Goal: Task Accomplishment & Management: Complete application form

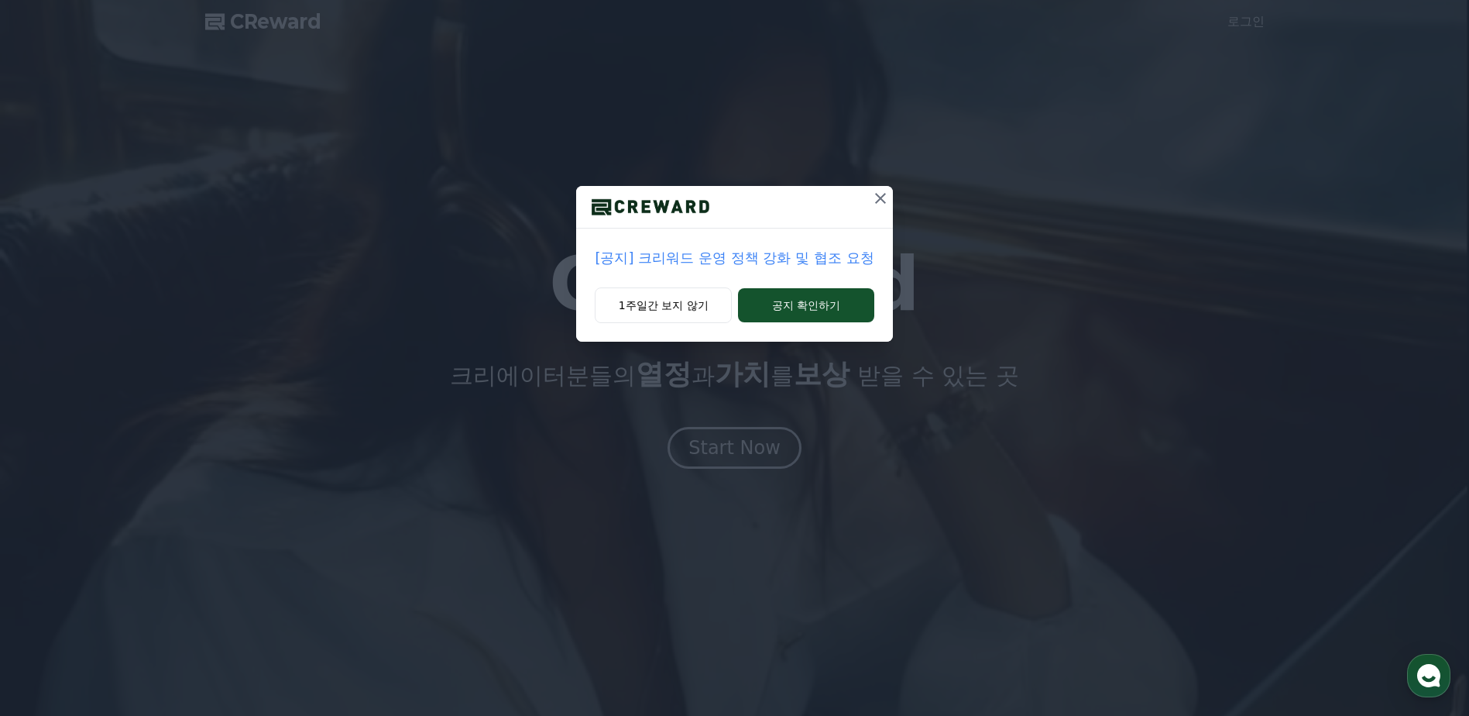
click at [737, 266] on p "[공지] 크리워드 운영 정책 강화 및 협조 요청" at bounding box center [734, 258] width 279 height 22
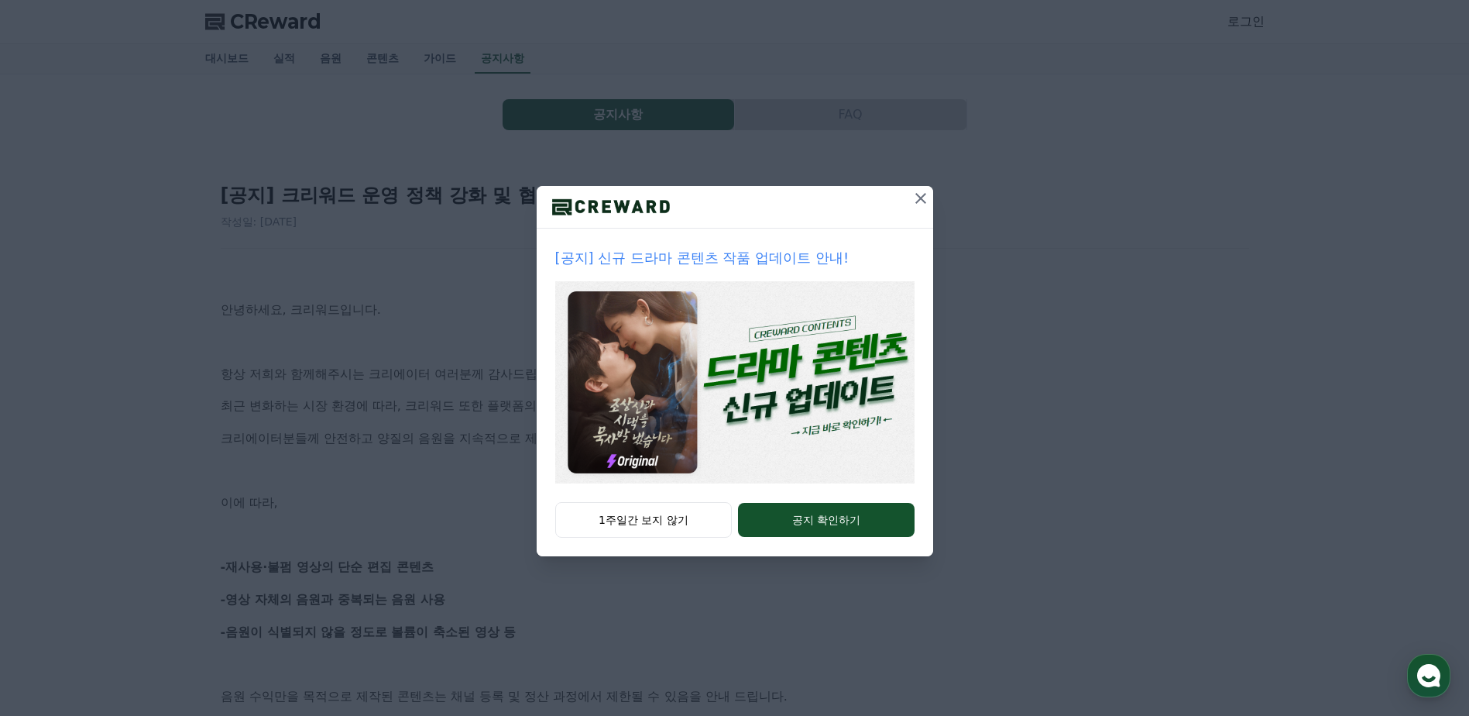
click at [910, 199] on button at bounding box center [920, 198] width 25 height 25
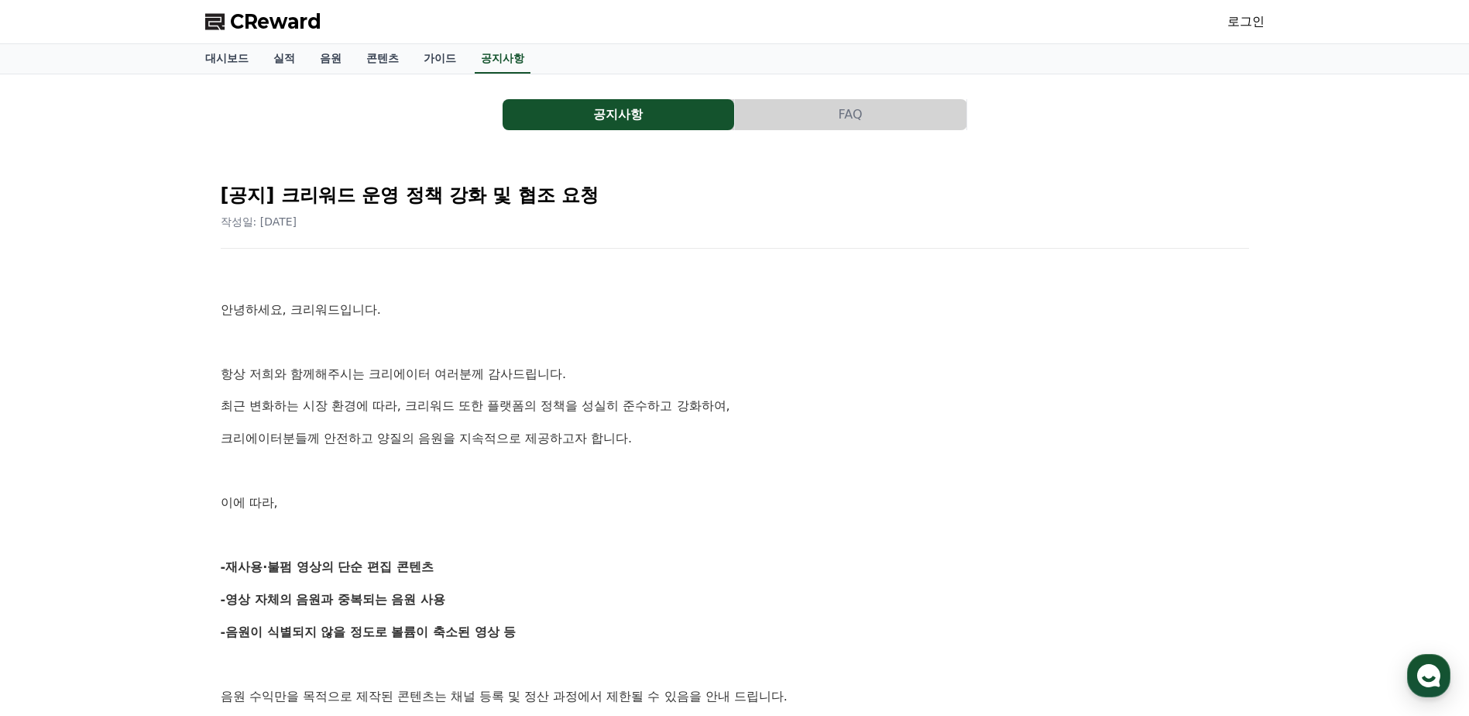
click at [554, 123] on button "공지사항" at bounding box center [619, 114] width 232 height 31
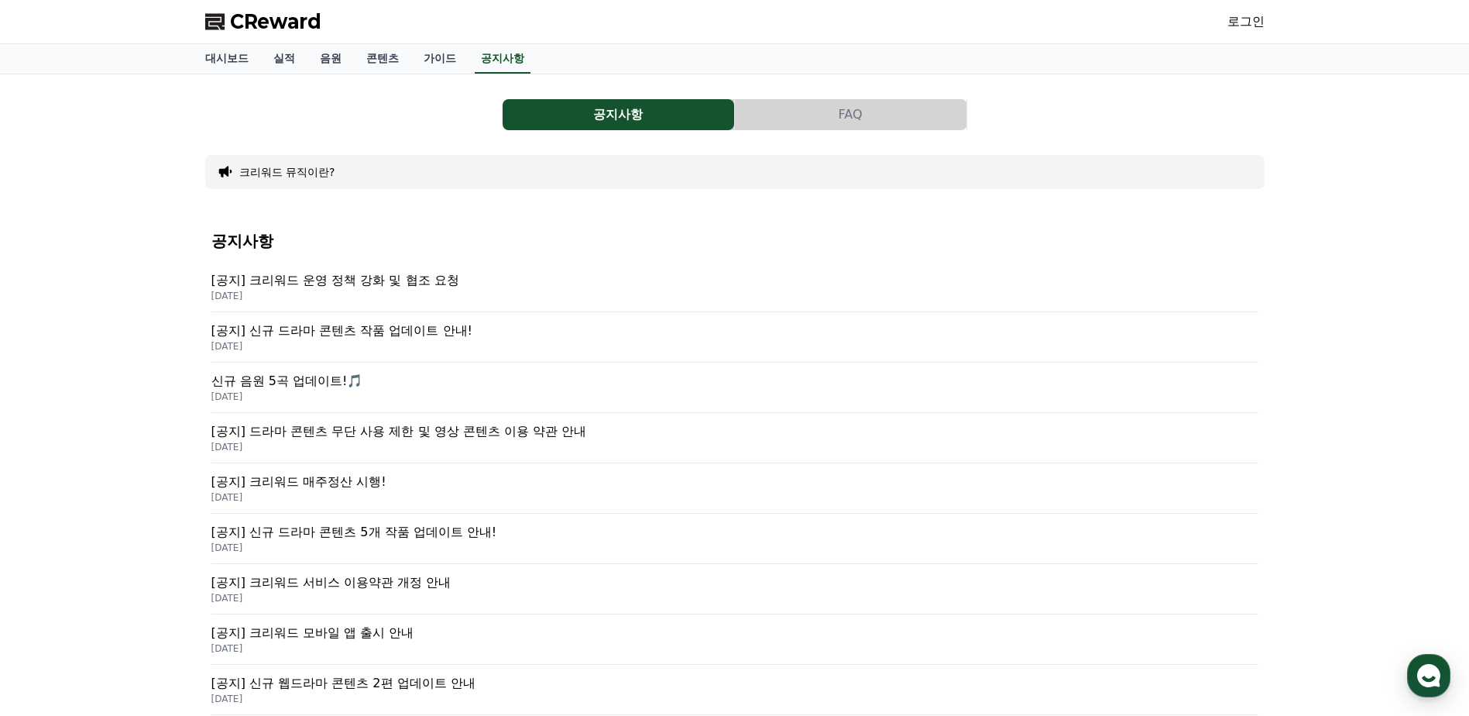
click at [294, 24] on span "CReward" at bounding box center [275, 21] width 91 height 25
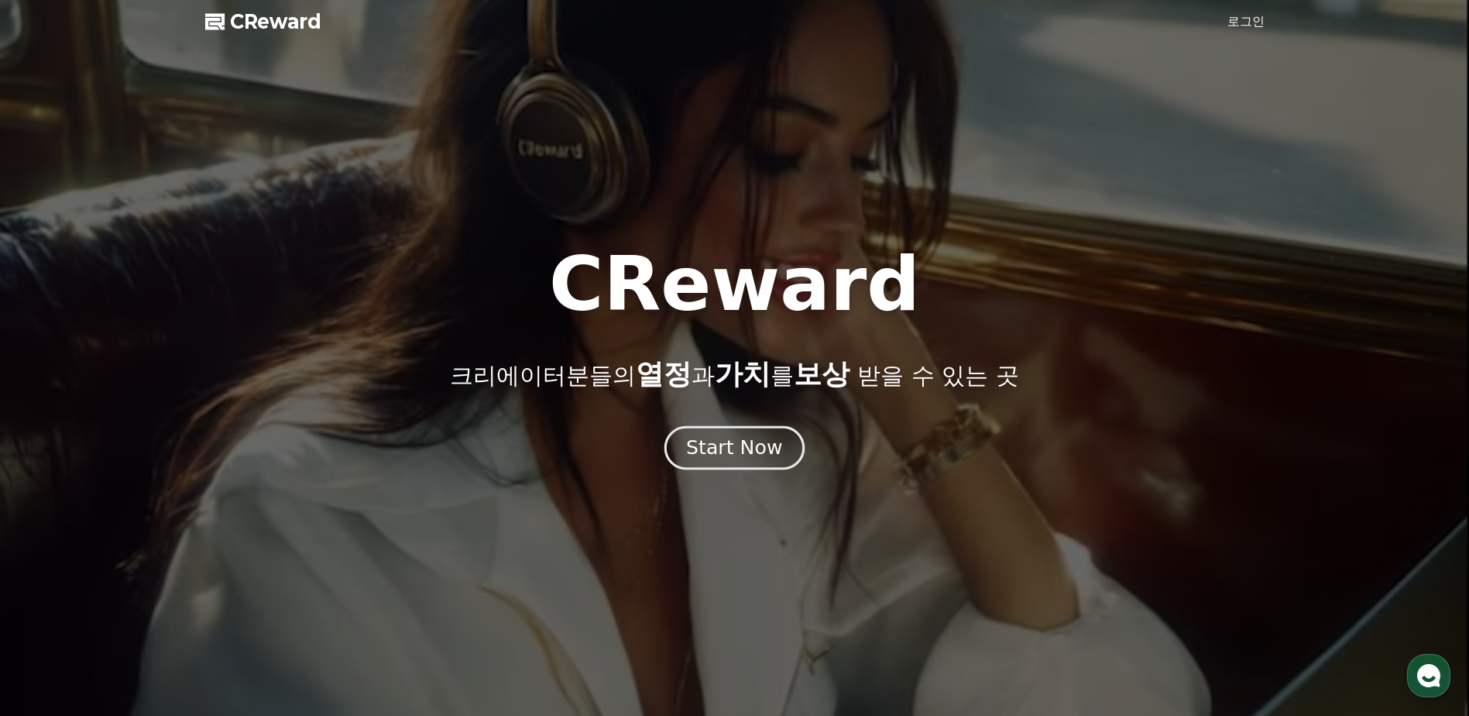
click at [764, 456] on div "Start Now" at bounding box center [734, 447] width 96 height 26
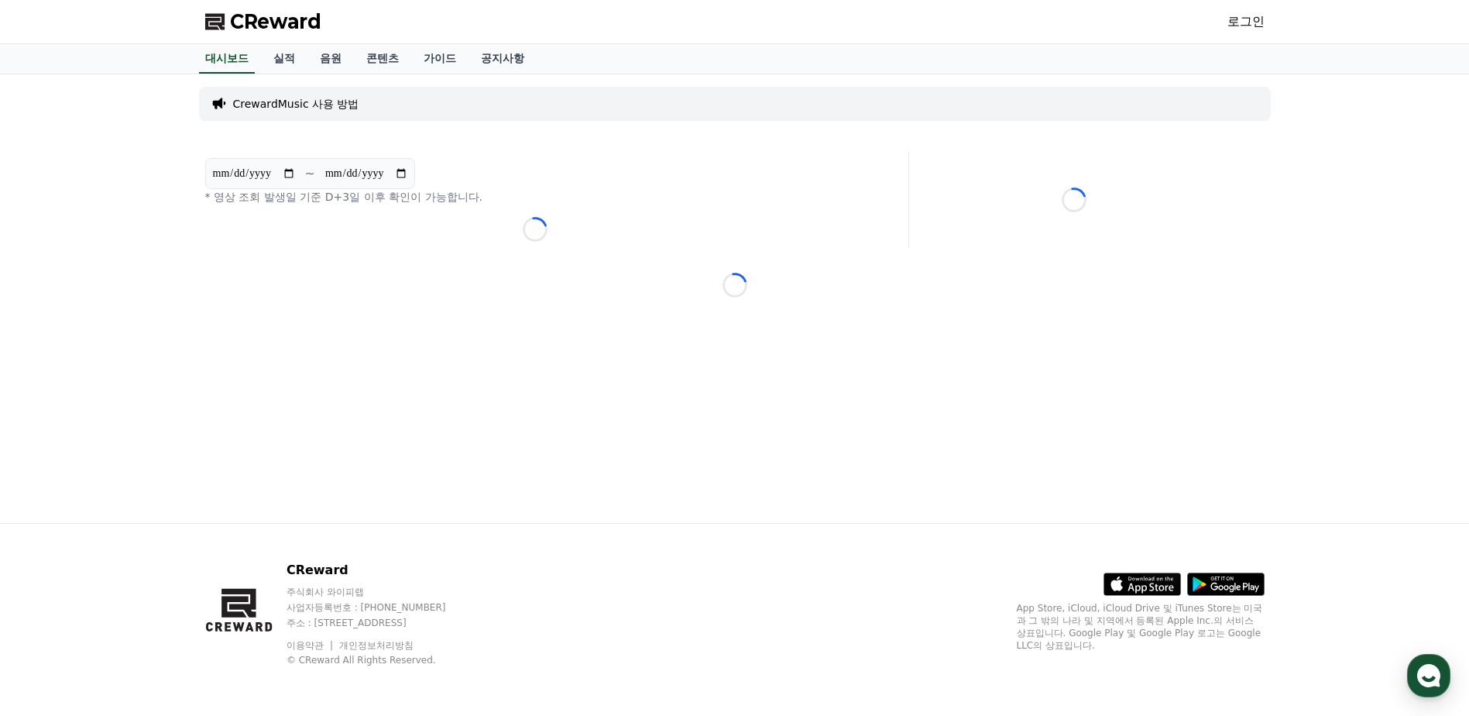
click at [550, 232] on div "Loading..." at bounding box center [535, 229] width 660 height 25
click at [1259, 15] on link "로그인" at bounding box center [1246, 21] width 37 height 19
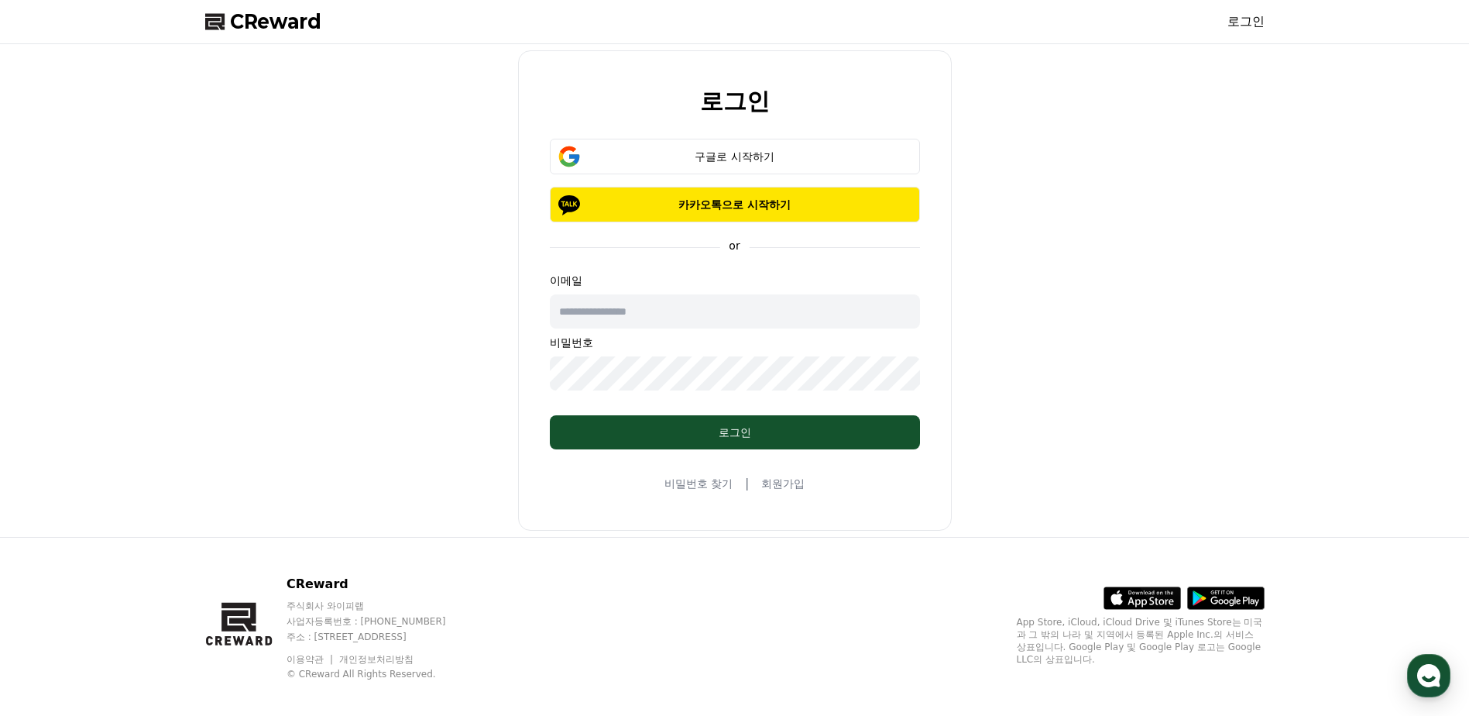
click at [773, 487] on link "회원가입" at bounding box center [782, 483] width 43 height 15
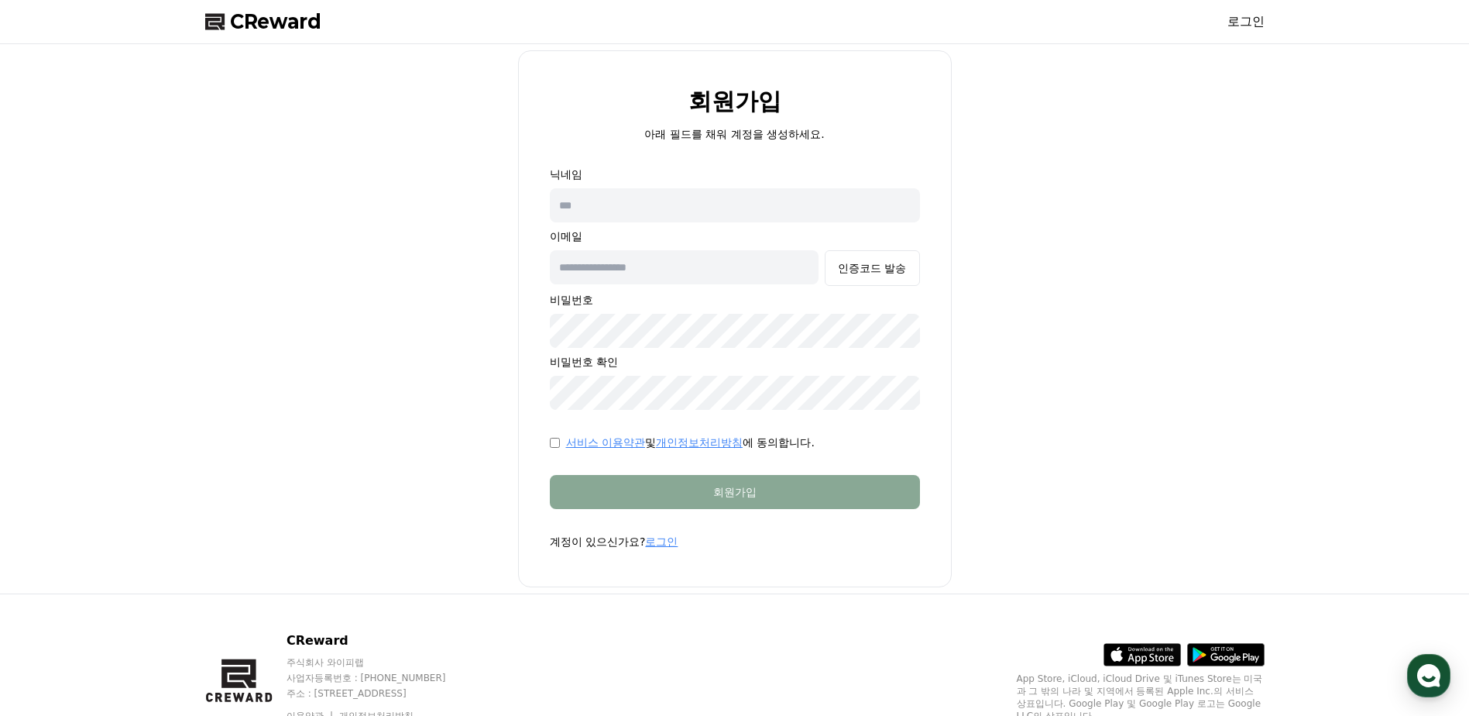
click at [677, 204] on input "text" at bounding box center [735, 205] width 370 height 34
click at [699, 207] on input "text" at bounding box center [735, 205] width 370 height 34
click at [807, 158] on div "회원가입 아래 필드를 채워 계정을 생성하세요. 닉네임 이메일 인증코드 발송 비밀번호 비밀번호 확인 서비스 이용약관 및 개인정보처리방침 에 동의…" at bounding box center [735, 318] width 434 height 537
click at [790, 185] on div "닉네임 이메일 인증코드 발송 비밀번호 비밀번호 확인" at bounding box center [735, 288] width 370 height 243
click at [781, 191] on input "text" at bounding box center [735, 205] width 370 height 34
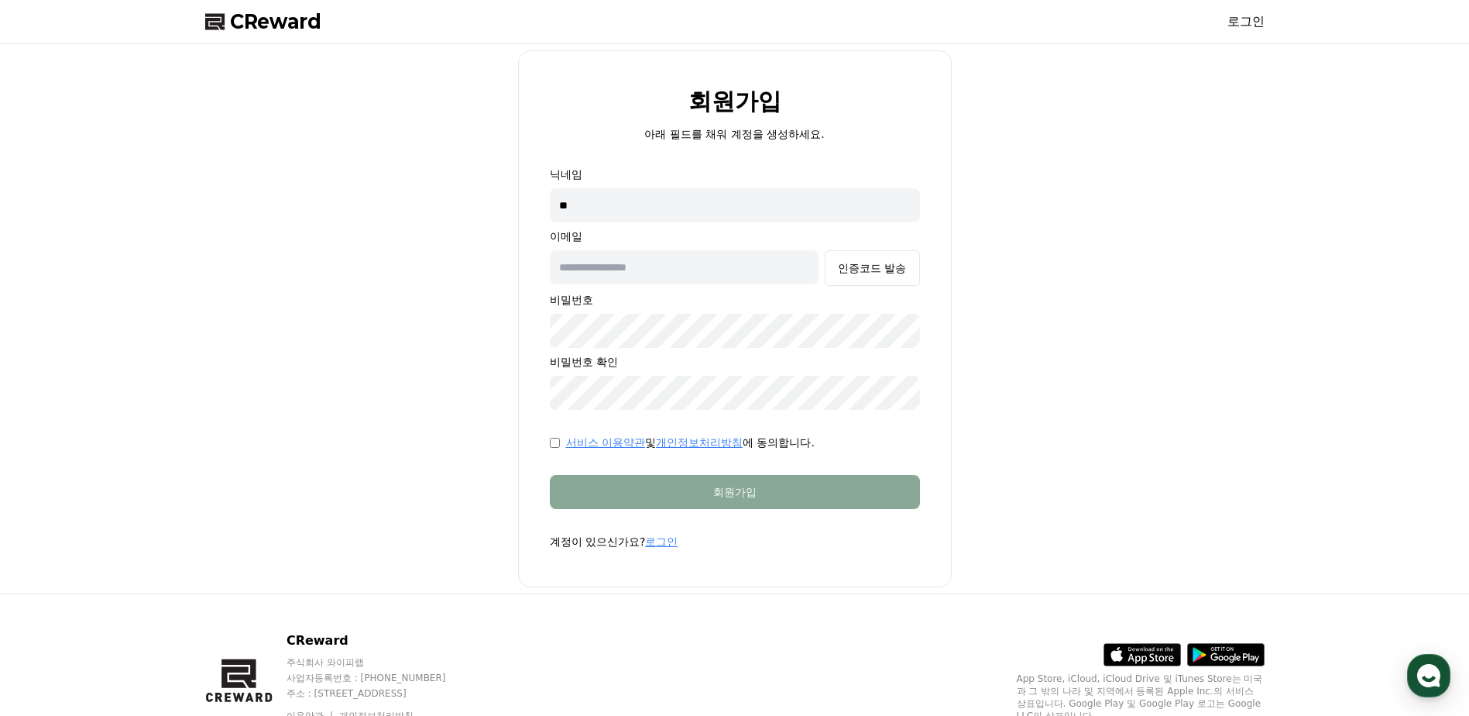
type input "*"
type input "***"
click at [957, 145] on div "회원가입 아래 필드를 채워 계정을 생성하세요. 닉네임 *** 이메일 인증코드 발송 비밀번호 비밀번호 확인 서비스 이용약관 및 개인정보처리방침 …" at bounding box center [735, 318] width 1072 height 537
click at [681, 213] on input "***" at bounding box center [735, 205] width 370 height 34
click at [486, 315] on div "회원가입 아래 필드를 채워 계정을 생성하세요. 닉네임 *** 이메일 인증코드 발송 비밀번호 비밀번호 확인 서비스 이용약관 및 개인정보처리방침 …" at bounding box center [735, 318] width 1072 height 537
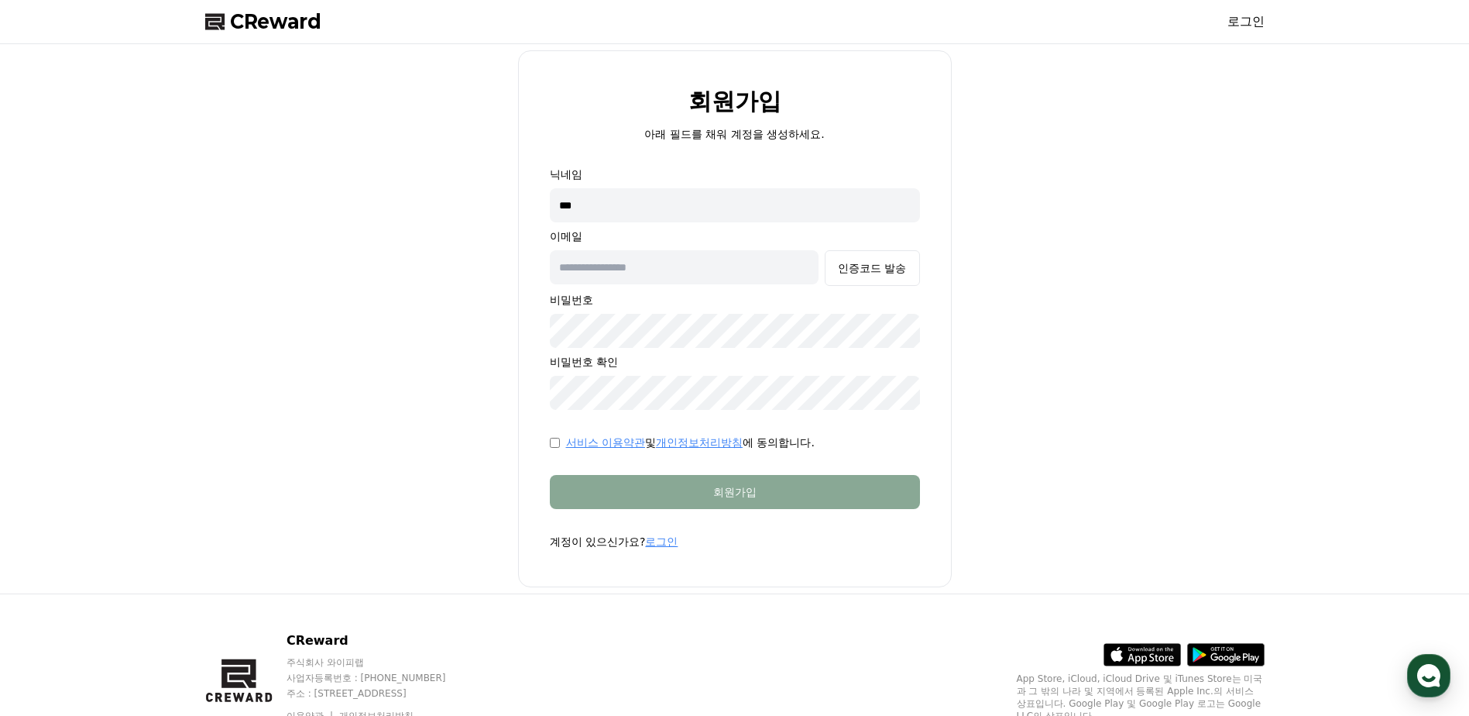
click at [606, 264] on input "text" at bounding box center [685, 267] width 270 height 34
type input "**********"
click at [804, 200] on input "***" at bounding box center [735, 205] width 370 height 34
click at [547, 447] on form "**********" at bounding box center [735, 358] width 420 height 383
click at [886, 282] on button "인증코드 발송" at bounding box center [872, 268] width 94 height 36
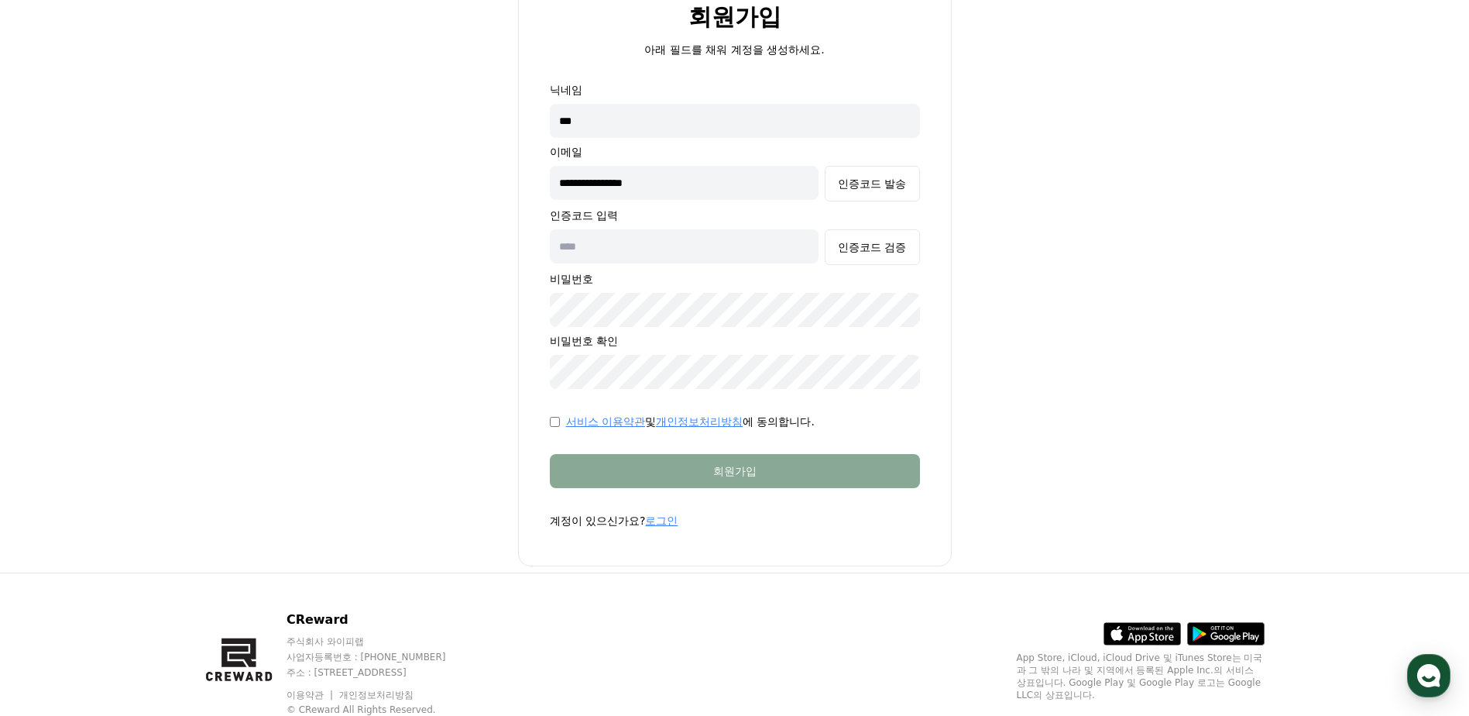
scroll to position [134, 0]
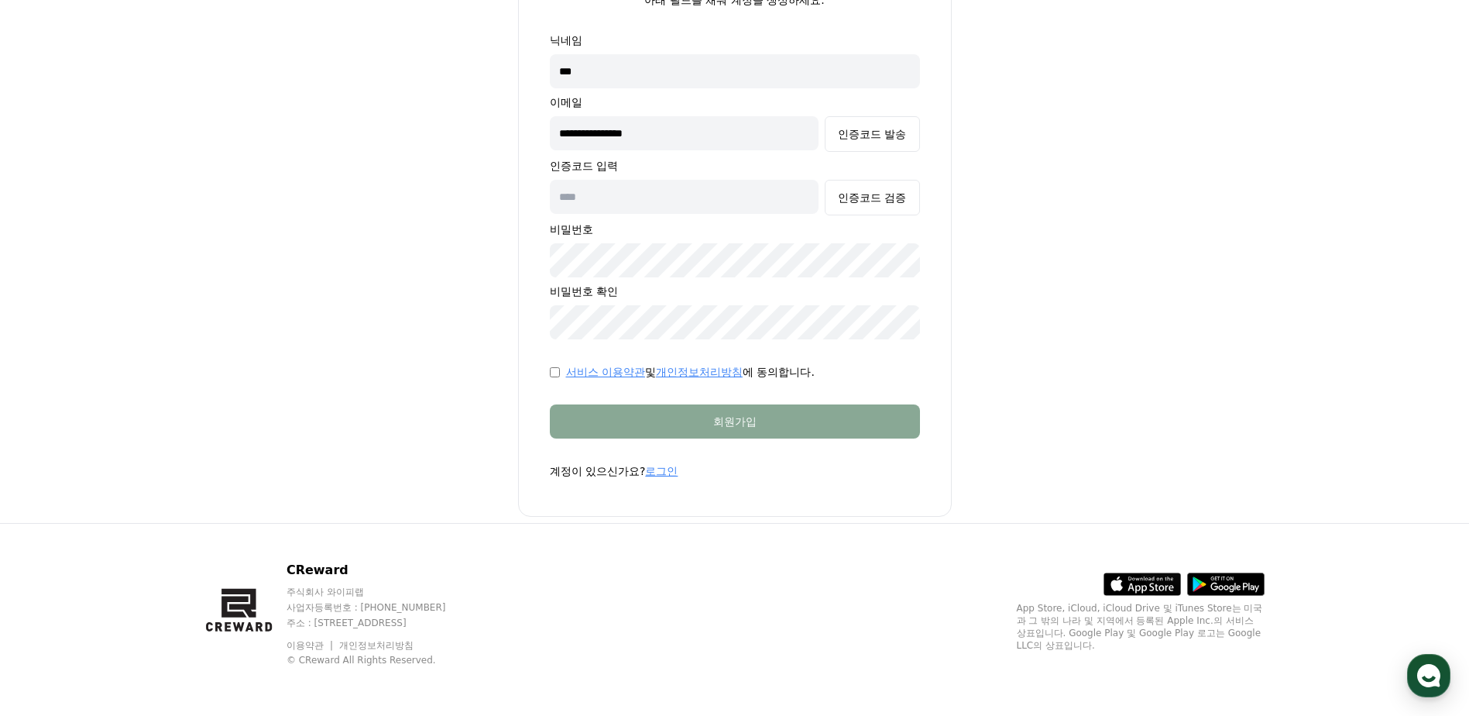
click at [651, 211] on input "text" at bounding box center [685, 197] width 270 height 34
paste input "******"
type input "******"
click at [895, 208] on button "인증코드 검증" at bounding box center [872, 198] width 94 height 36
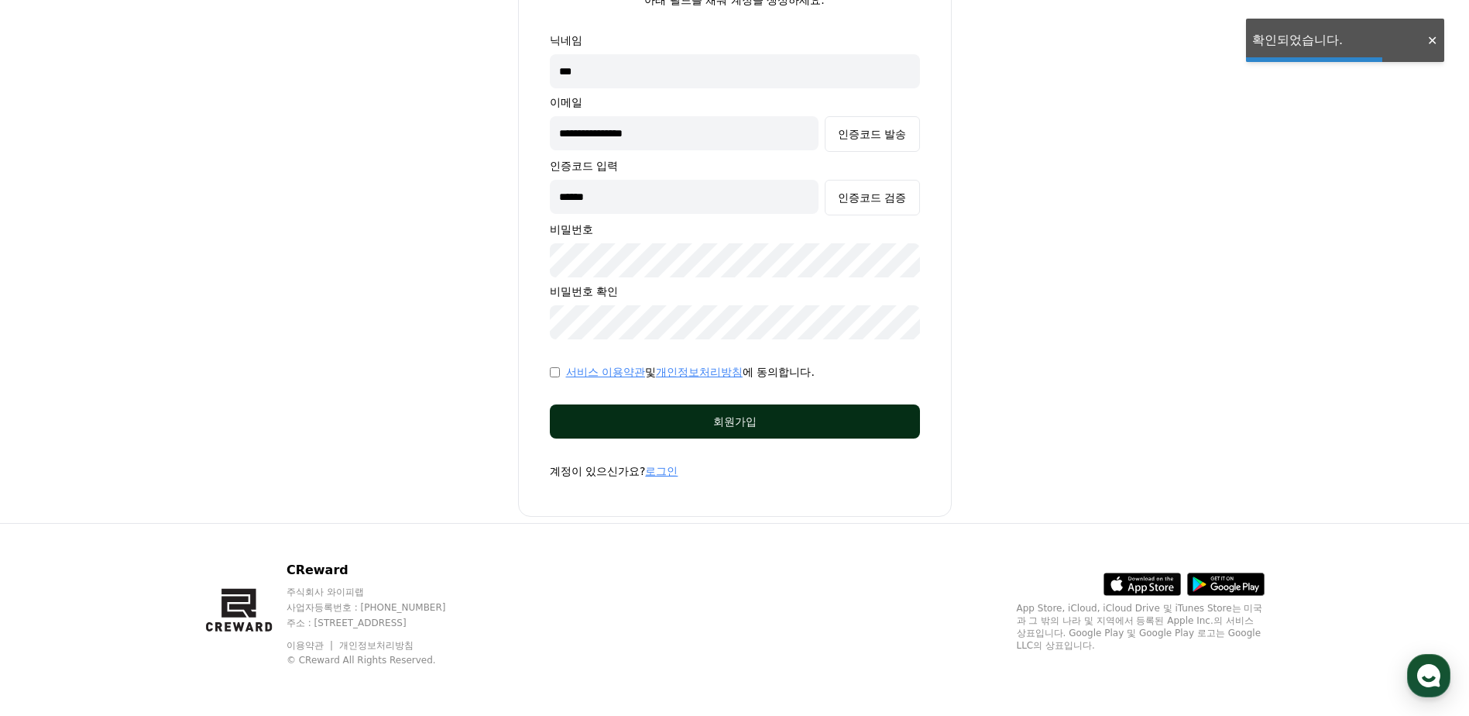
click at [855, 426] on div "회원가입" at bounding box center [735, 421] width 308 height 15
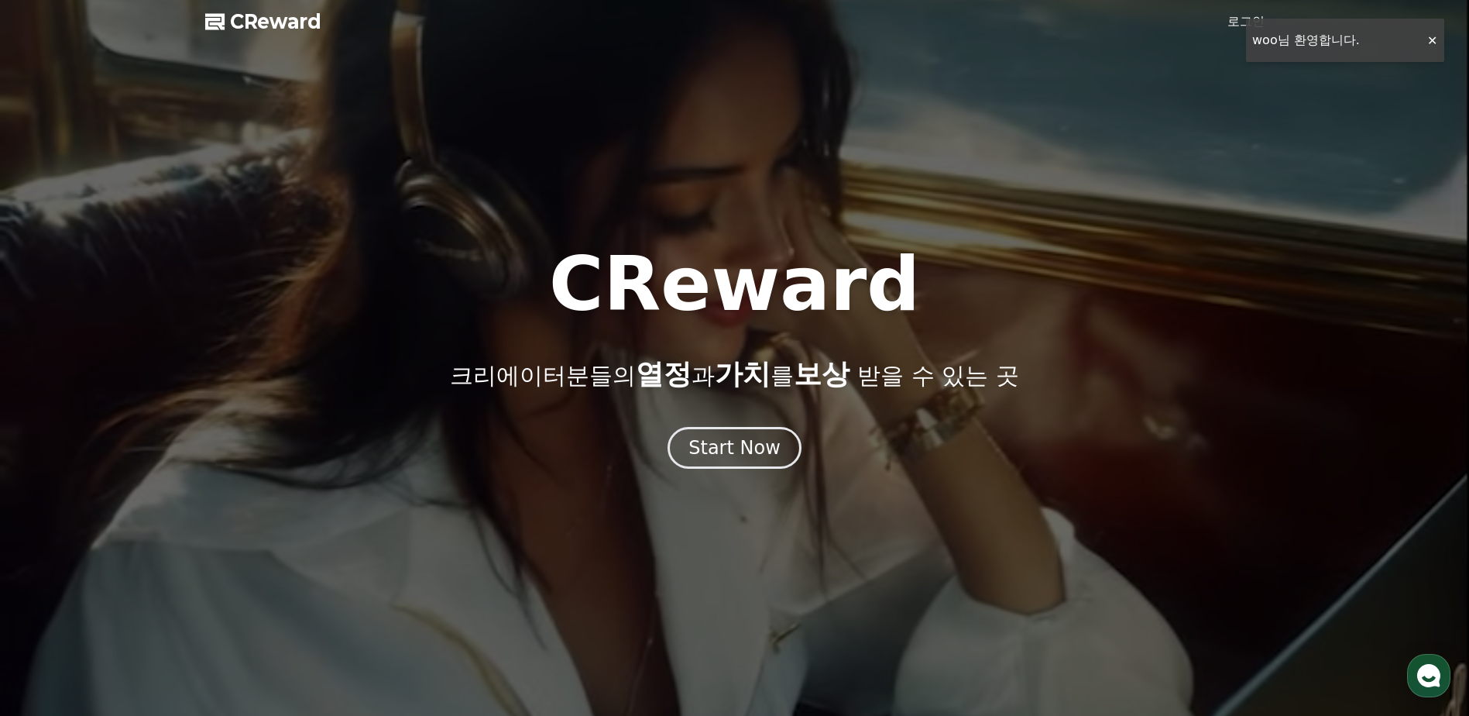
click at [1235, 20] on link "로그인" at bounding box center [1246, 21] width 37 height 19
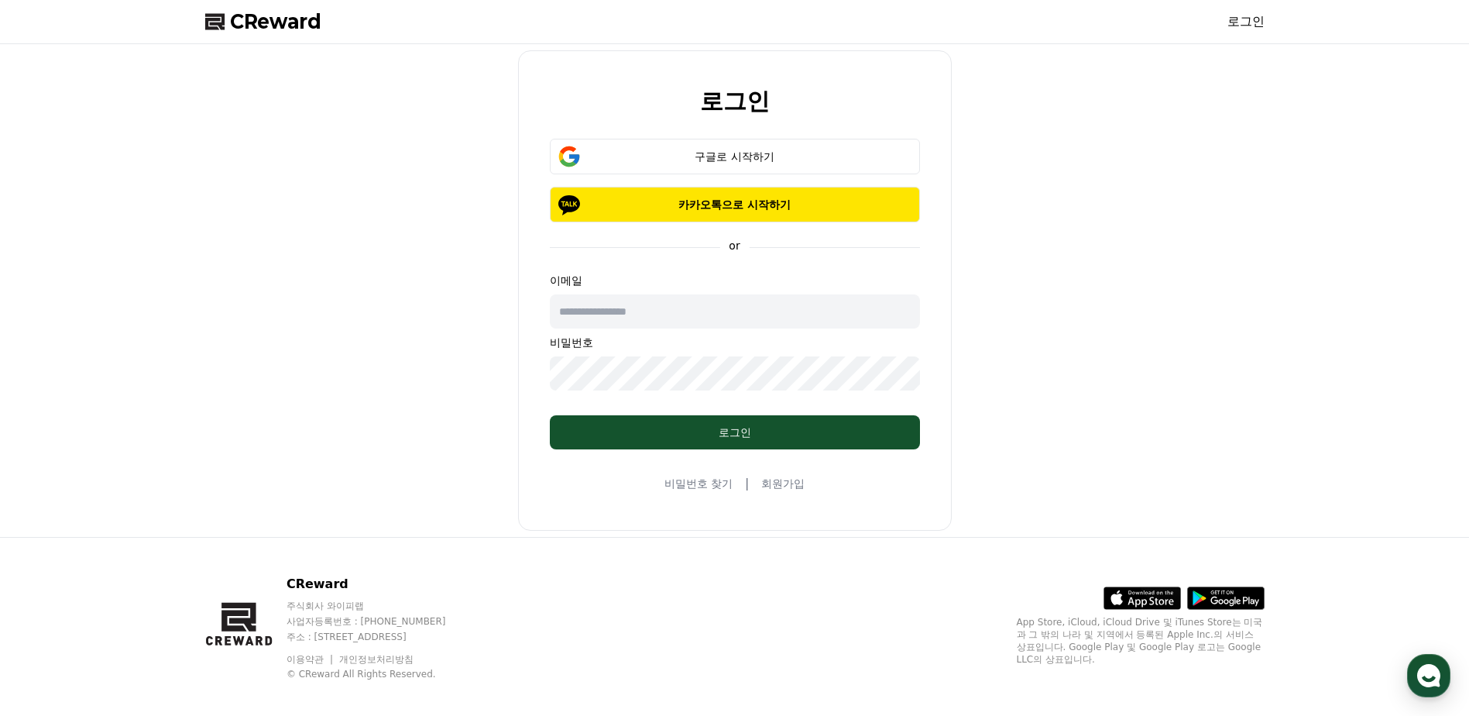
click at [666, 308] on input "text" at bounding box center [735, 311] width 370 height 34
click at [625, 313] on input "text" at bounding box center [735, 311] width 370 height 34
type input "**********"
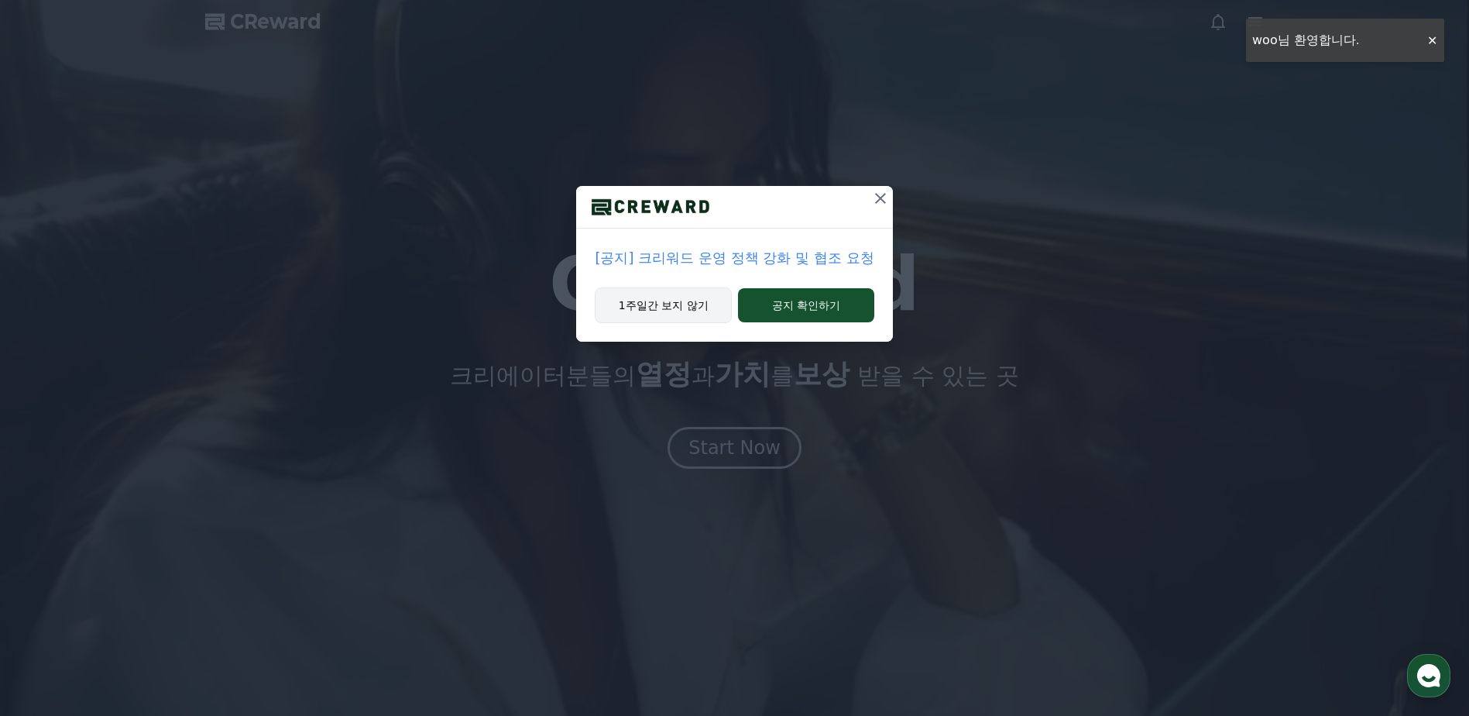
click at [684, 309] on button "1주일간 보지 않기" at bounding box center [663, 305] width 137 height 36
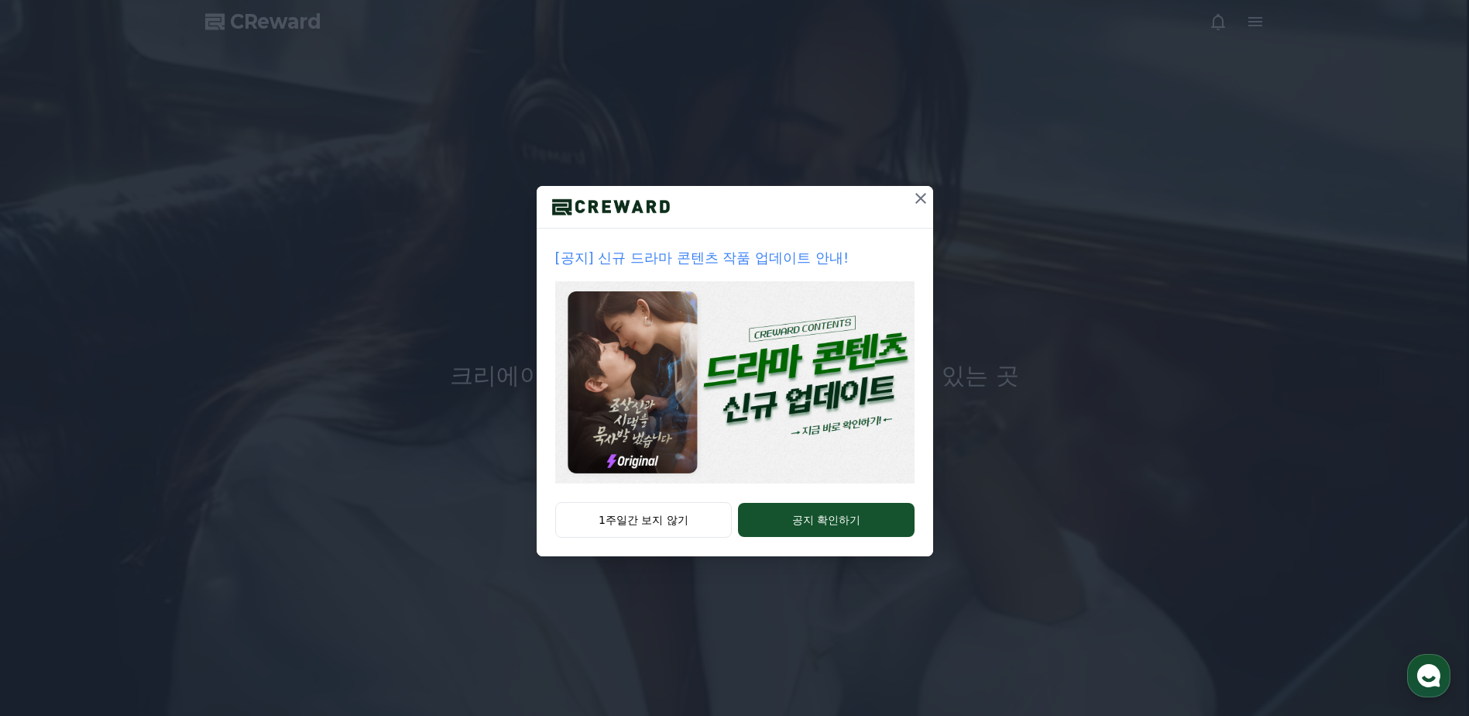
click at [752, 447] on img at bounding box center [734, 382] width 359 height 202
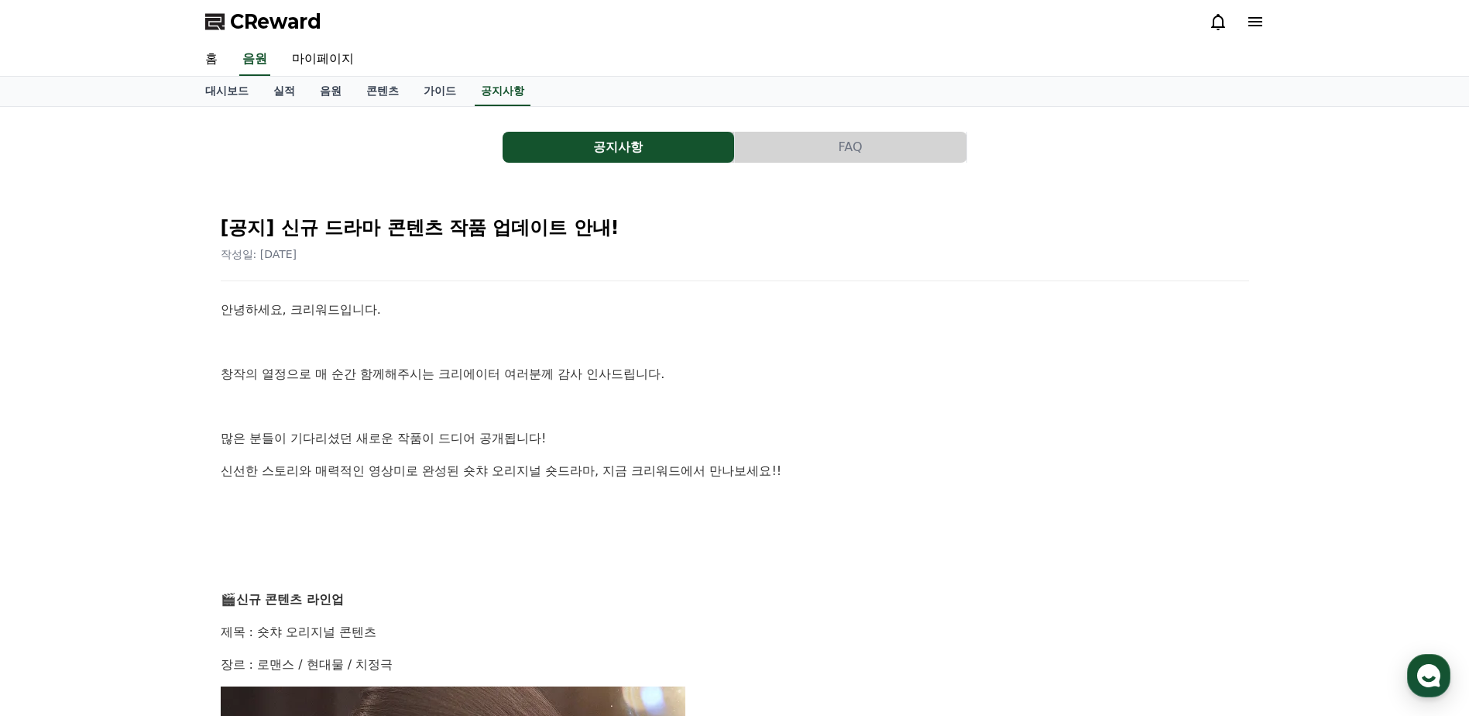
click at [257, 29] on span "CReward" at bounding box center [275, 21] width 91 height 25
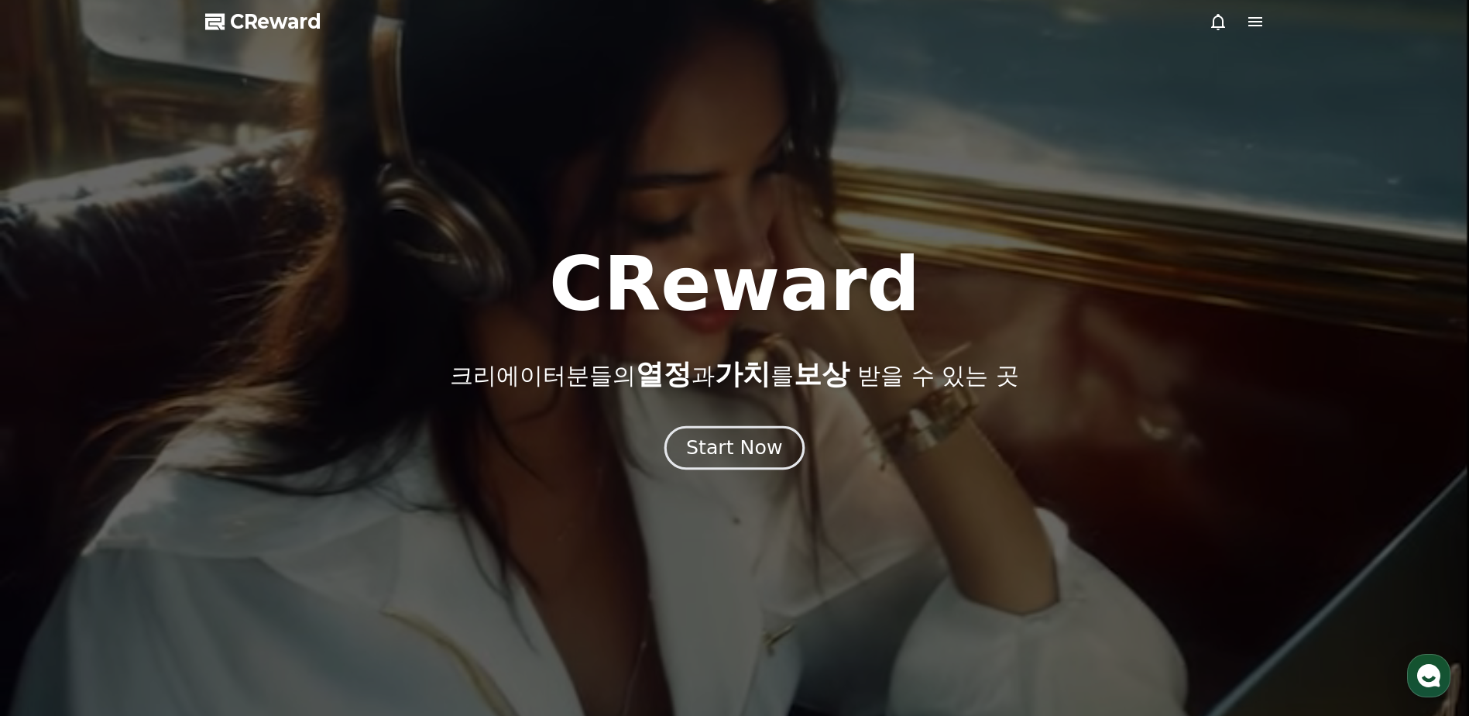
click at [759, 452] on div "Start Now" at bounding box center [734, 447] width 96 height 26
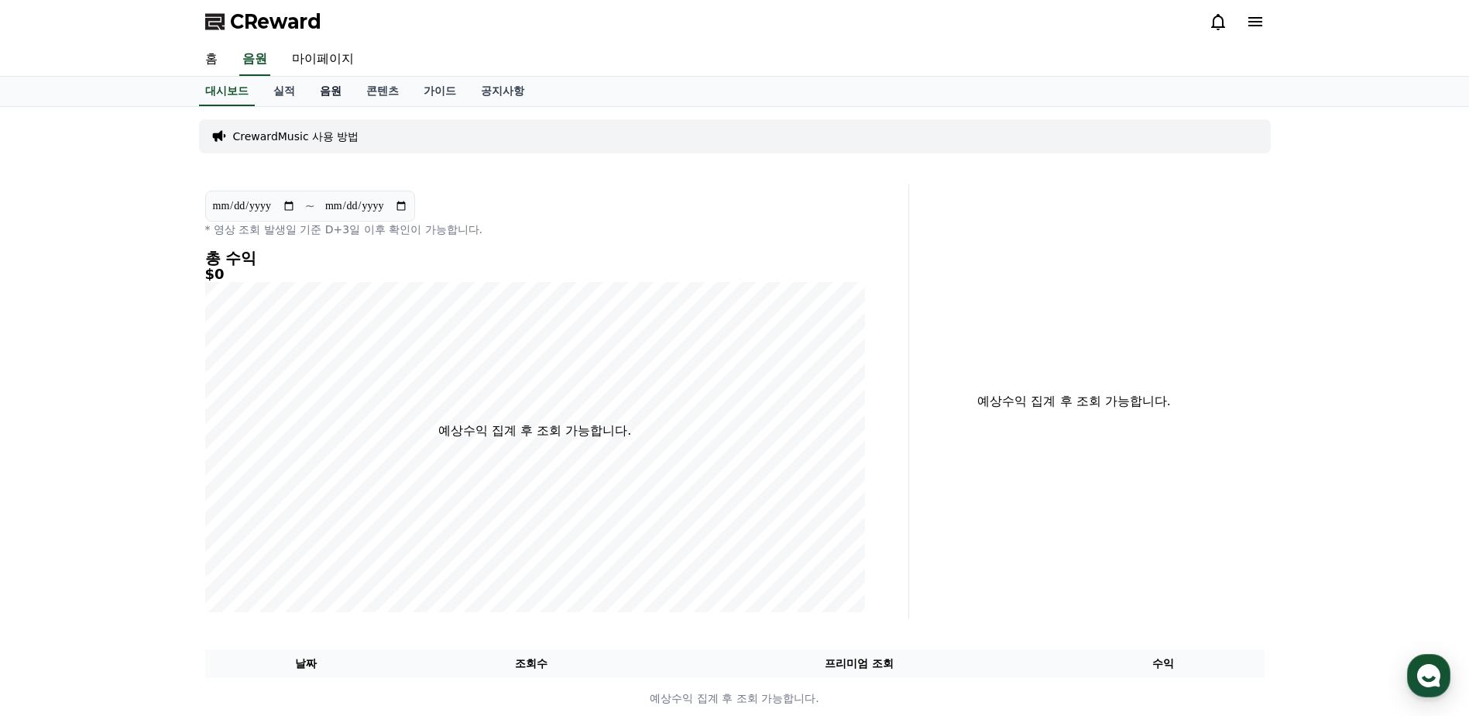
click at [338, 92] on link "음원" at bounding box center [330, 91] width 46 height 29
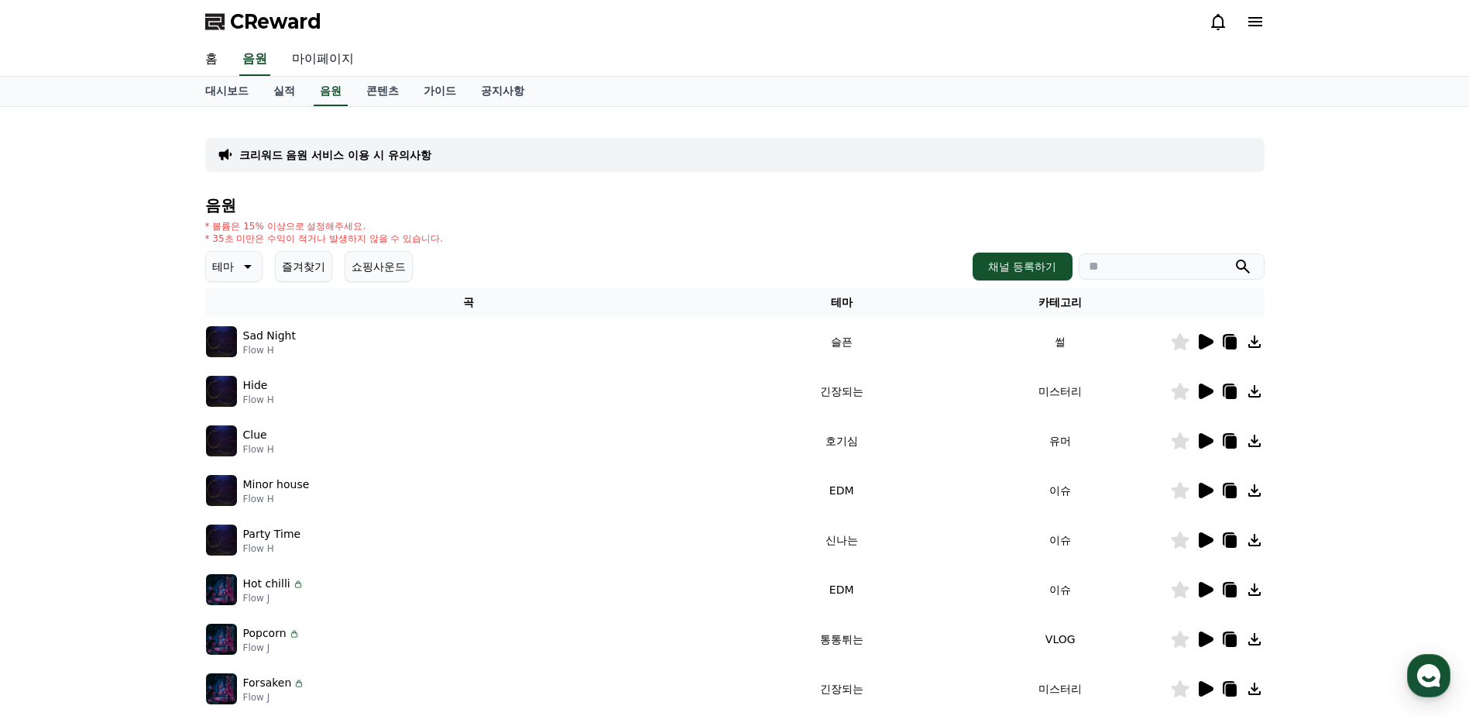
click at [306, 64] on link "마이페이지" at bounding box center [323, 59] width 87 height 33
select select "**********"
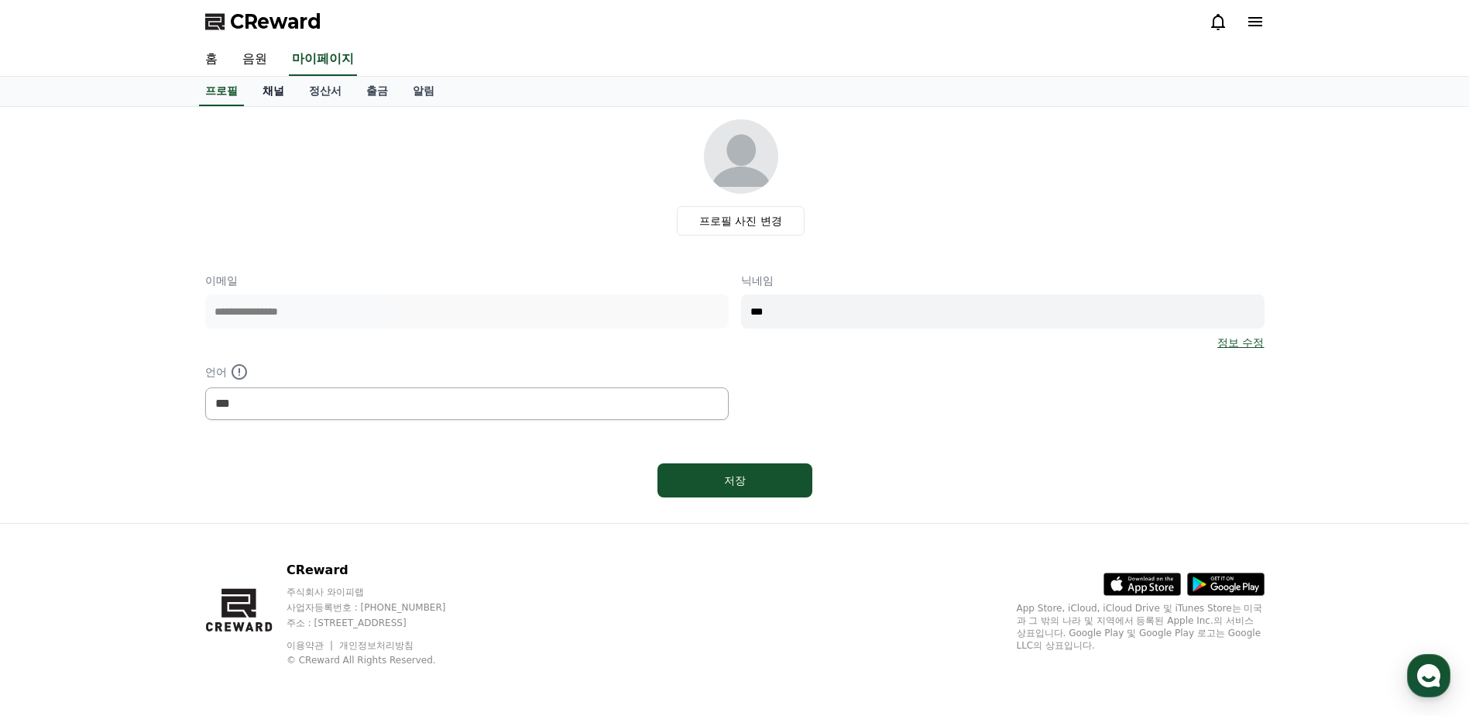
click at [275, 89] on link "채널" at bounding box center [273, 91] width 46 height 29
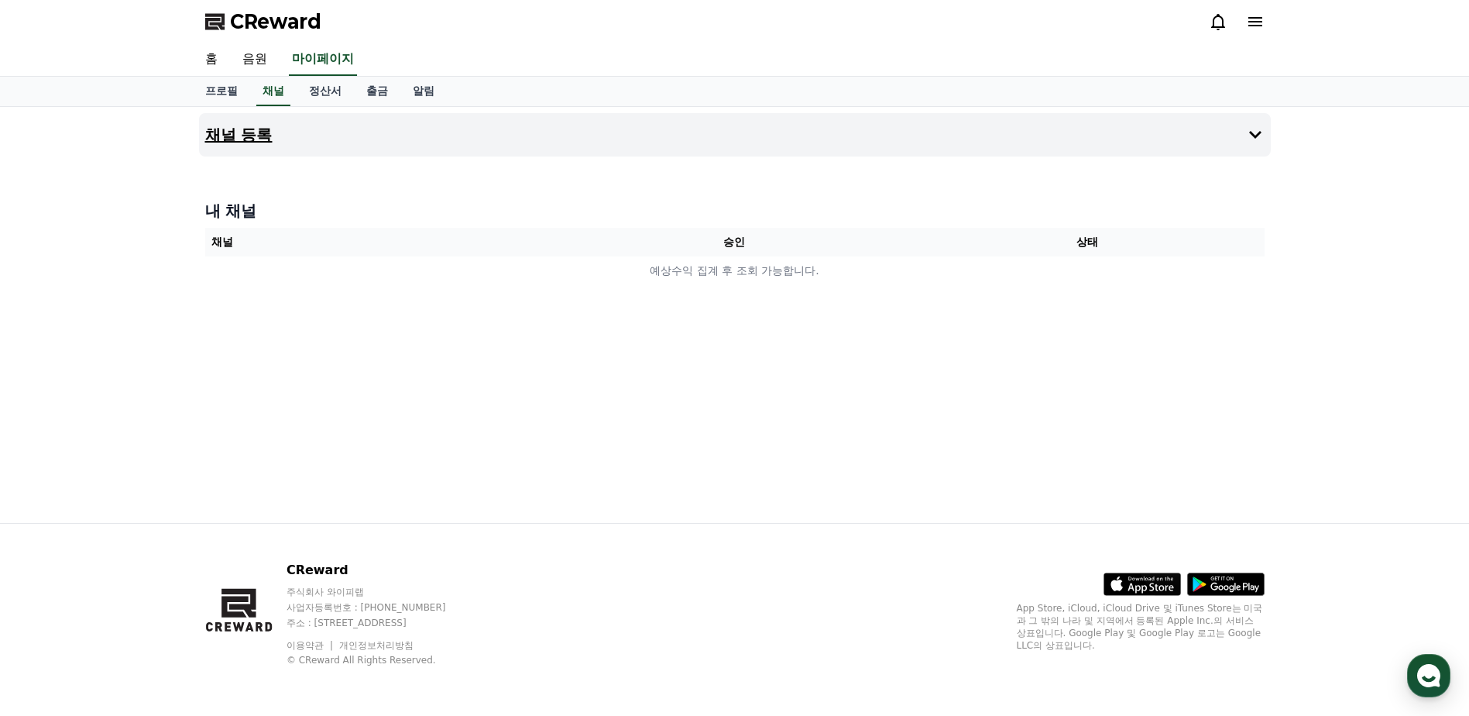
click at [264, 126] on h4 "채널 등록" at bounding box center [238, 134] width 67 height 17
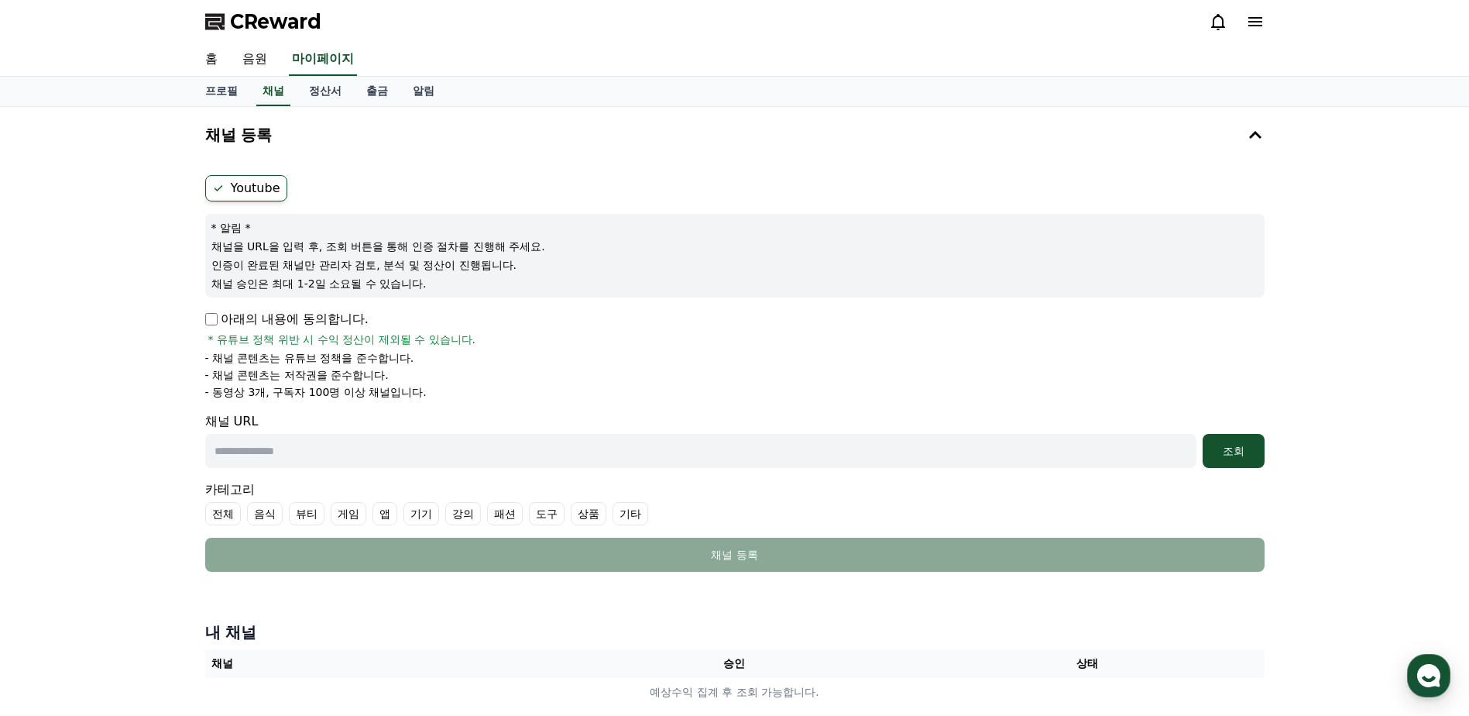
click at [284, 319] on p "아래의 내용에 동의합니다." at bounding box center [286, 319] width 163 height 19
click at [227, 319] on p "아래의 내용에 동의합니다." at bounding box center [286, 319] width 163 height 19
click at [301, 458] on input "text" at bounding box center [700, 451] width 991 height 34
paste input "**********"
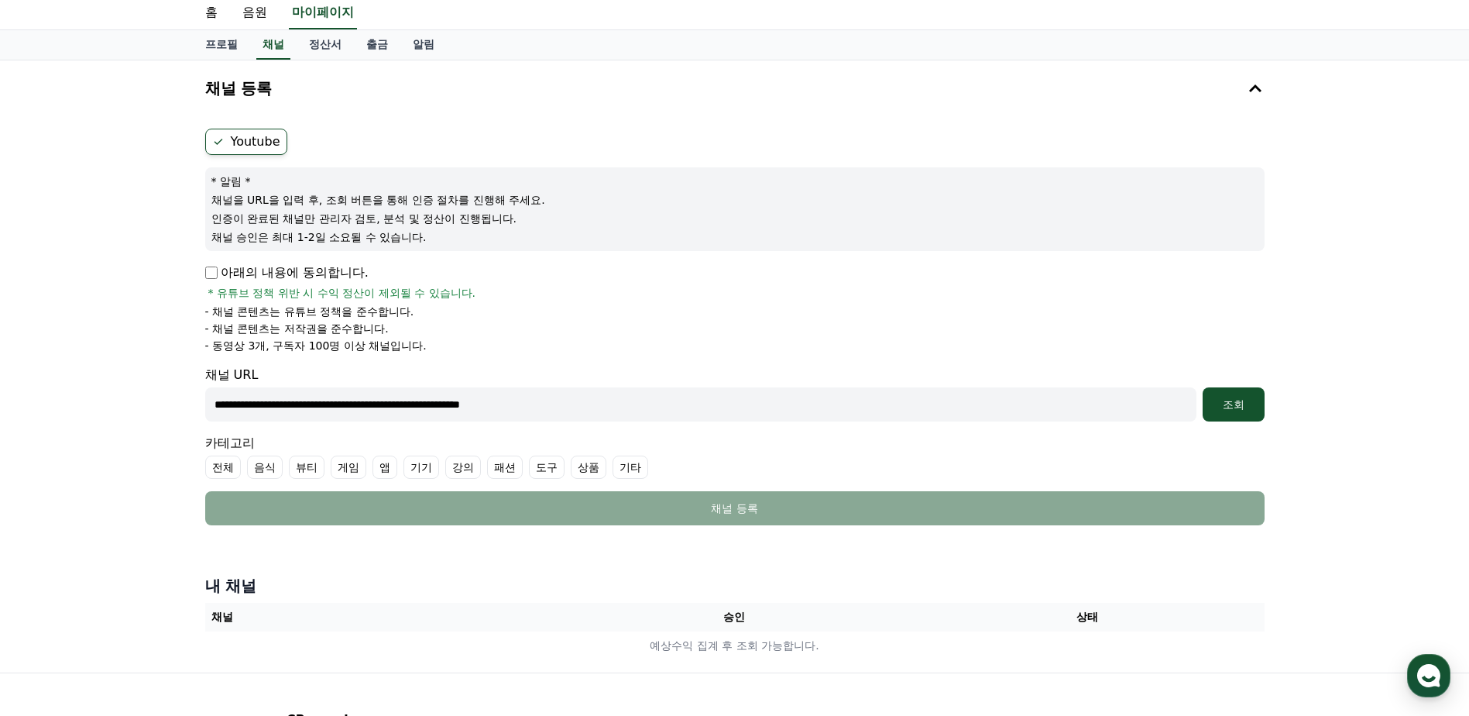
scroll to position [77, 0]
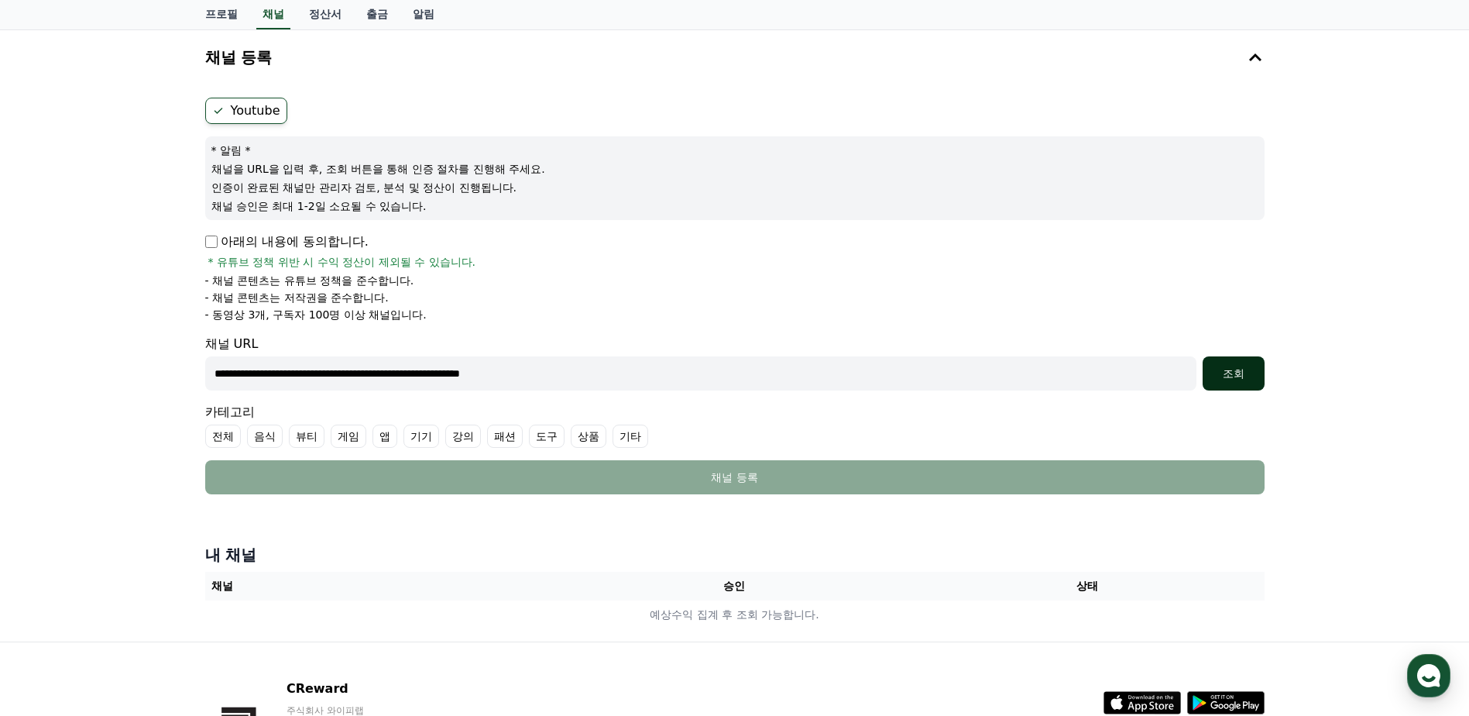
type input "**********"
click at [1240, 370] on div "조회" at bounding box center [1234, 373] width 50 height 15
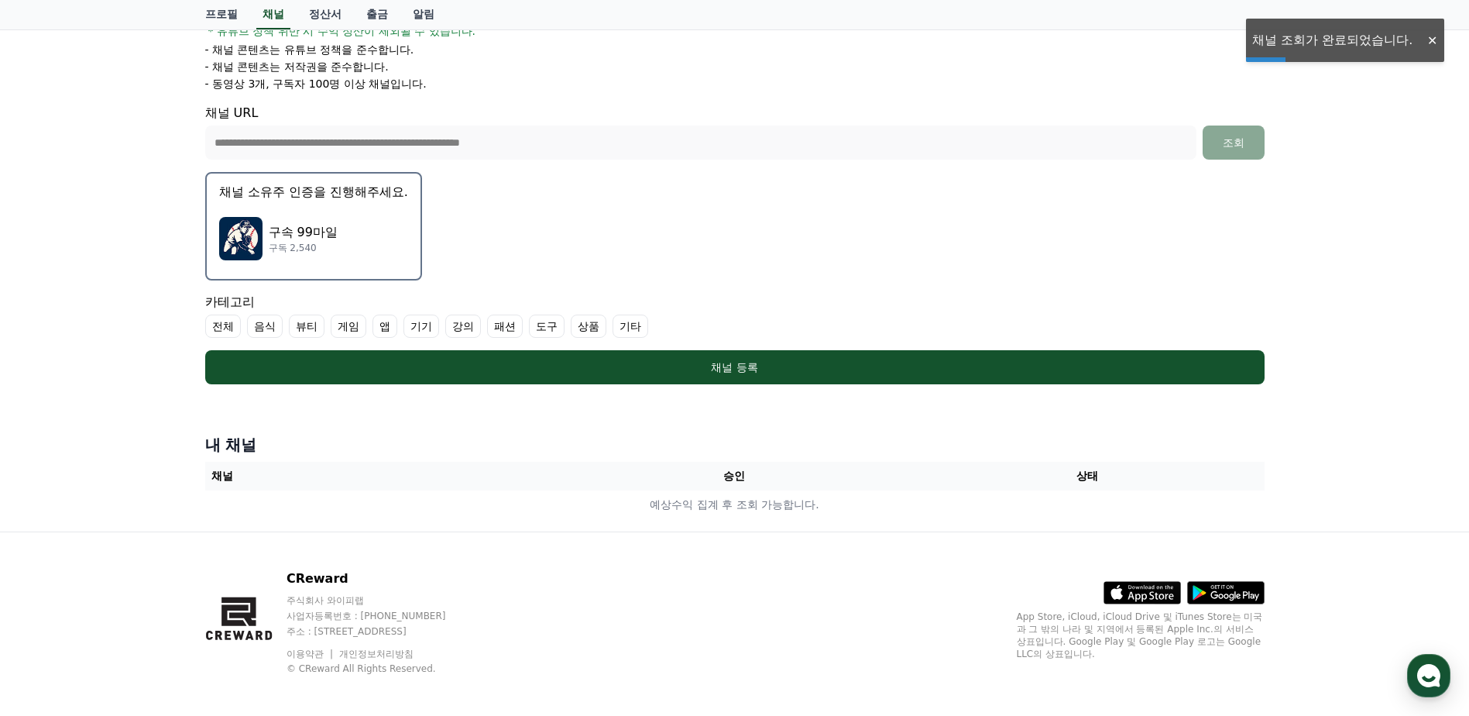
scroll to position [310, 0]
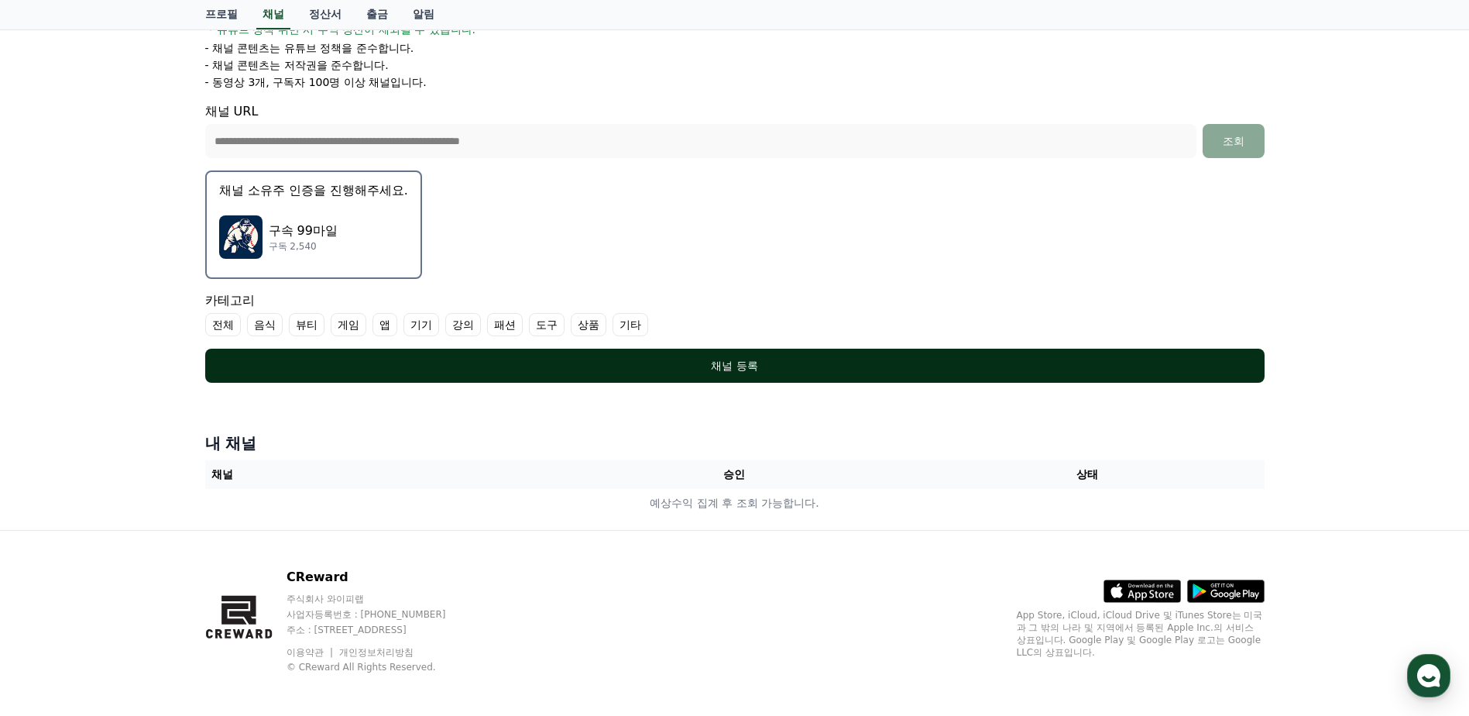
click at [699, 381] on button "채널 등록" at bounding box center [735, 366] width 1060 height 34
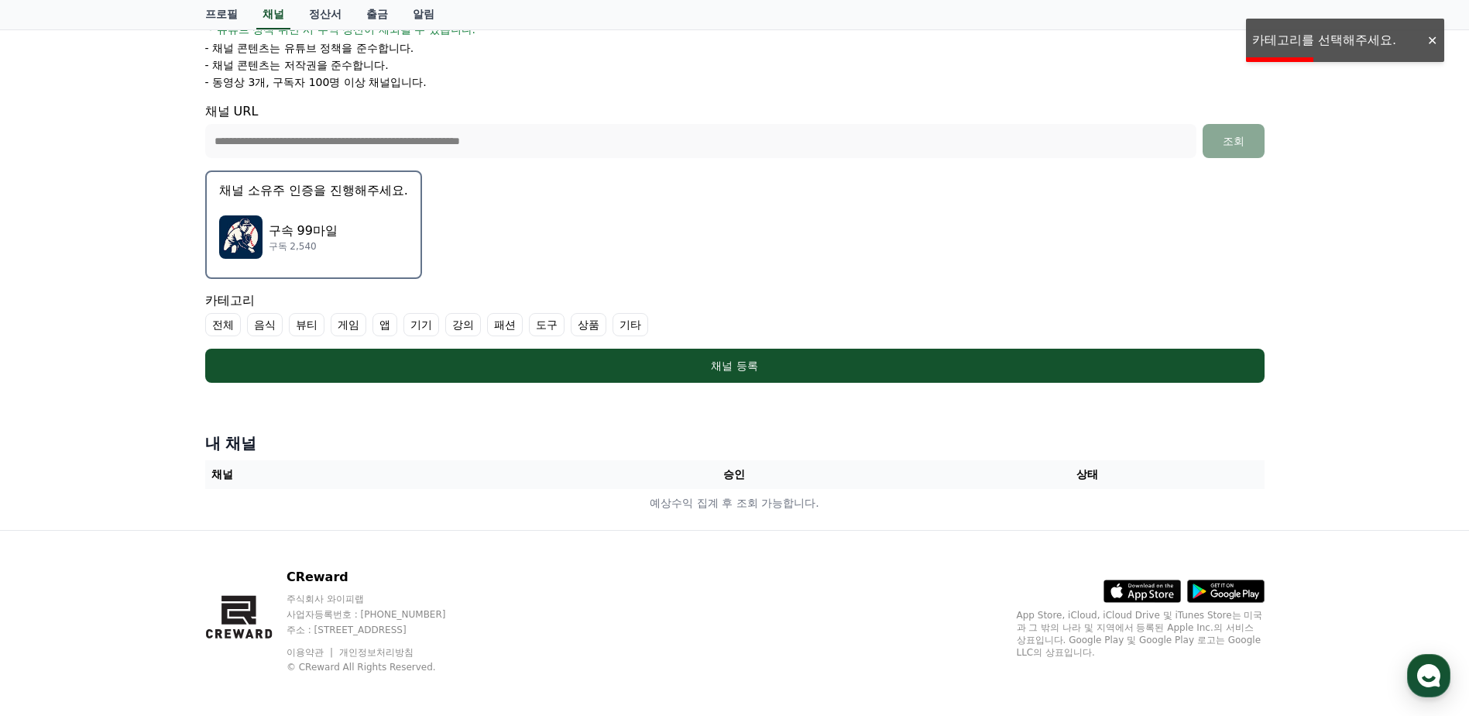
click at [634, 334] on label "기타" at bounding box center [631, 324] width 36 height 23
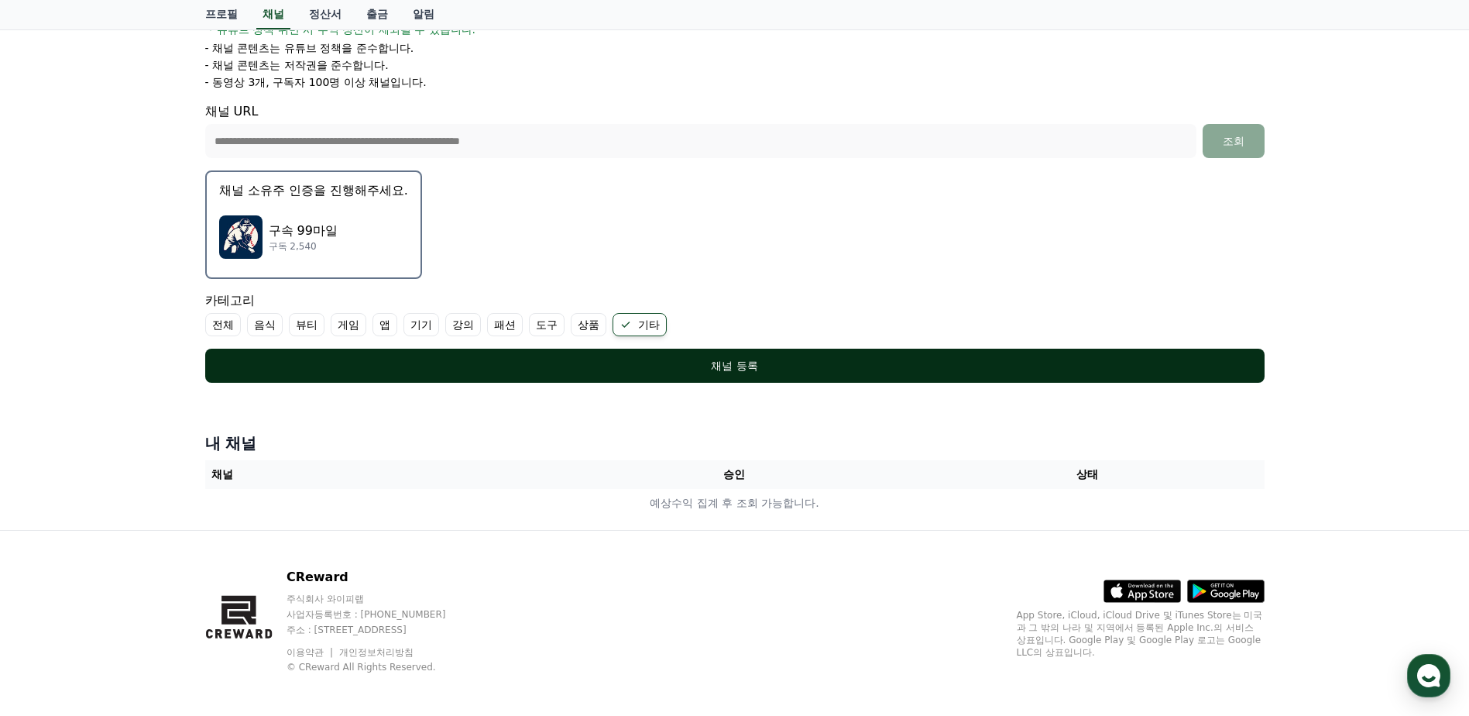
click at [569, 359] on div "채널 등록" at bounding box center [735, 365] width 998 height 15
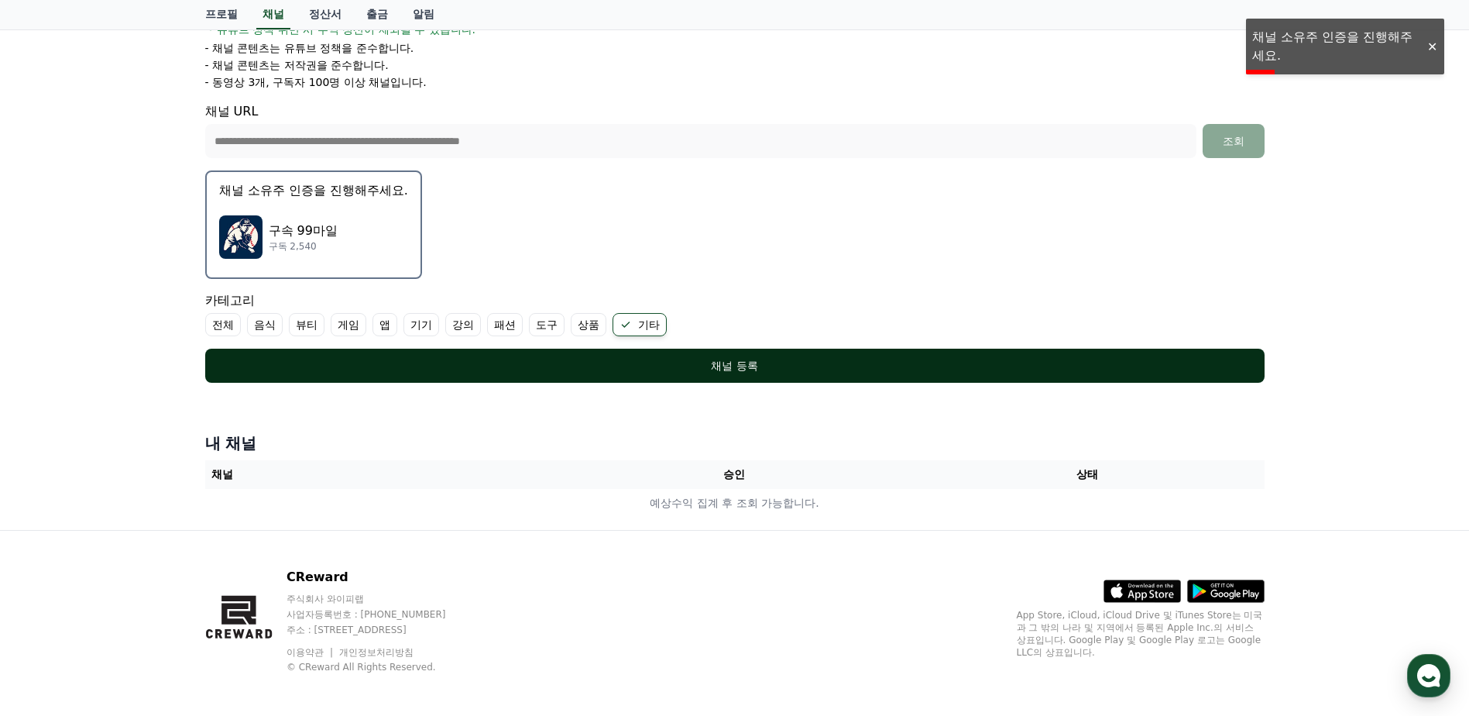
scroll to position [77, 0]
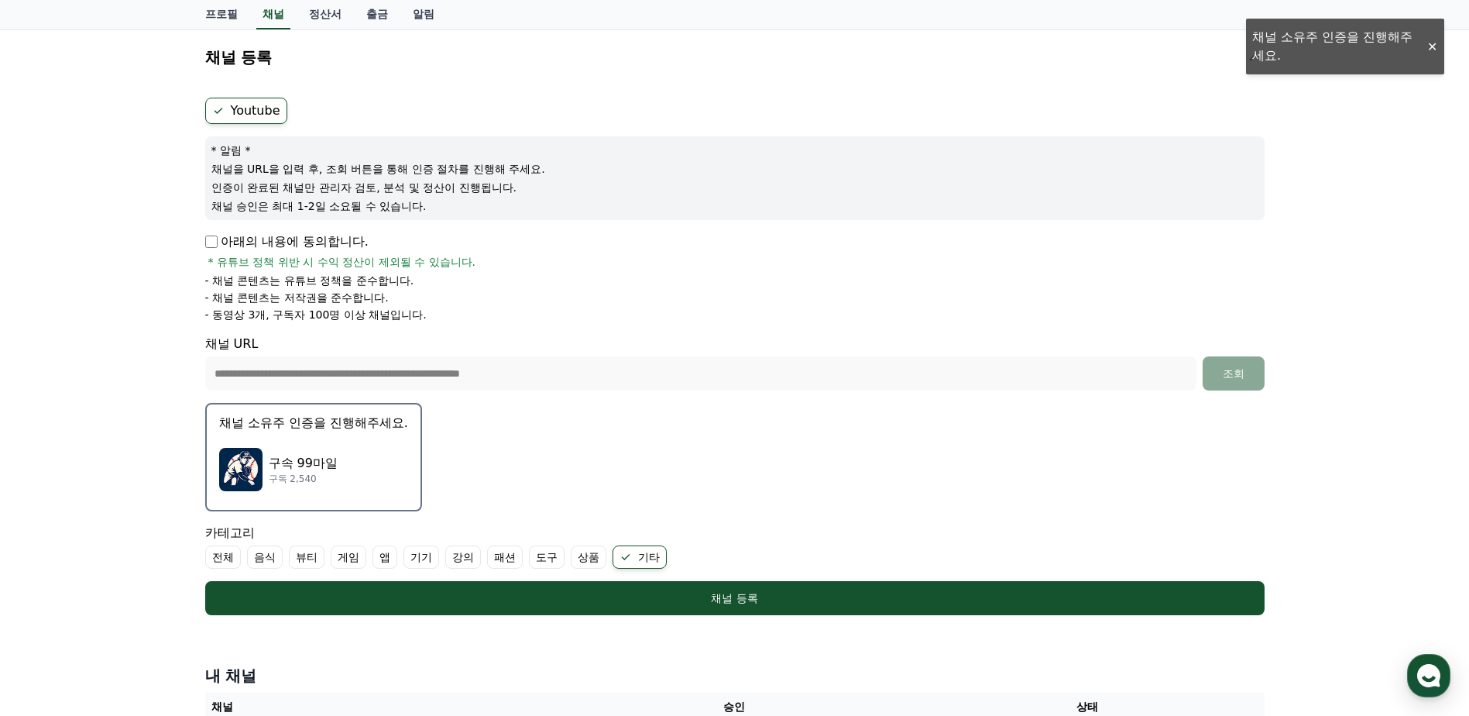
click at [337, 449] on div "구속 99마일 구독 2,540" at bounding box center [313, 469] width 189 height 62
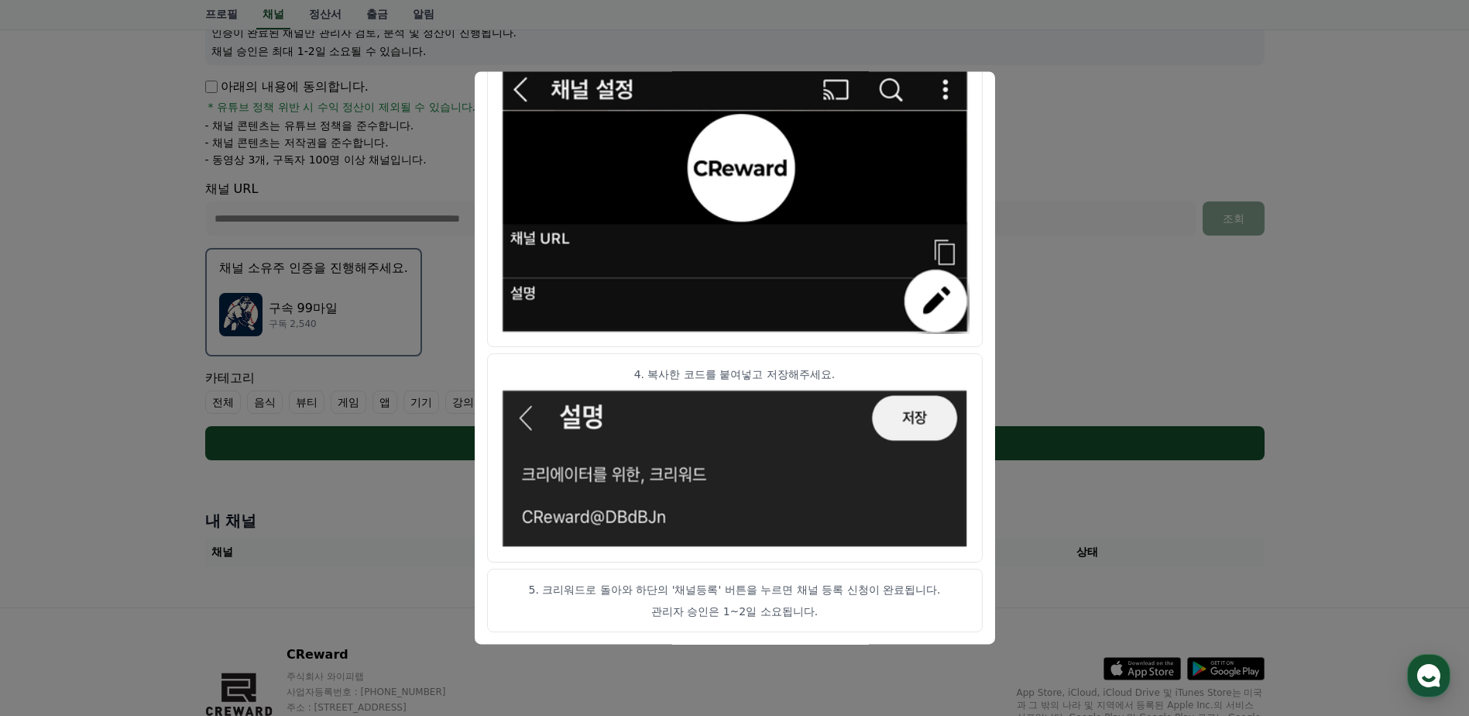
scroll to position [764, 0]
click at [1042, 335] on button "close modal" at bounding box center [734, 358] width 1469 height 716
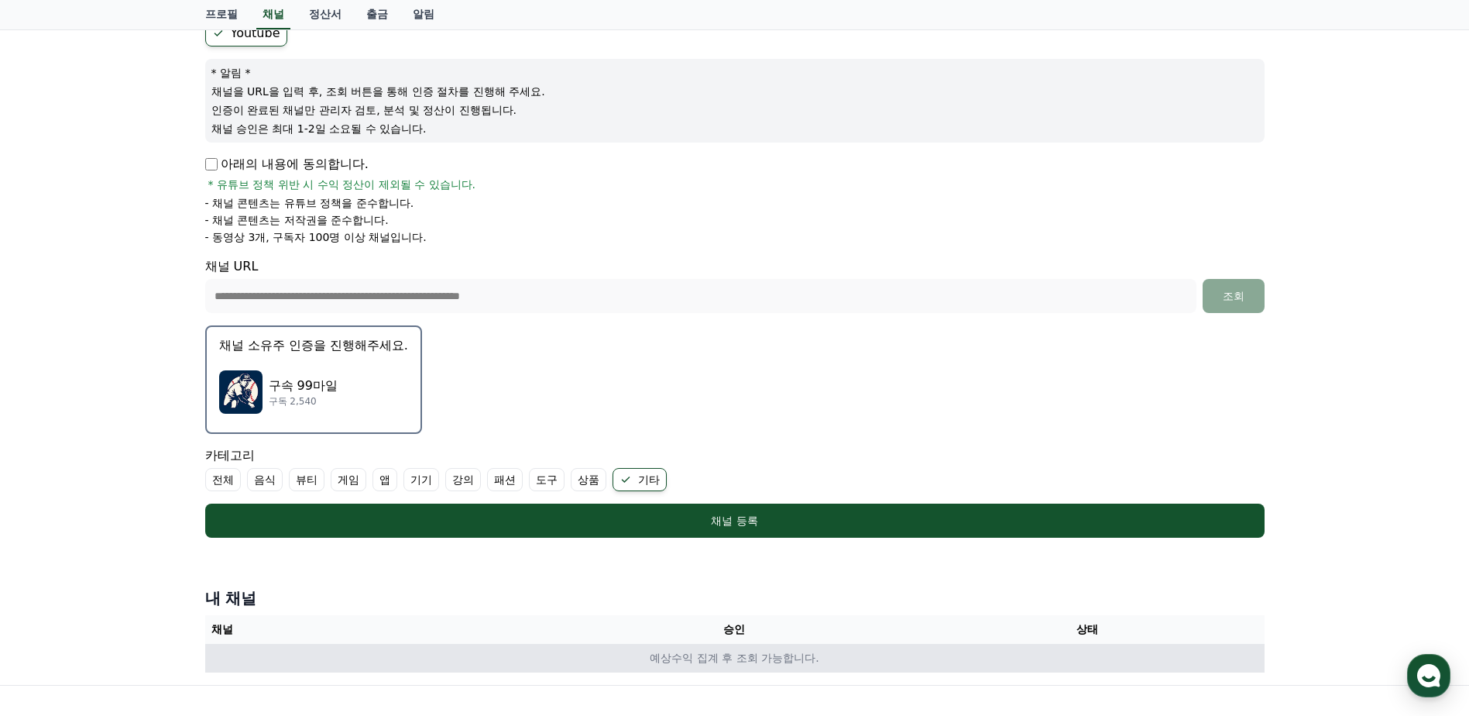
scroll to position [317, 0]
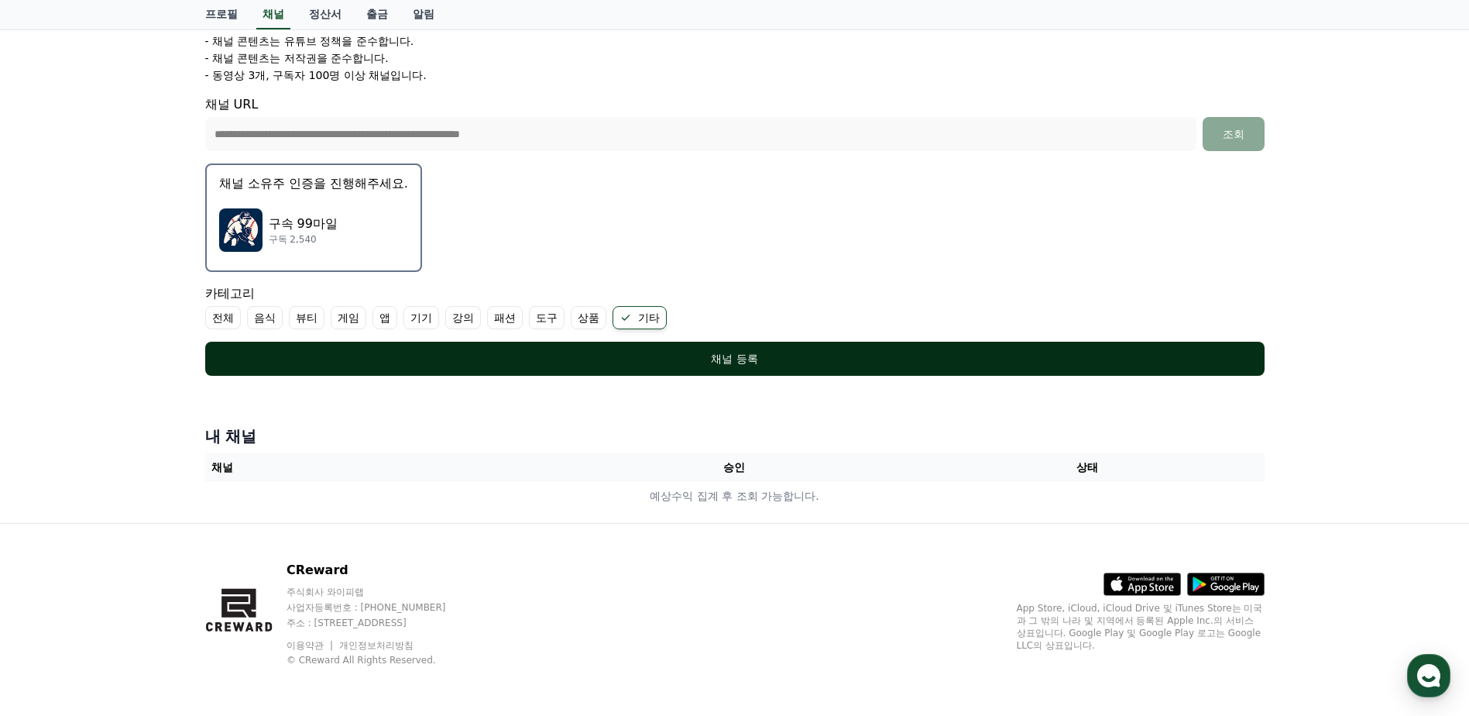
click at [615, 354] on div "채널 등록" at bounding box center [735, 358] width 998 height 15
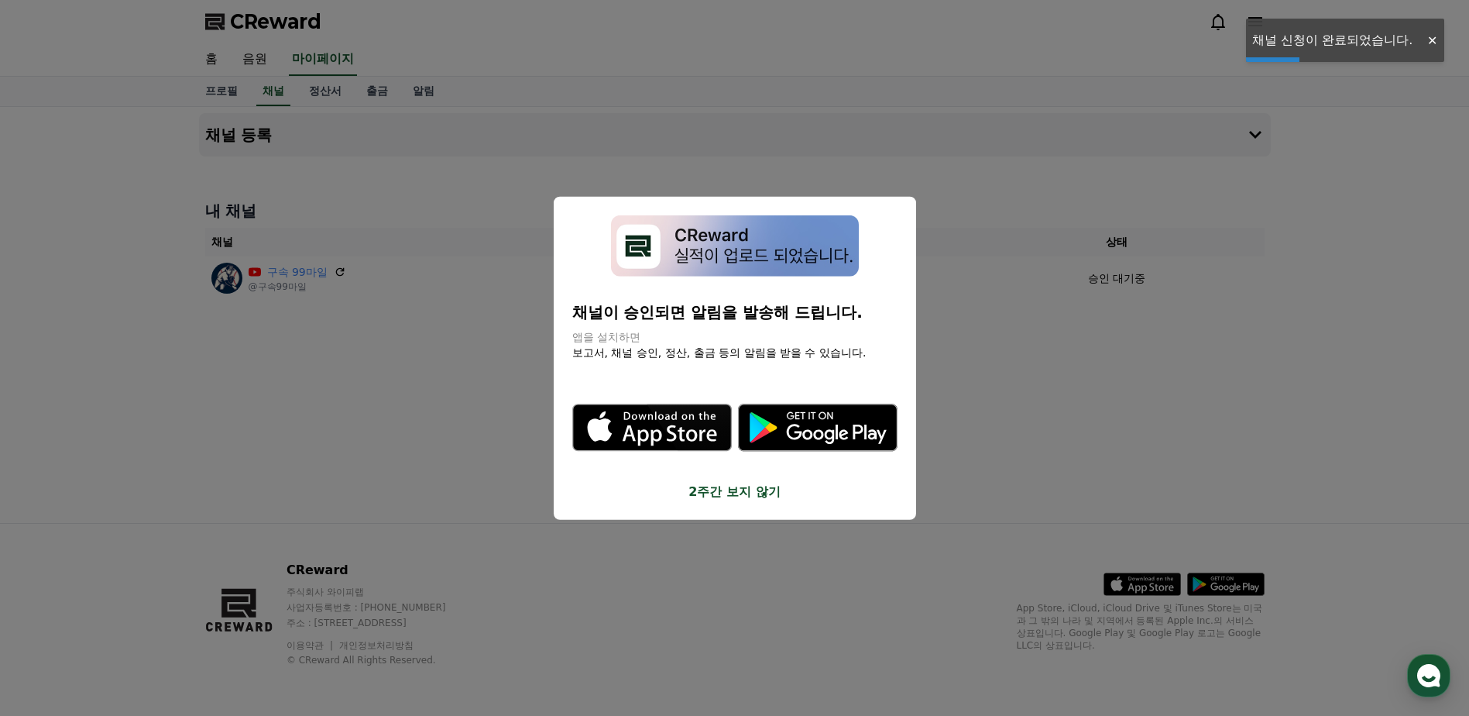
click at [1032, 436] on button "close modal" at bounding box center [734, 358] width 1469 height 716
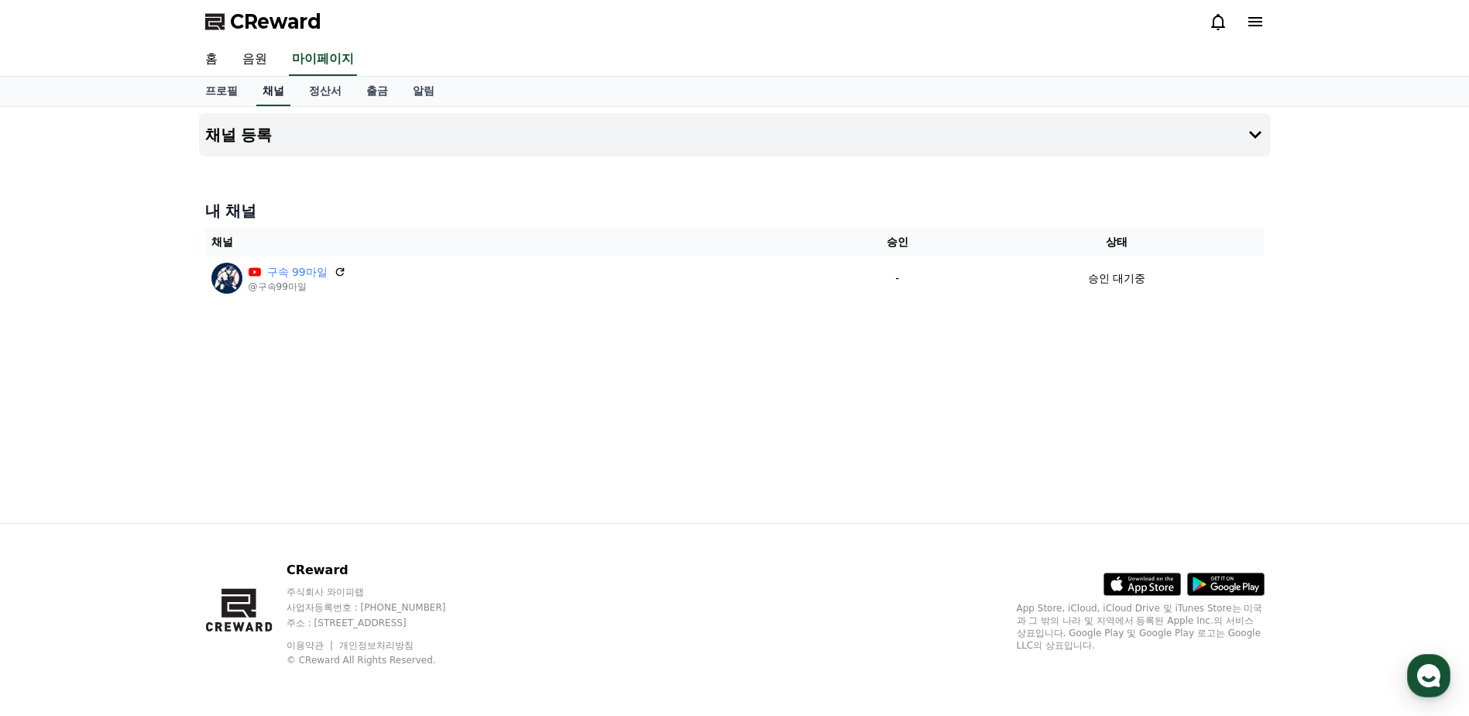
click at [265, 96] on link "채널" at bounding box center [273, 91] width 34 height 29
select select "**********"
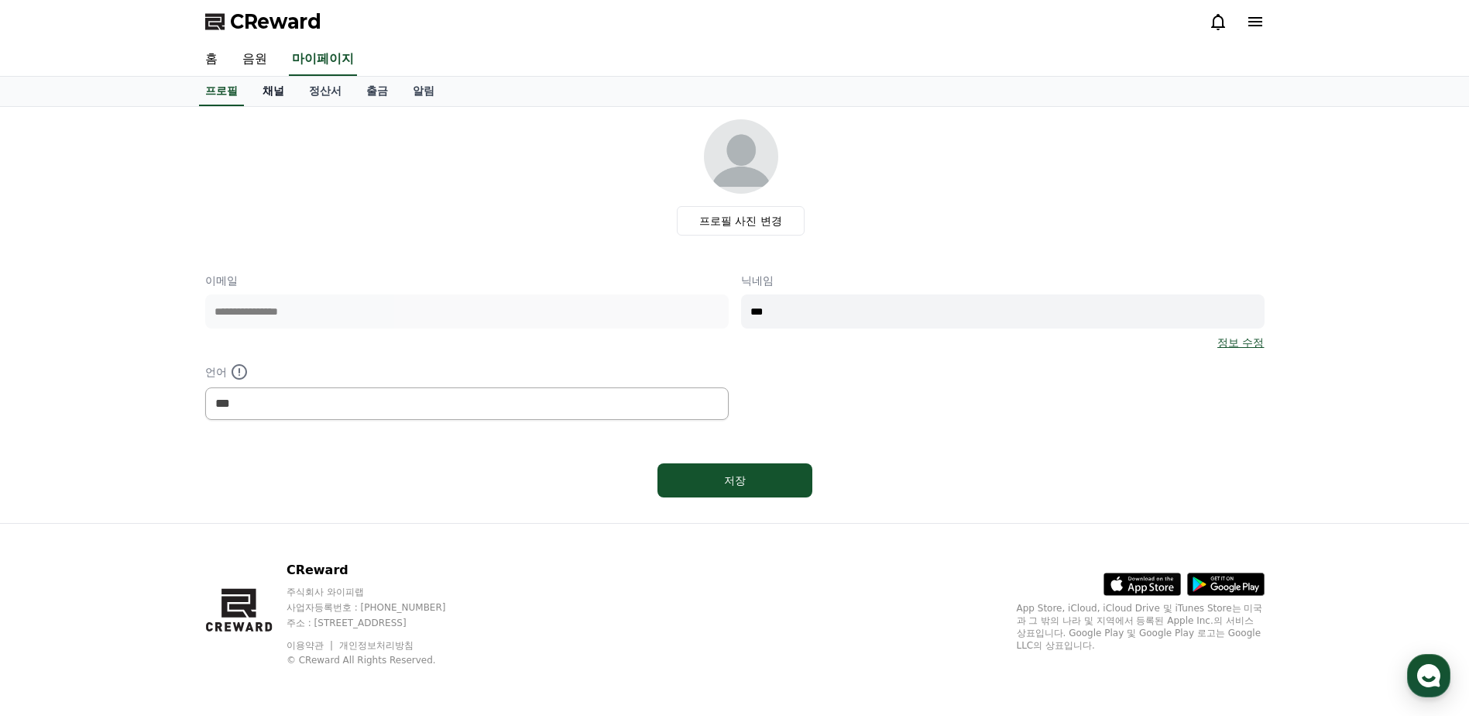
click at [272, 93] on link "채널" at bounding box center [273, 91] width 46 height 29
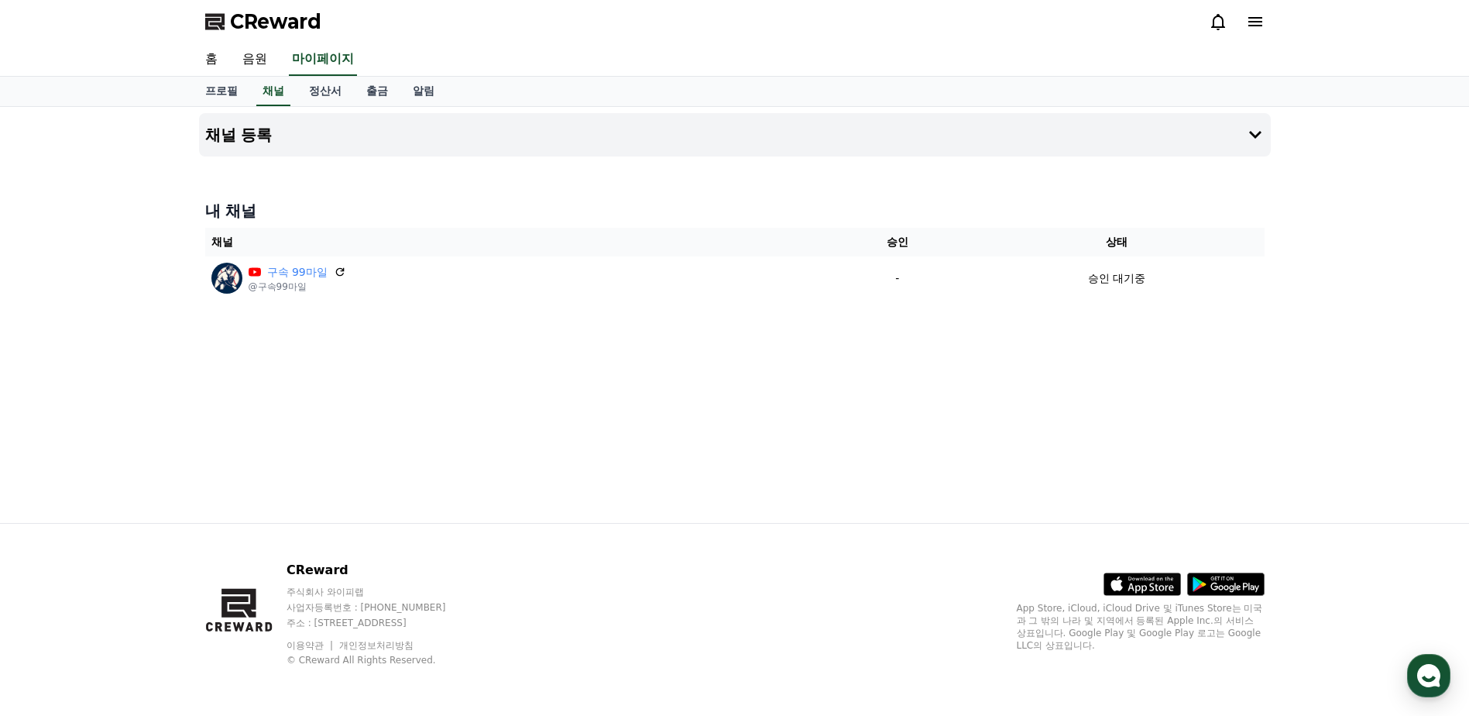
click at [229, 245] on th "채널" at bounding box center [515, 242] width 621 height 29
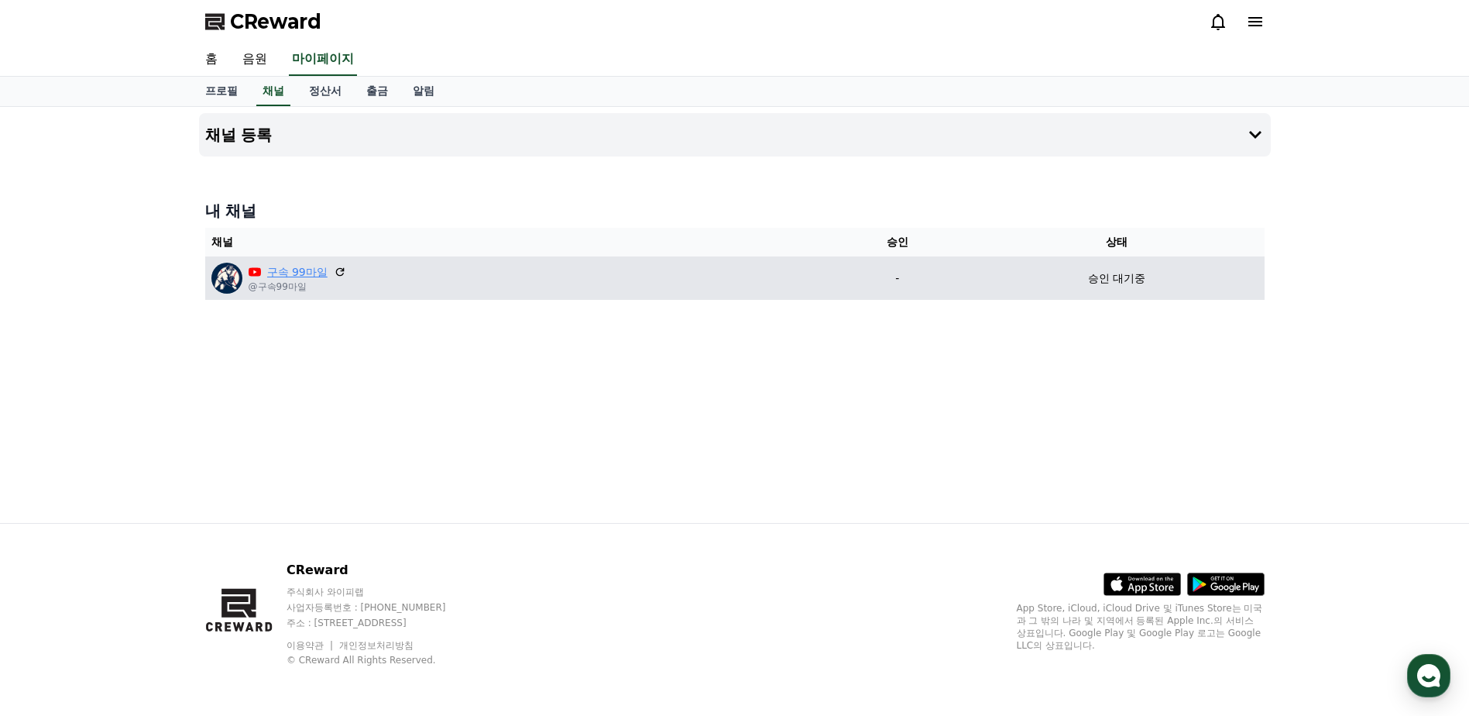
click at [288, 267] on link "구속 99마일" at bounding box center [297, 272] width 60 height 16
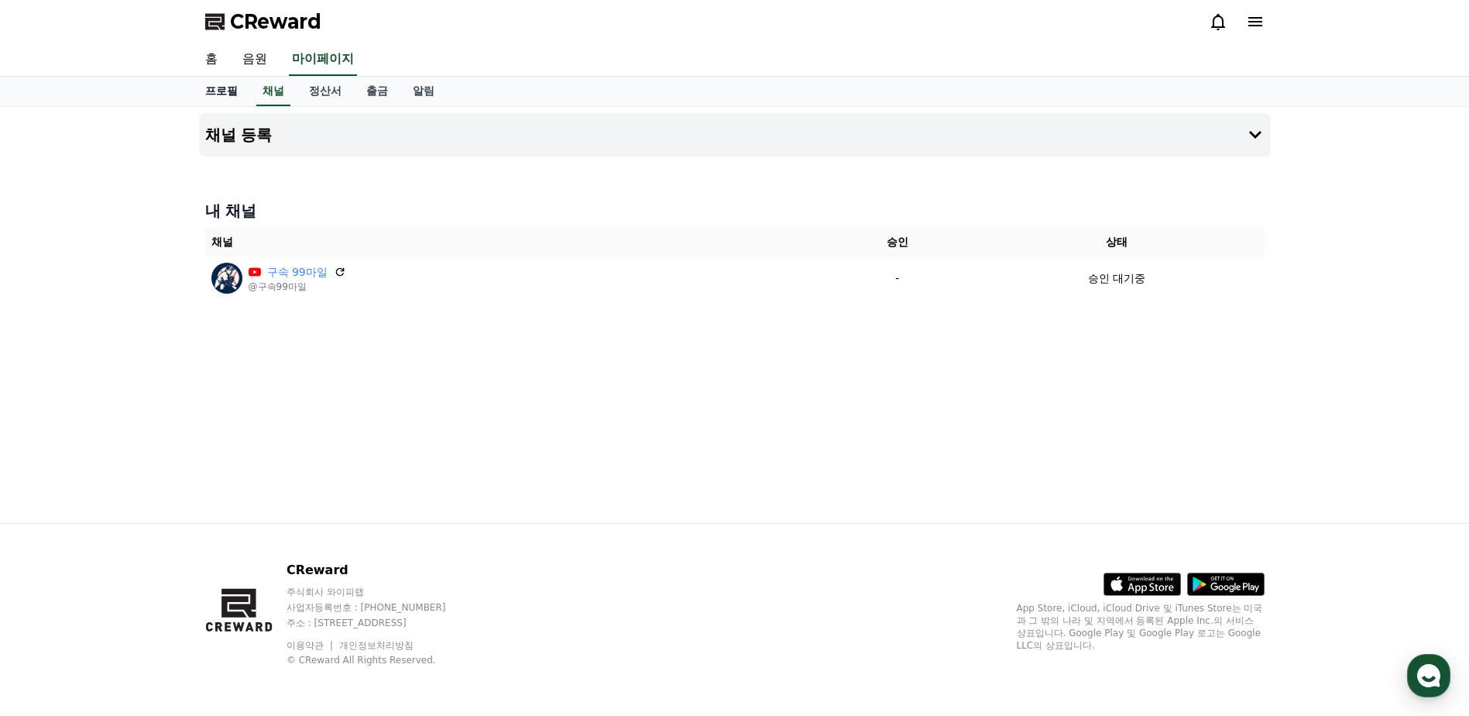
click at [221, 96] on link "프로필" at bounding box center [221, 91] width 57 height 29
select select "**********"
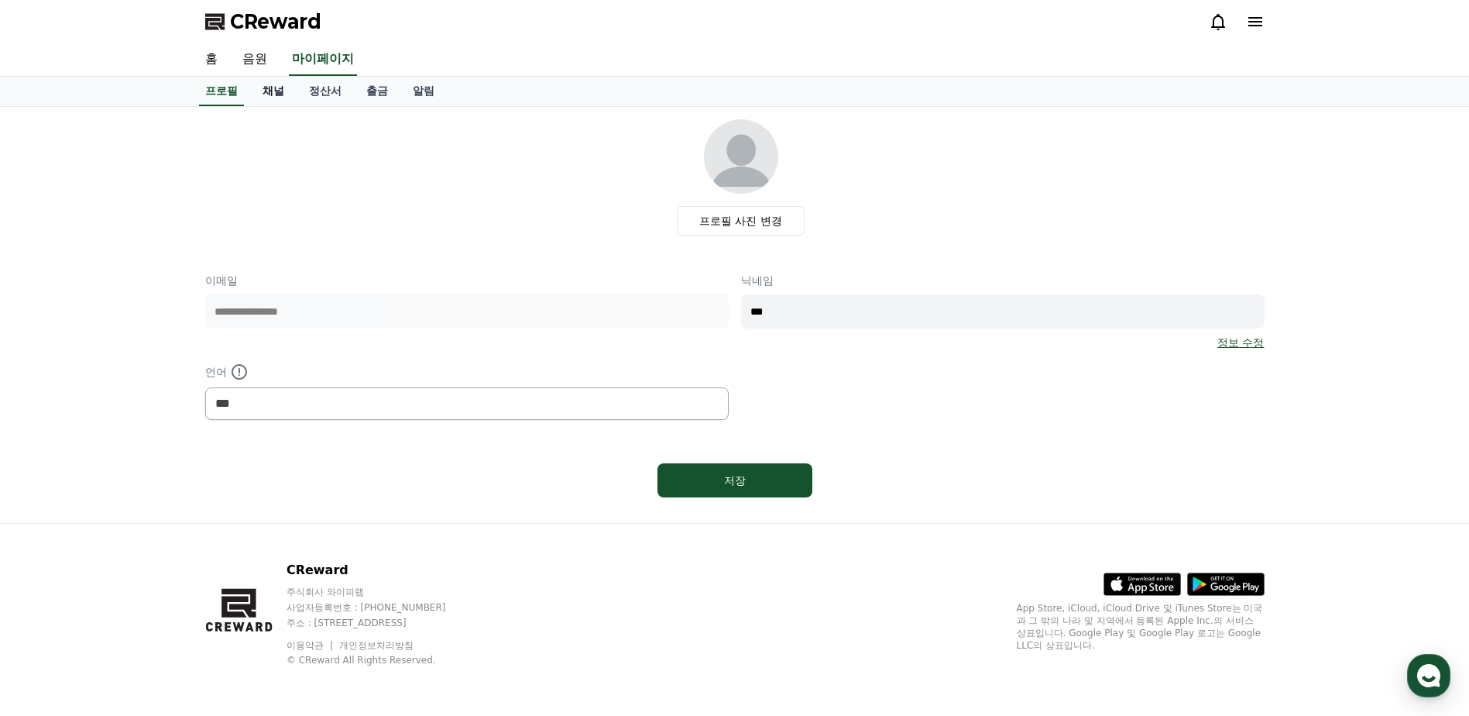
click at [283, 89] on link "채널" at bounding box center [273, 91] width 46 height 29
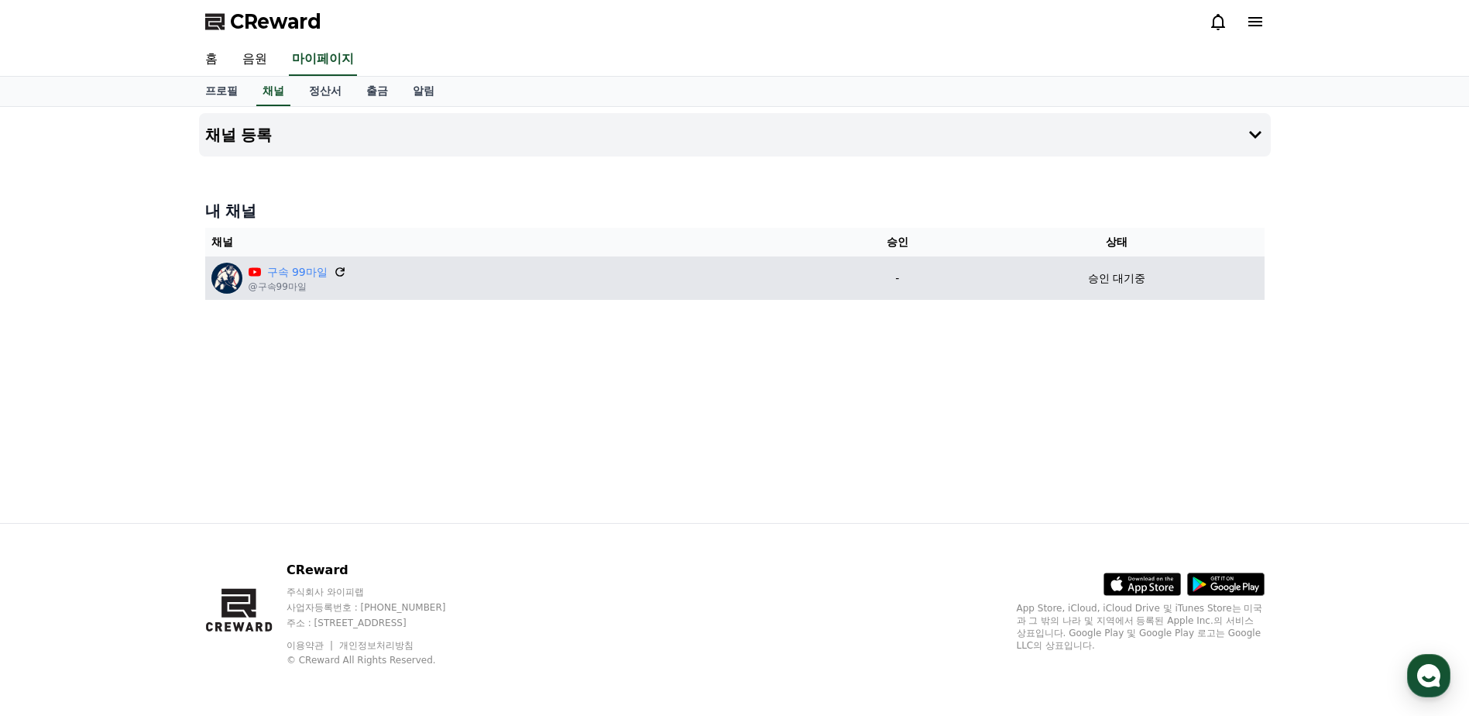
click at [341, 271] on icon at bounding box center [339, 271] width 9 height 9
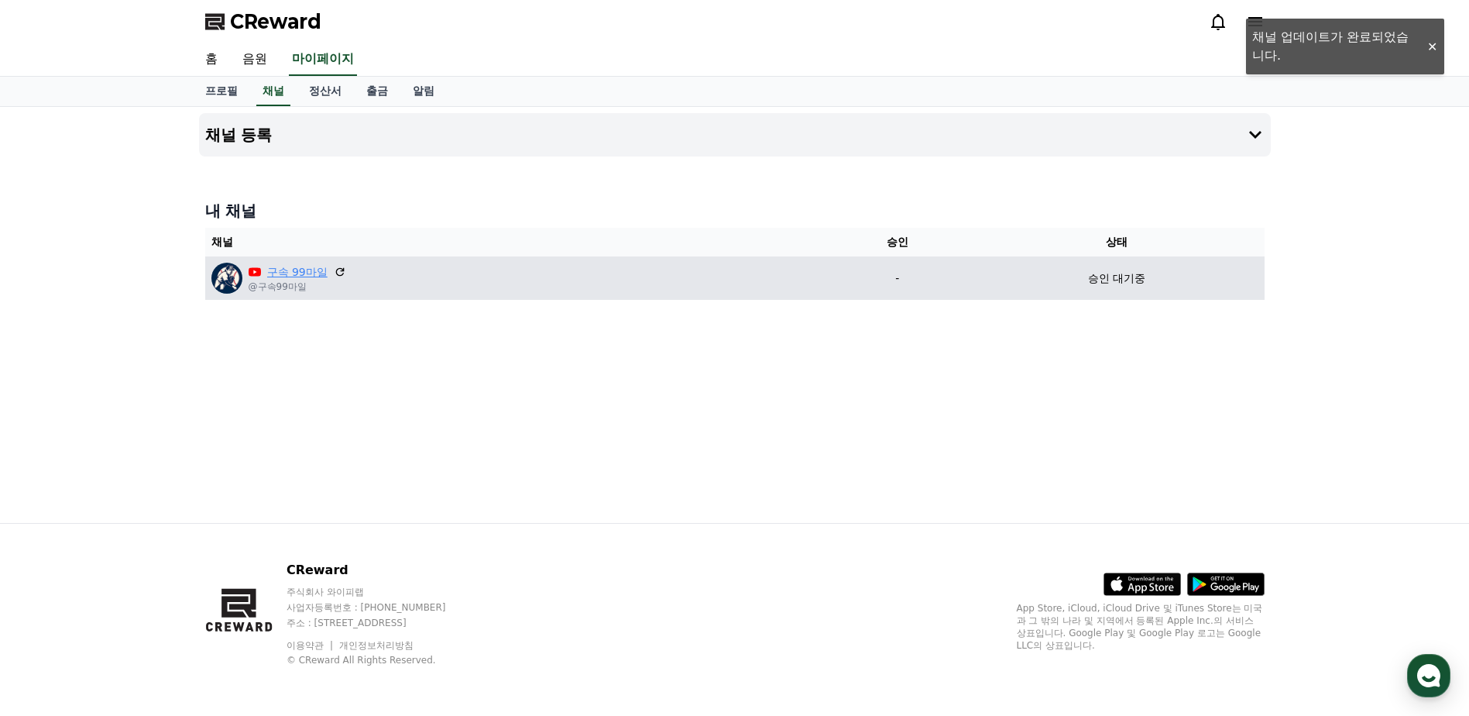
click at [290, 270] on link "구속 99마일" at bounding box center [297, 272] width 60 height 16
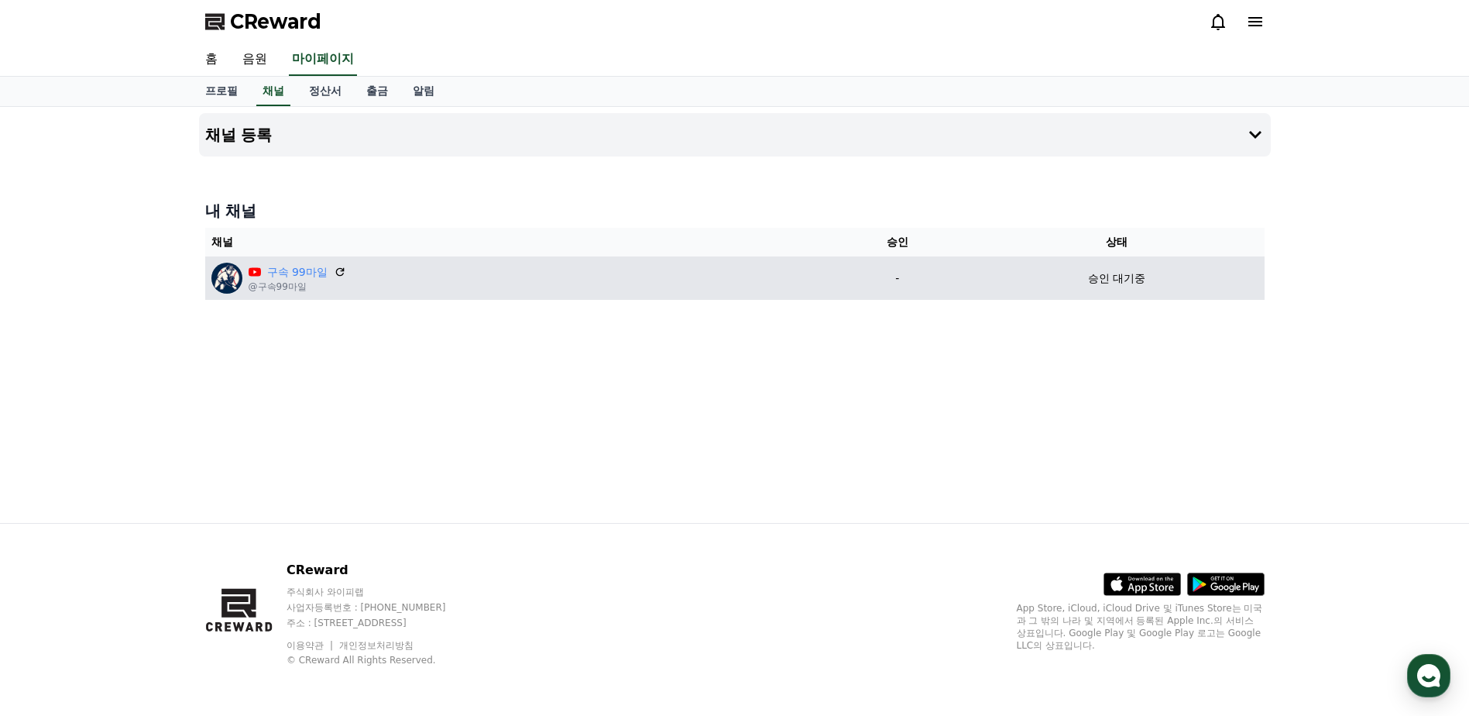
click at [1114, 278] on p "승인 대기중" at bounding box center [1116, 278] width 57 height 16
click at [208, 287] on td "구속 99마일 @구속99마일" at bounding box center [515, 277] width 621 height 43
click at [225, 280] on img at bounding box center [226, 278] width 31 height 31
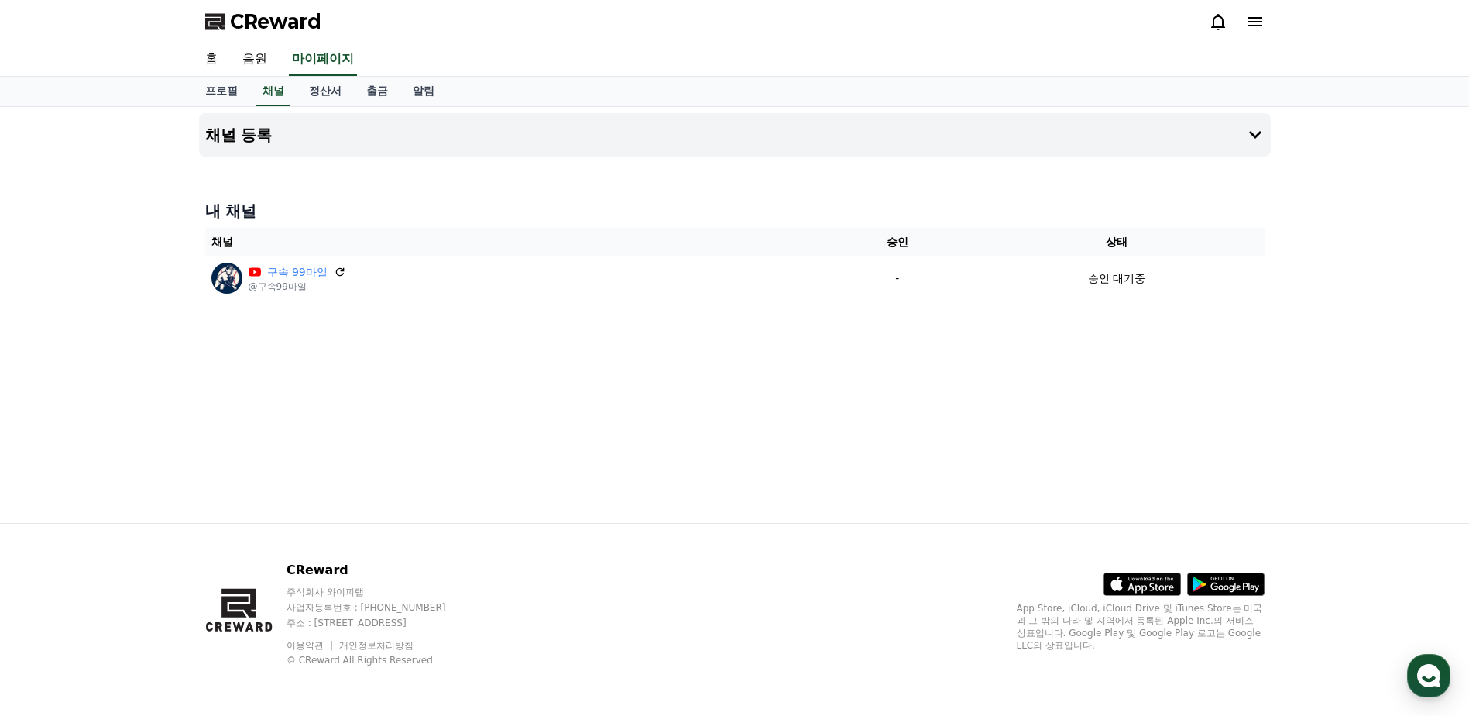
click at [223, 242] on th "채널" at bounding box center [515, 242] width 621 height 29
click at [222, 86] on link "프로필" at bounding box center [221, 91] width 57 height 29
select select "**********"
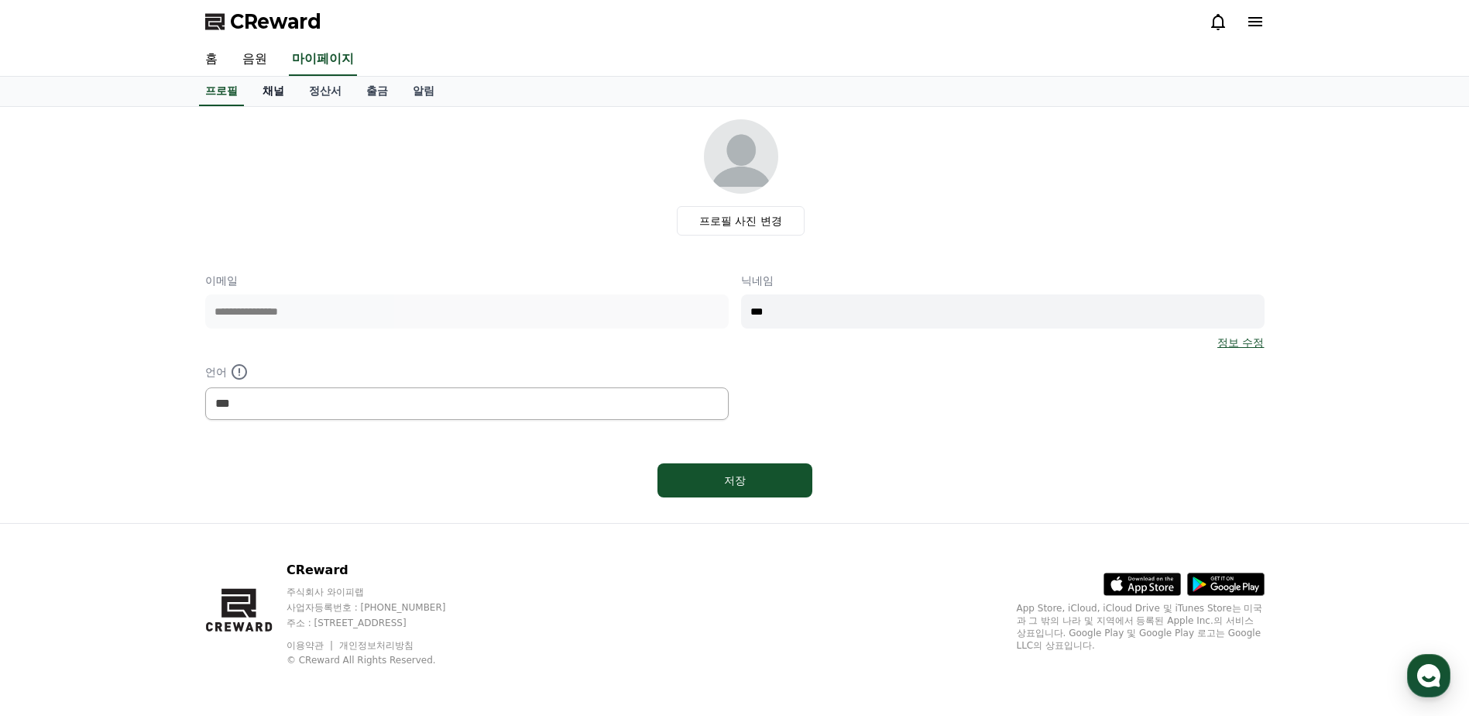
click at [276, 89] on link "채널" at bounding box center [273, 91] width 46 height 29
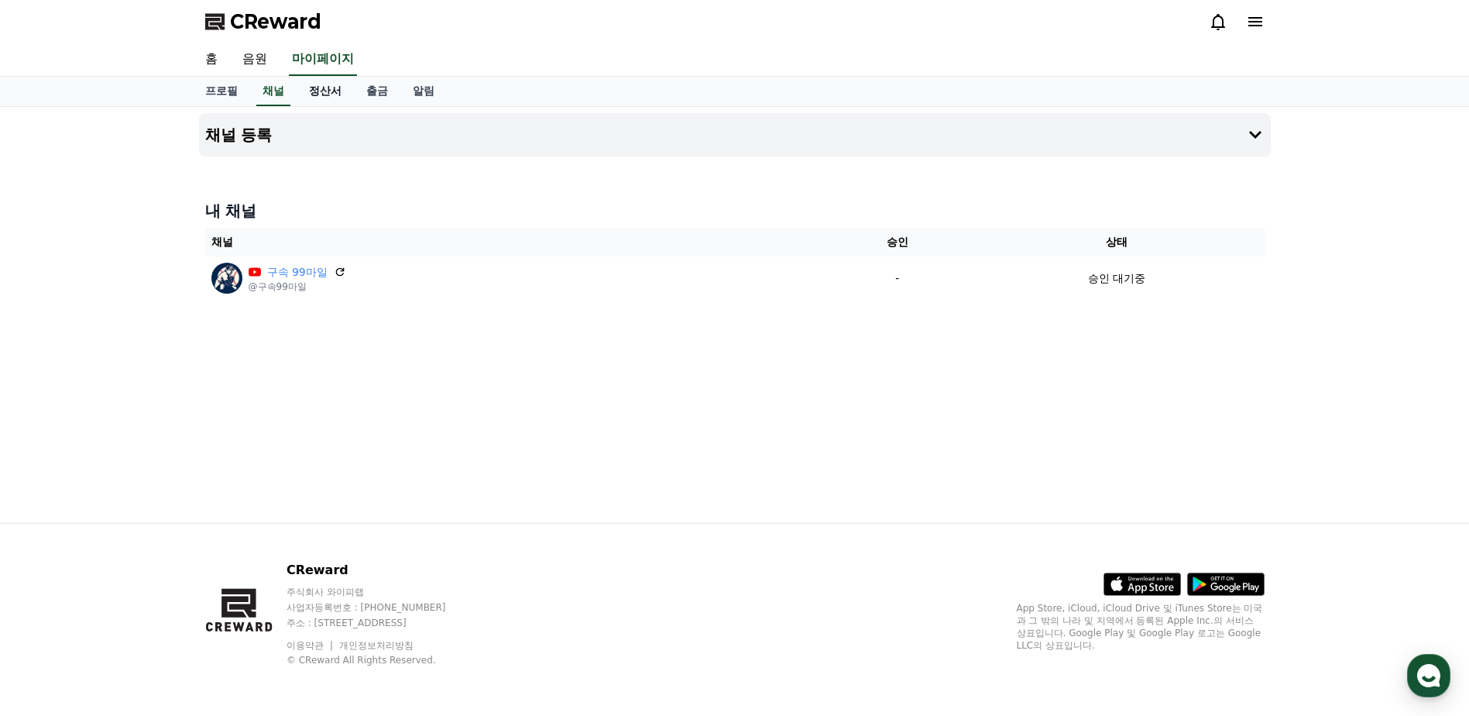
click at [332, 92] on link "정산서" at bounding box center [325, 91] width 57 height 29
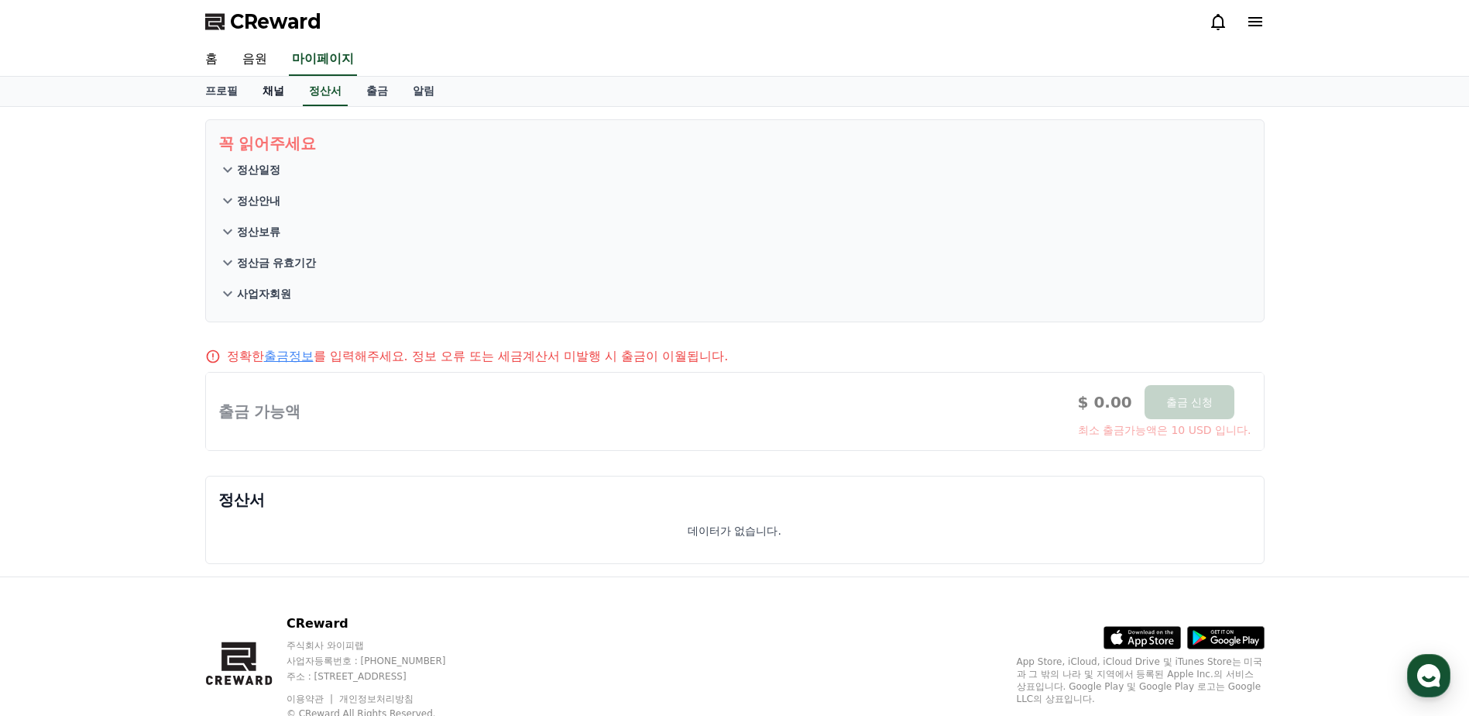
click at [271, 93] on link "채널" at bounding box center [273, 91] width 46 height 29
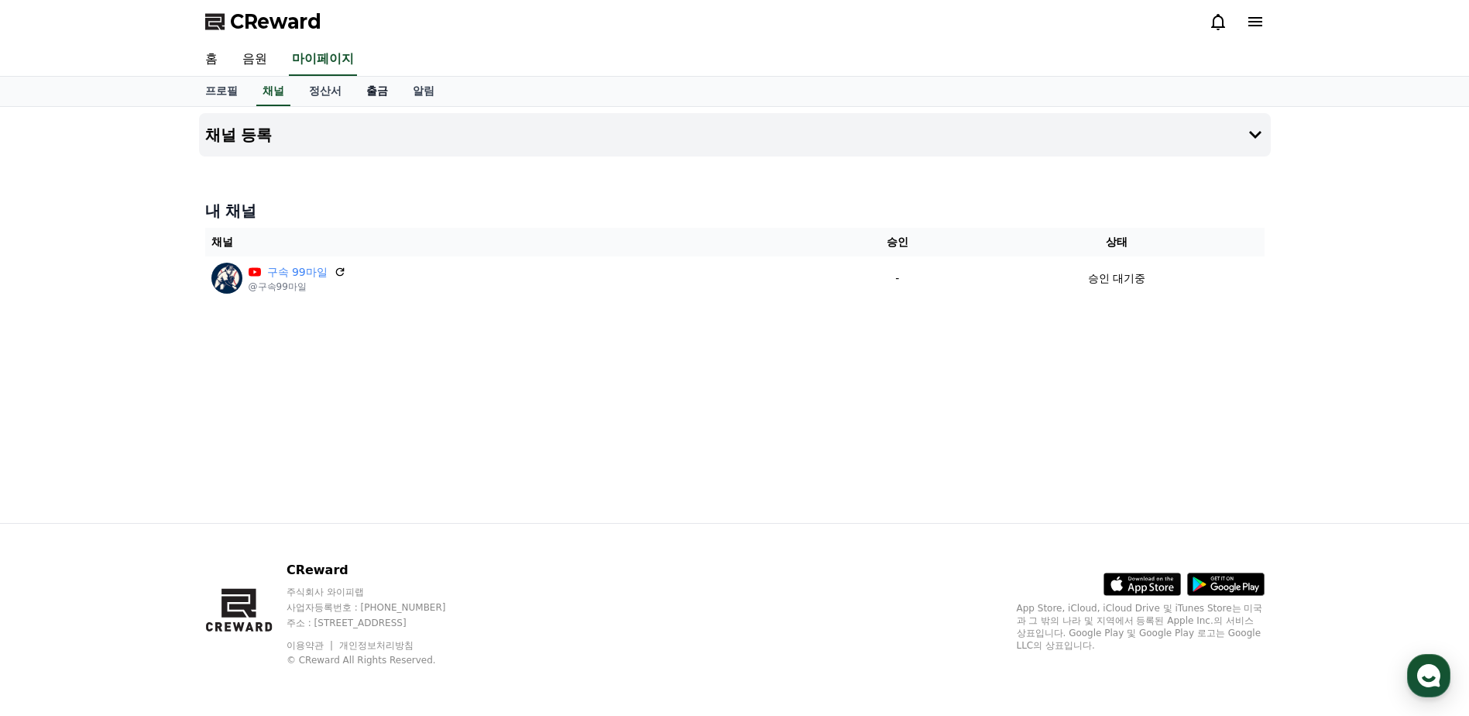
click at [380, 94] on link "출금" at bounding box center [377, 91] width 46 height 29
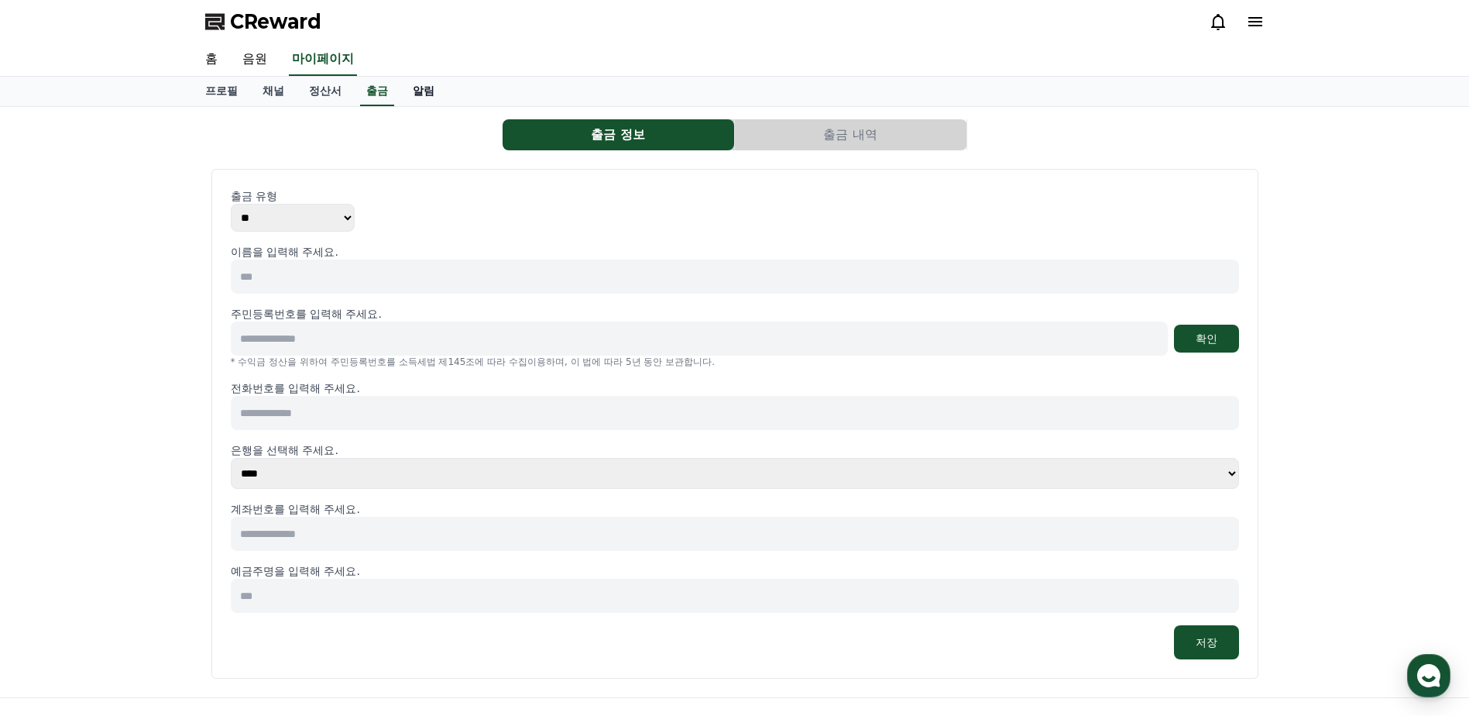
click at [404, 92] on link "알림" at bounding box center [423, 91] width 46 height 29
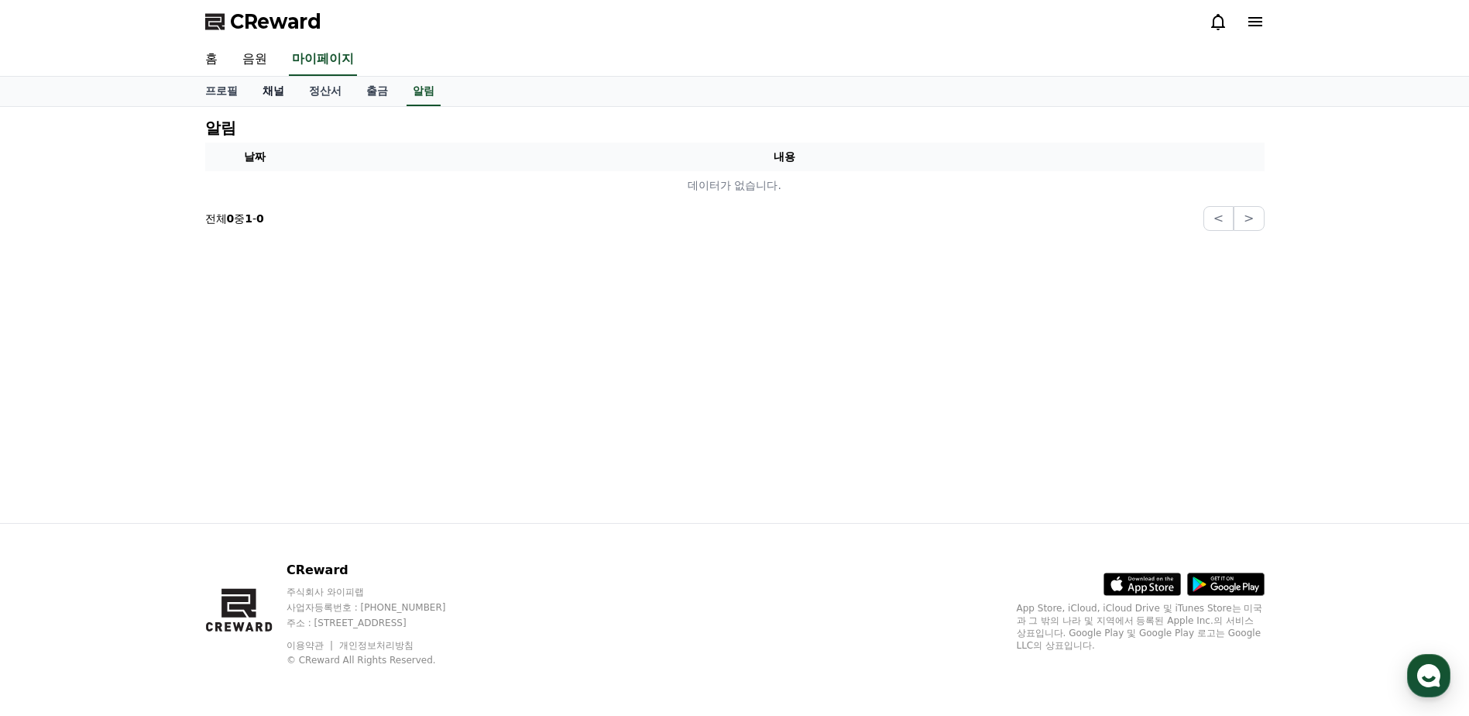
click at [270, 94] on link "채널" at bounding box center [273, 91] width 46 height 29
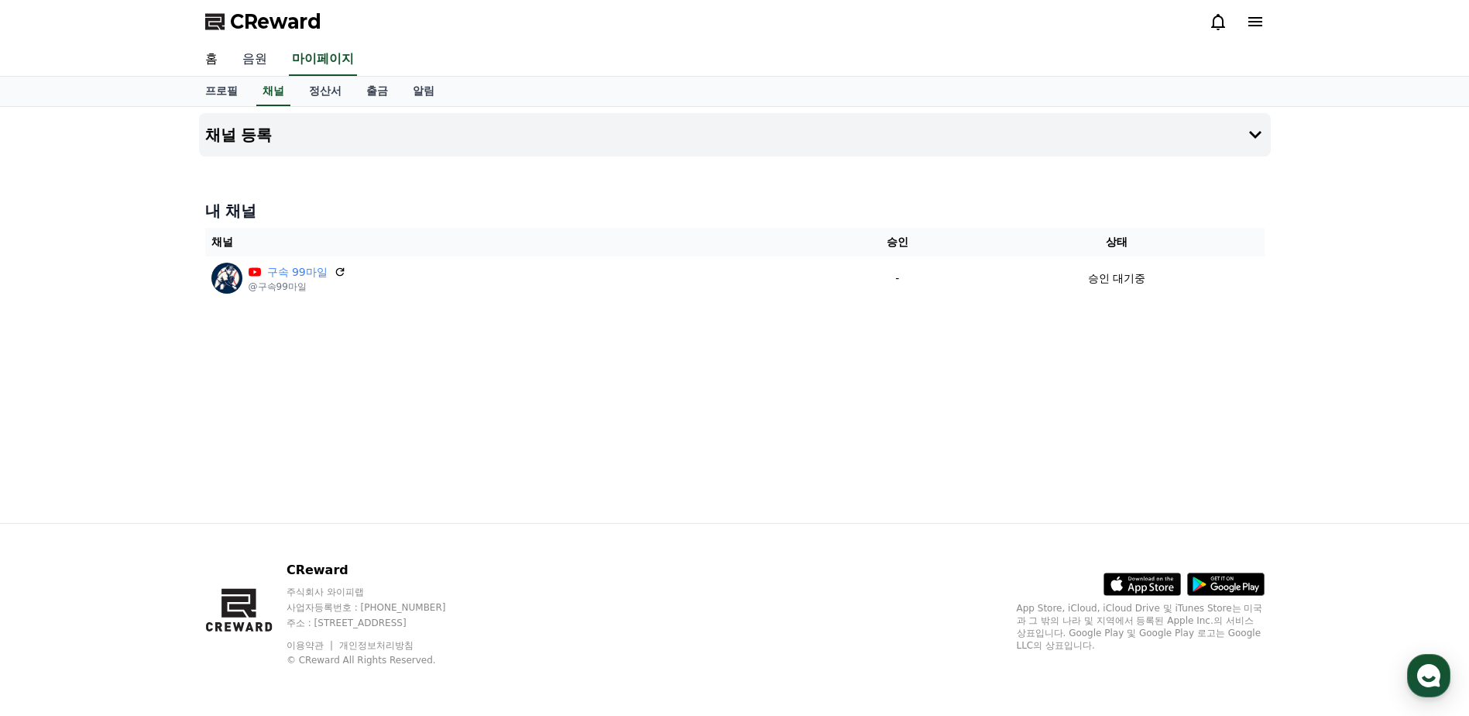
click at [266, 66] on link "음원" at bounding box center [255, 59] width 50 height 33
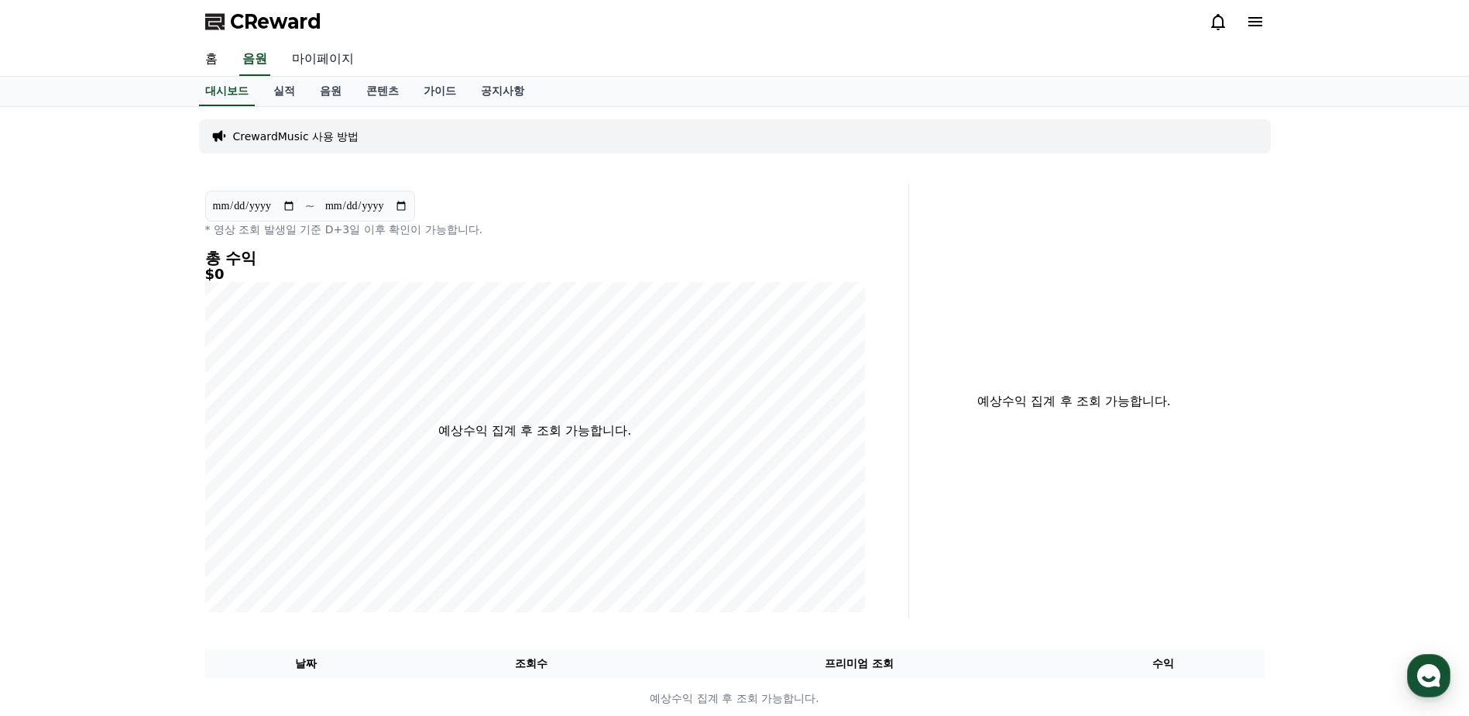
click at [323, 47] on link "마이페이지" at bounding box center [323, 59] width 87 height 33
select select "**********"
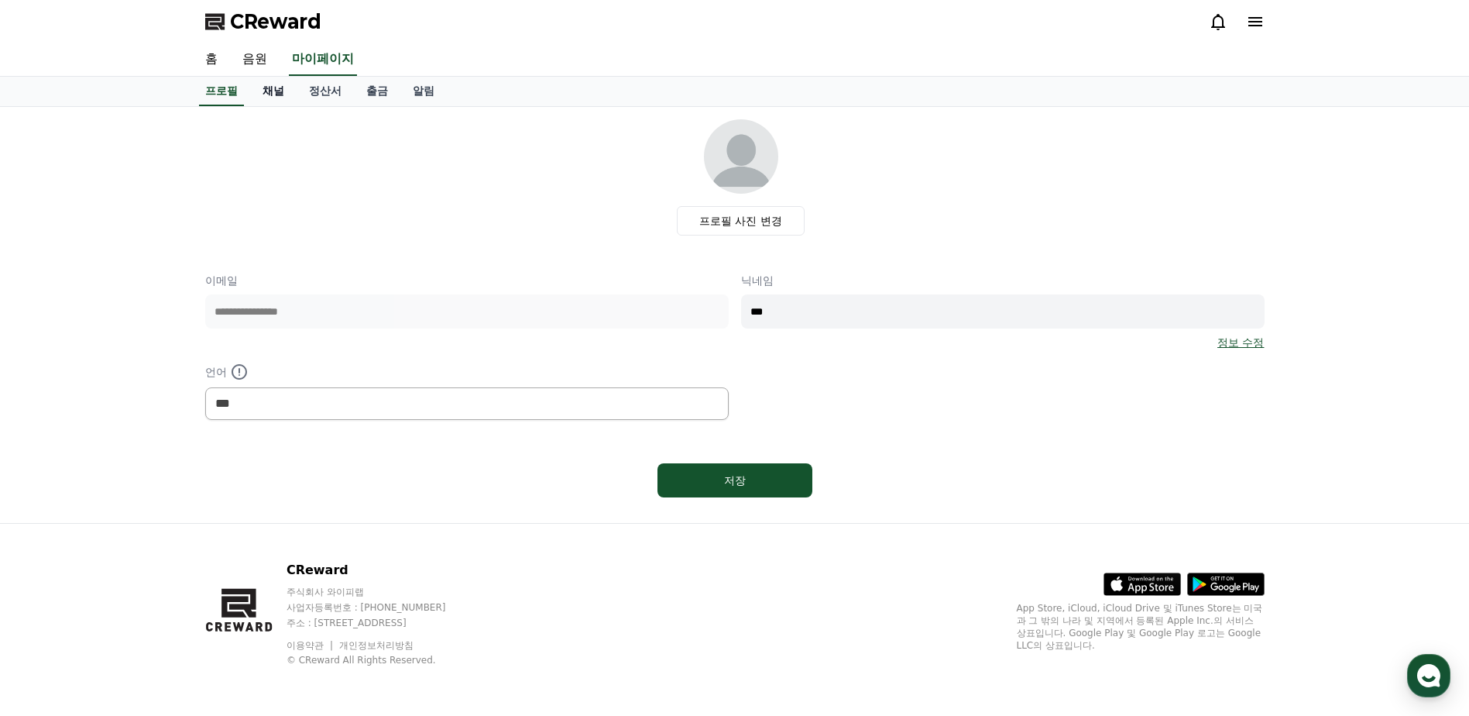
click at [277, 85] on link "채널" at bounding box center [273, 91] width 46 height 29
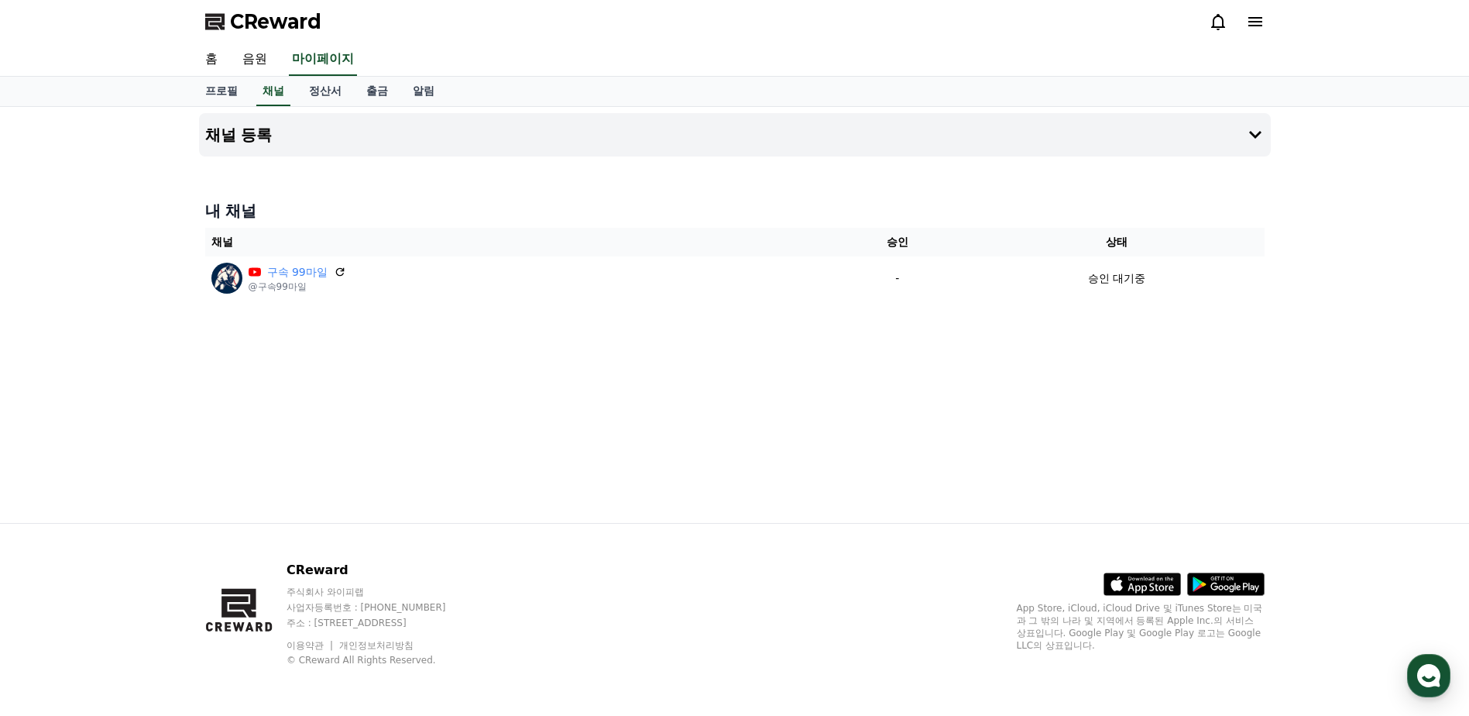
click at [240, 207] on h4 "내 채널" at bounding box center [735, 211] width 1060 height 22
click at [225, 211] on h4 "내 채널" at bounding box center [735, 211] width 1060 height 22
click at [250, 134] on h4 "채널 등록" at bounding box center [238, 134] width 67 height 17
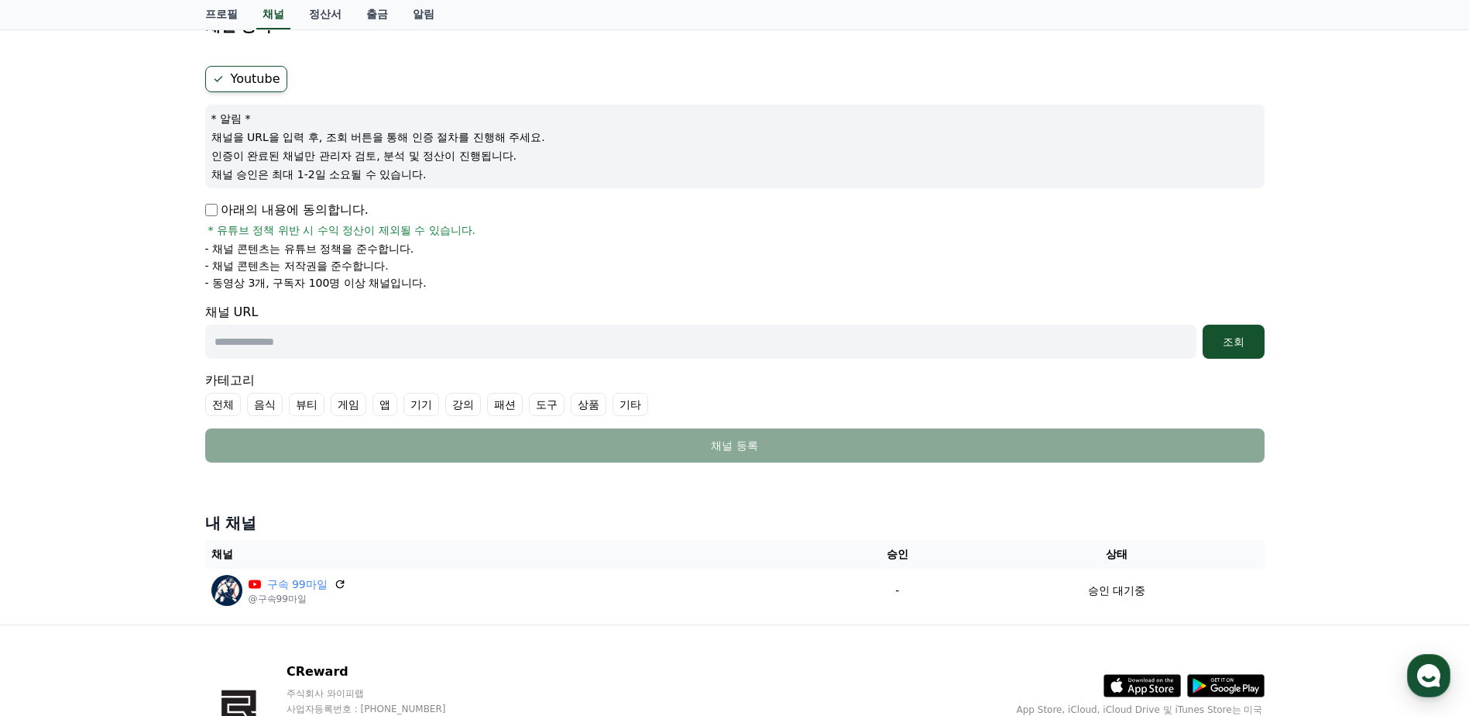
scroll to position [211, 0]
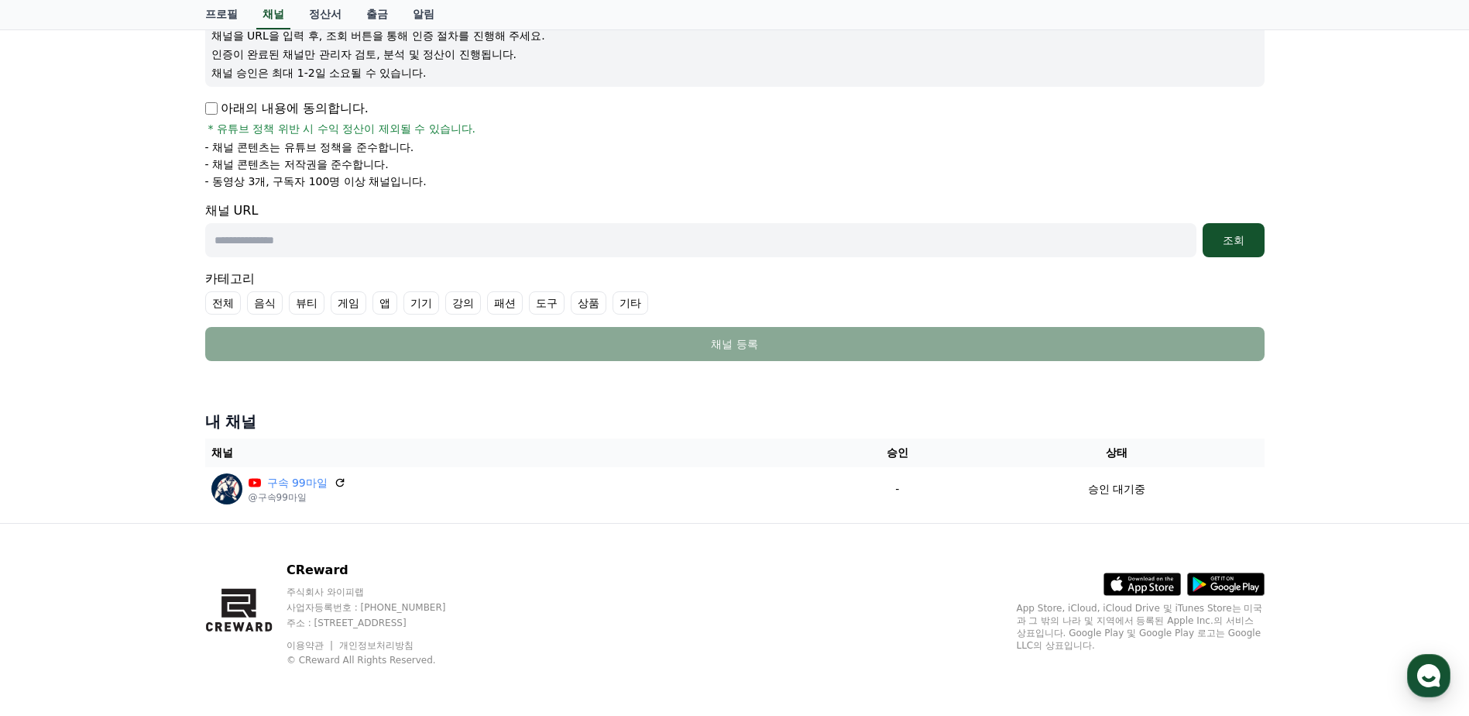
click at [321, 233] on input "text" at bounding box center [700, 240] width 991 height 34
click at [1242, 241] on div "조회" at bounding box center [1234, 239] width 50 height 15
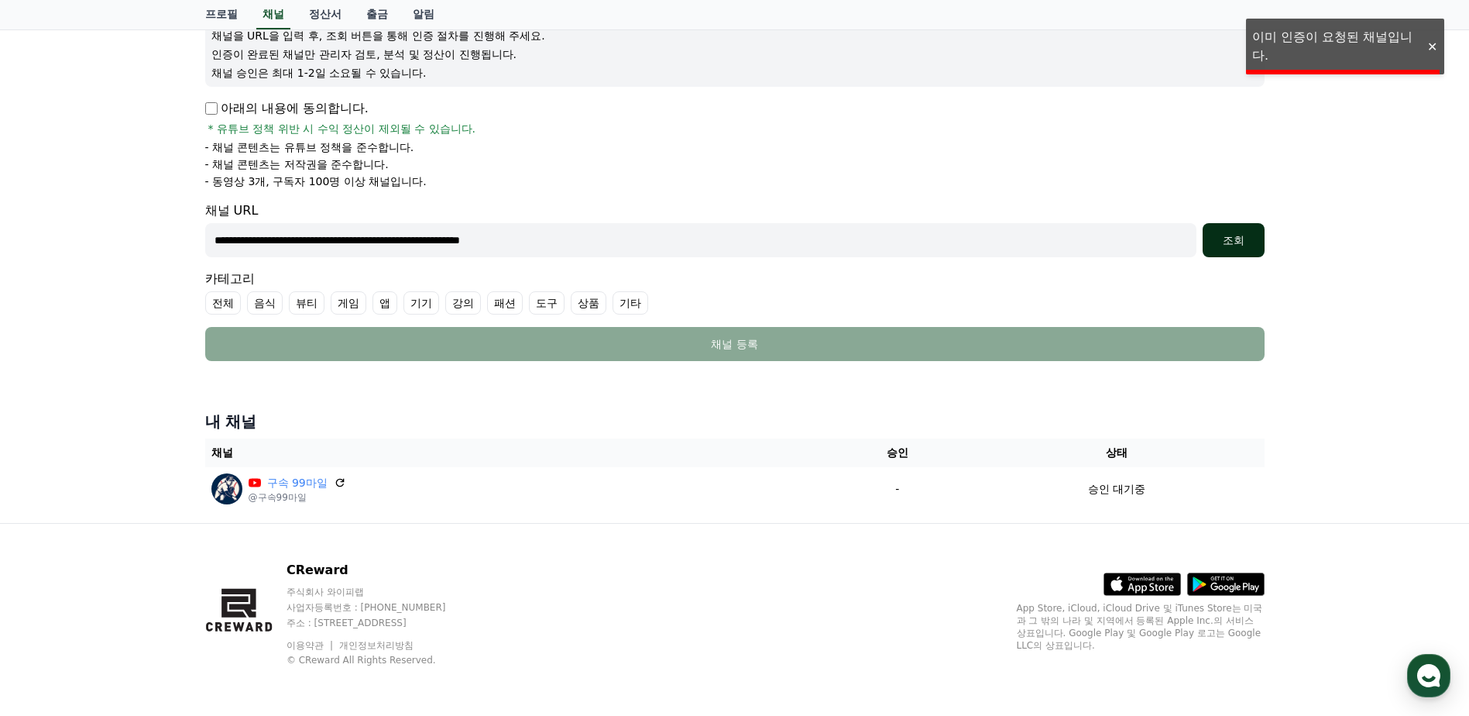
click at [1238, 234] on div "조회" at bounding box center [1234, 239] width 50 height 15
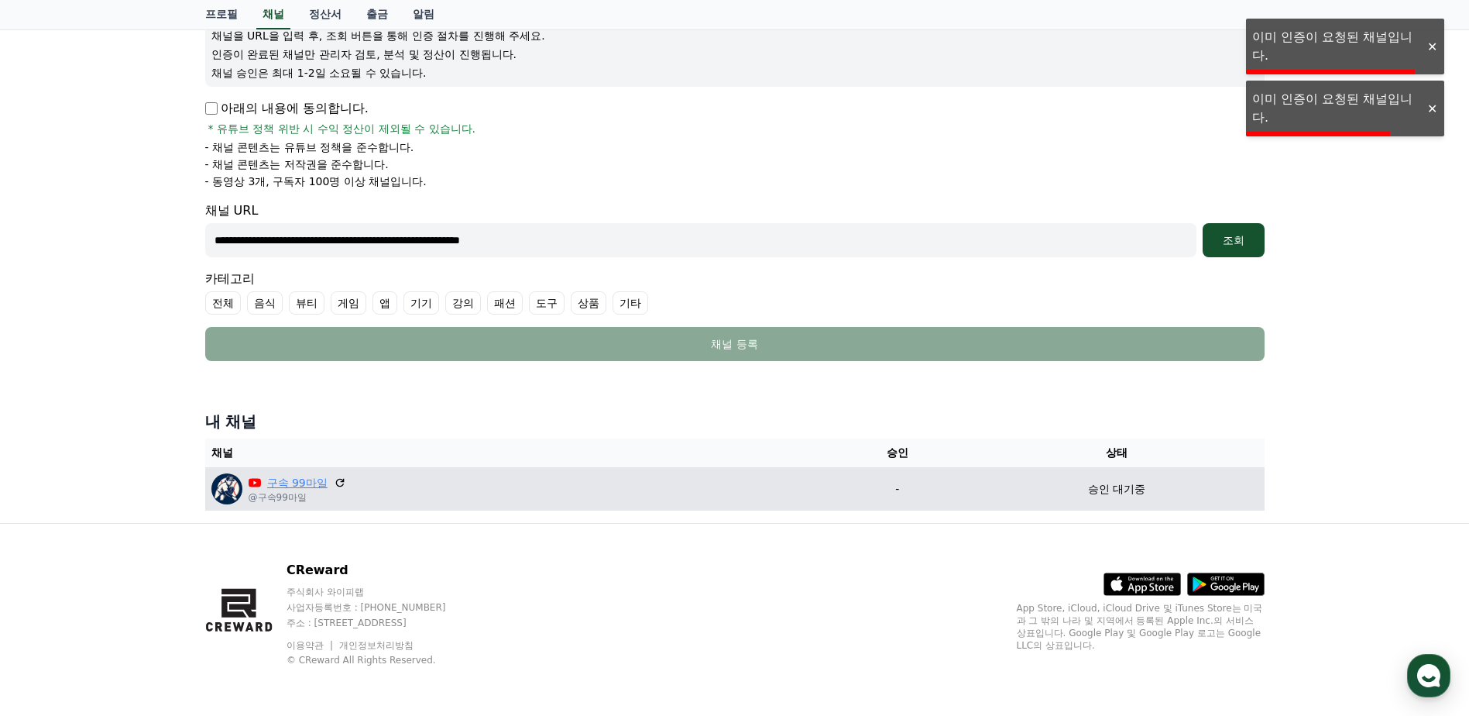
click at [278, 487] on link "구속 99마일" at bounding box center [297, 483] width 60 height 16
click at [253, 500] on p "@구속99마일" at bounding box center [298, 497] width 98 height 12
click at [225, 486] on img at bounding box center [226, 488] width 31 height 31
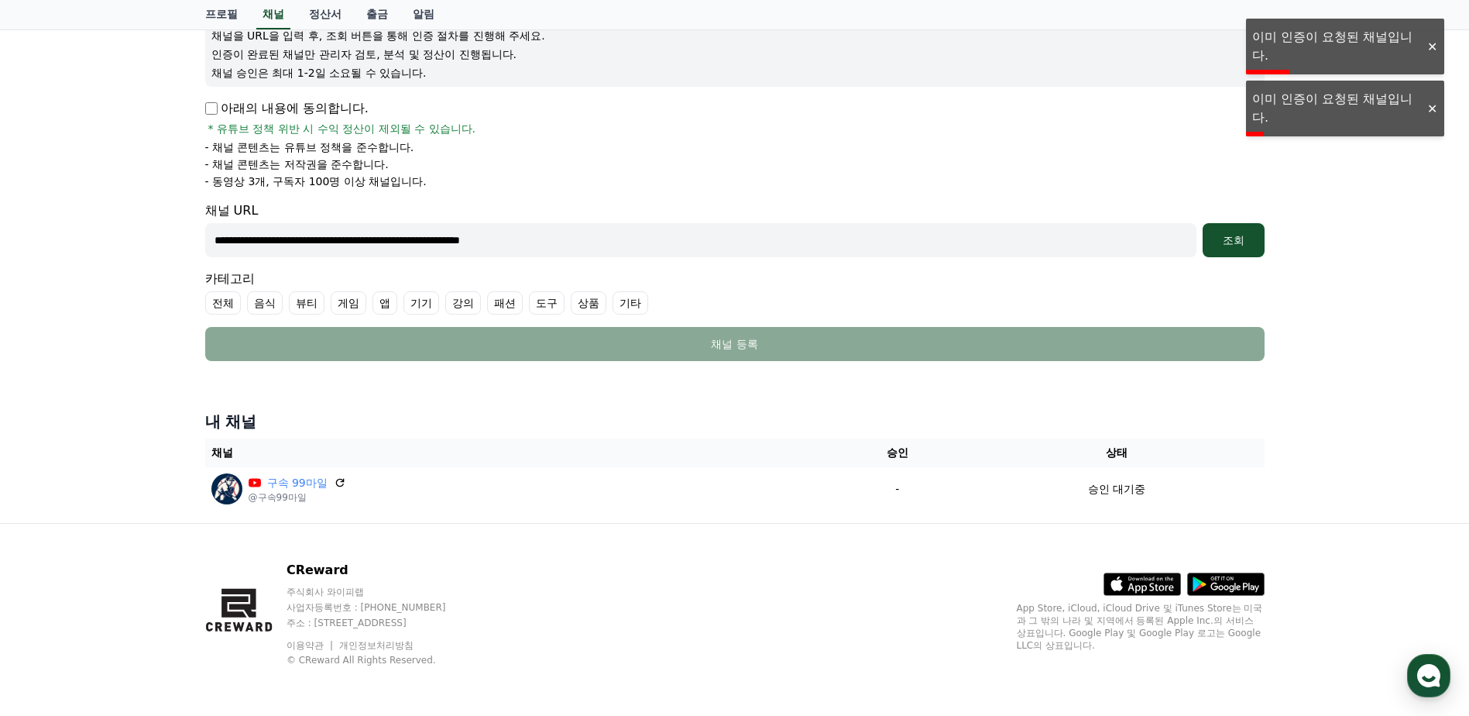
drag, startPoint x: 222, startPoint y: 446, endPoint x: 252, endPoint y: 452, distance: 30.7
click at [248, 452] on th "채널" at bounding box center [515, 452] width 621 height 29
click at [252, 452] on th "채널" at bounding box center [515, 452] width 621 height 29
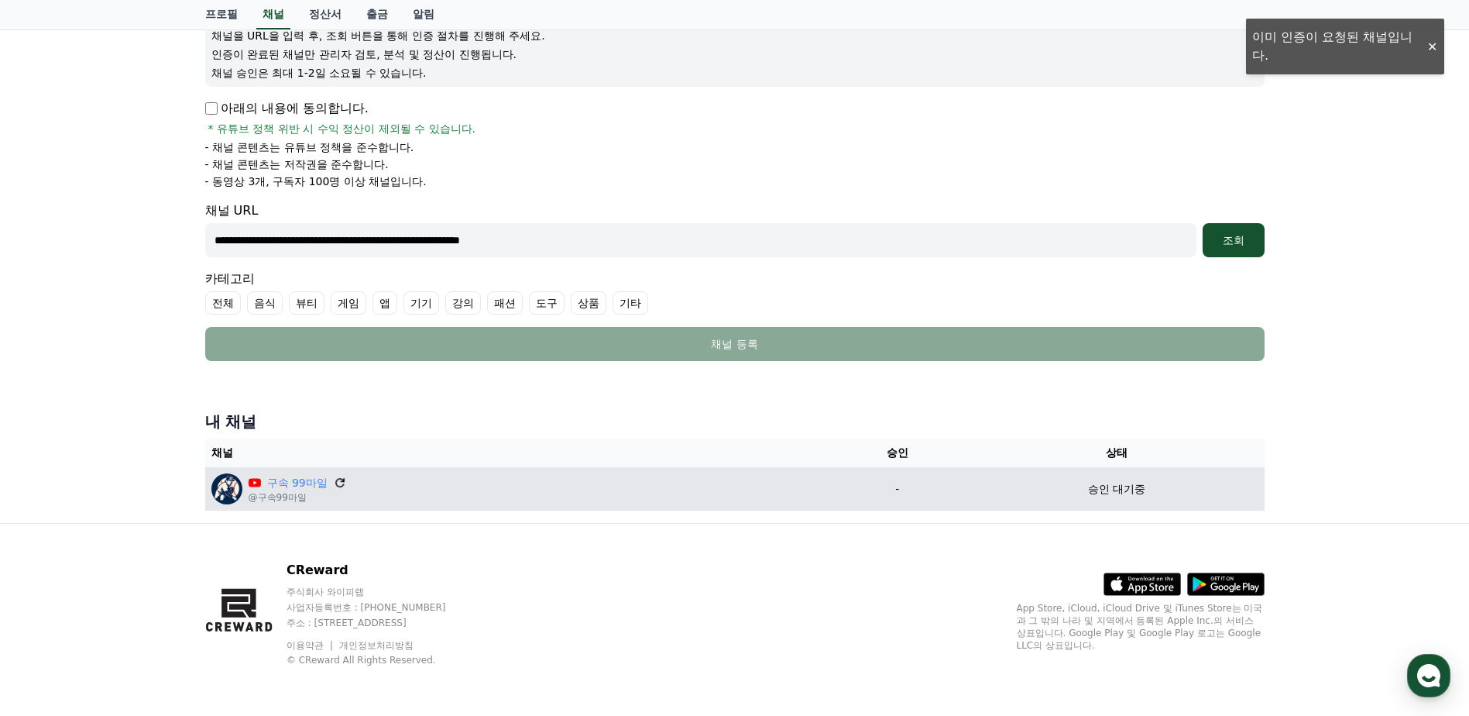
click at [338, 478] on icon at bounding box center [340, 483] width 14 height 14
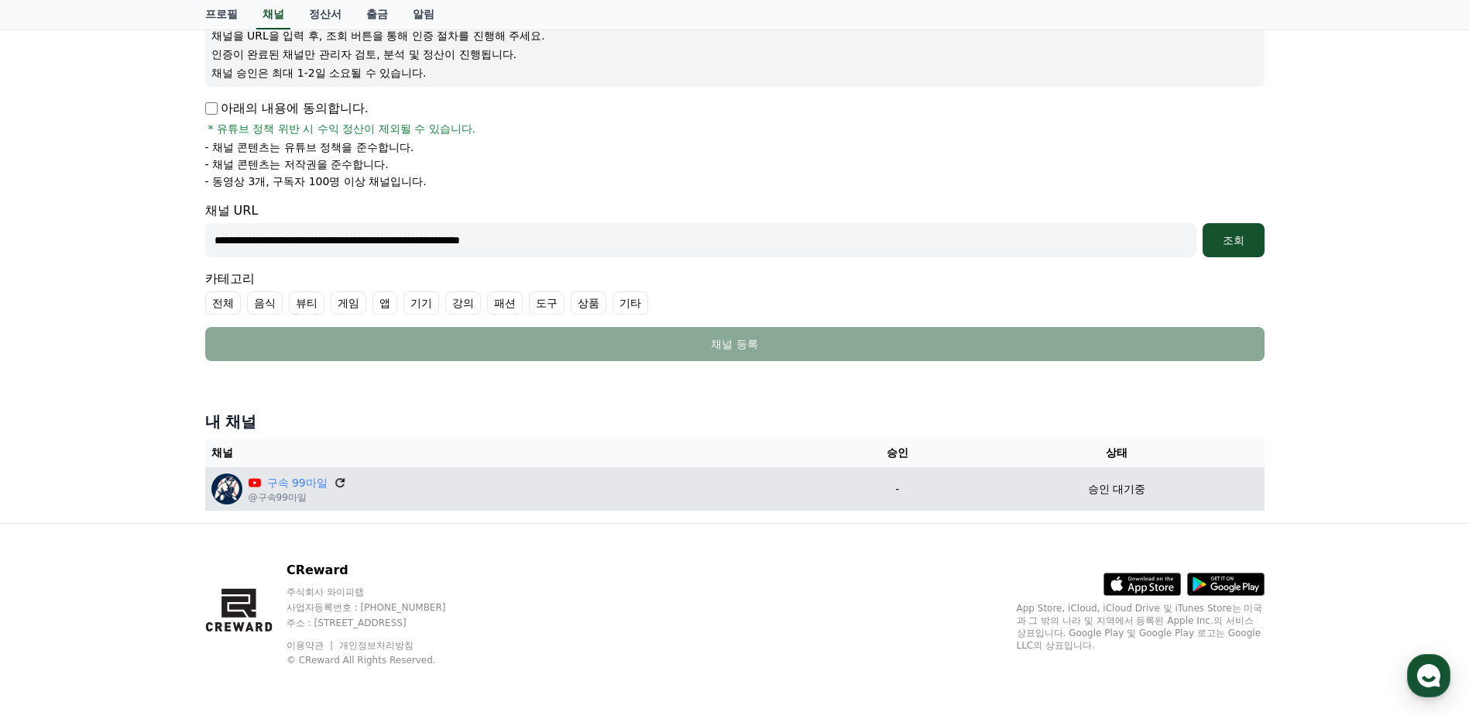
click at [336, 484] on icon at bounding box center [340, 483] width 14 height 14
click at [224, 491] on img at bounding box center [226, 488] width 31 height 31
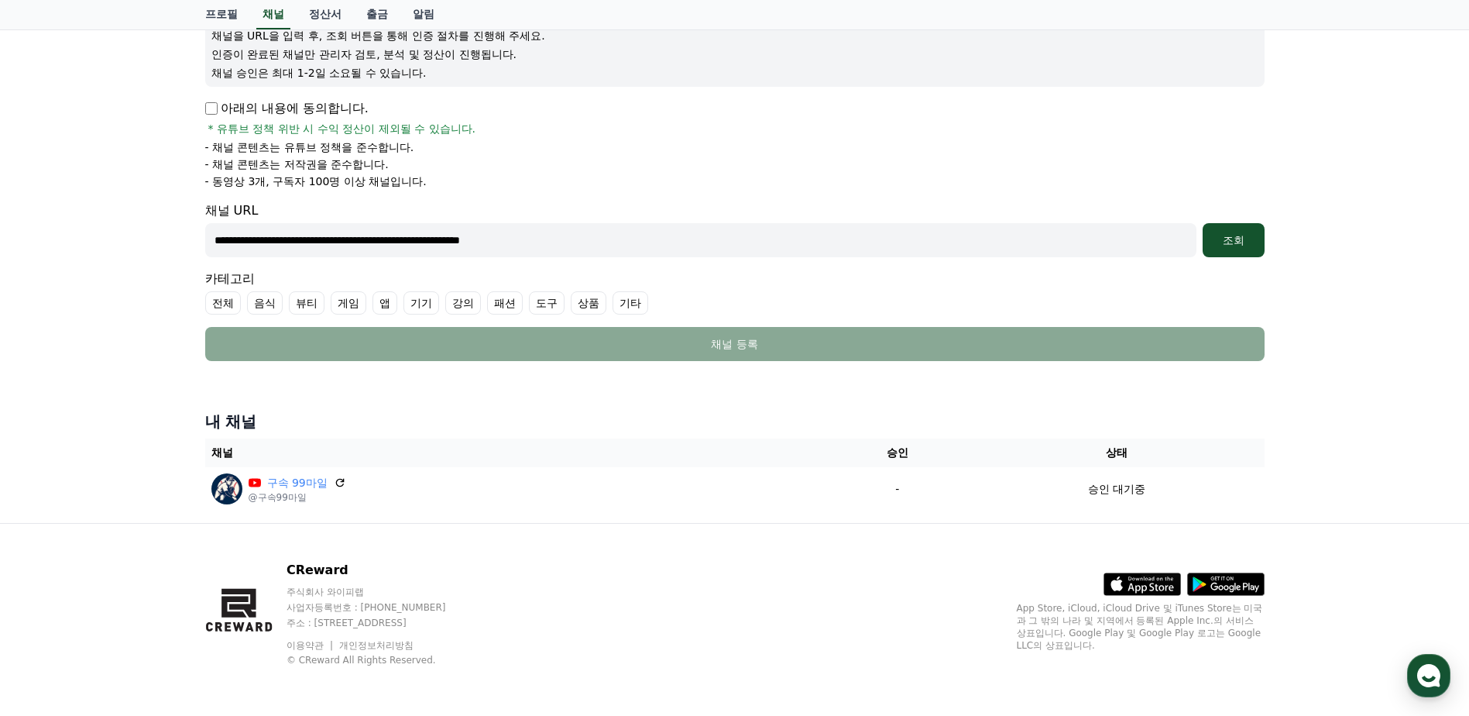
drag, startPoint x: 214, startPoint y: 450, endPoint x: 234, endPoint y: 454, distance: 20.5
click at [234, 454] on th "채널" at bounding box center [515, 452] width 621 height 29
click at [237, 455] on th "채널" at bounding box center [515, 452] width 621 height 29
click at [366, 238] on input "**********" at bounding box center [700, 240] width 991 height 34
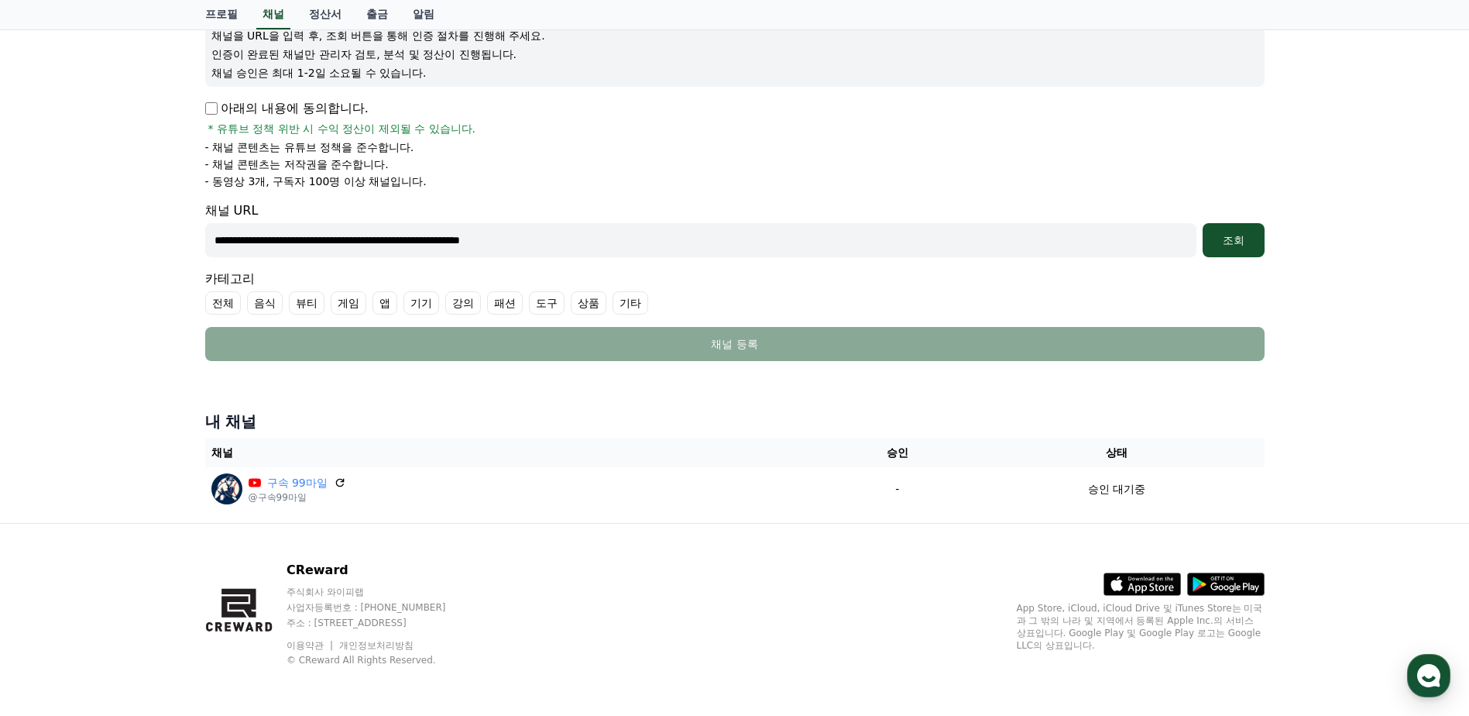
click at [366, 238] on input "**********" at bounding box center [700, 240] width 991 height 34
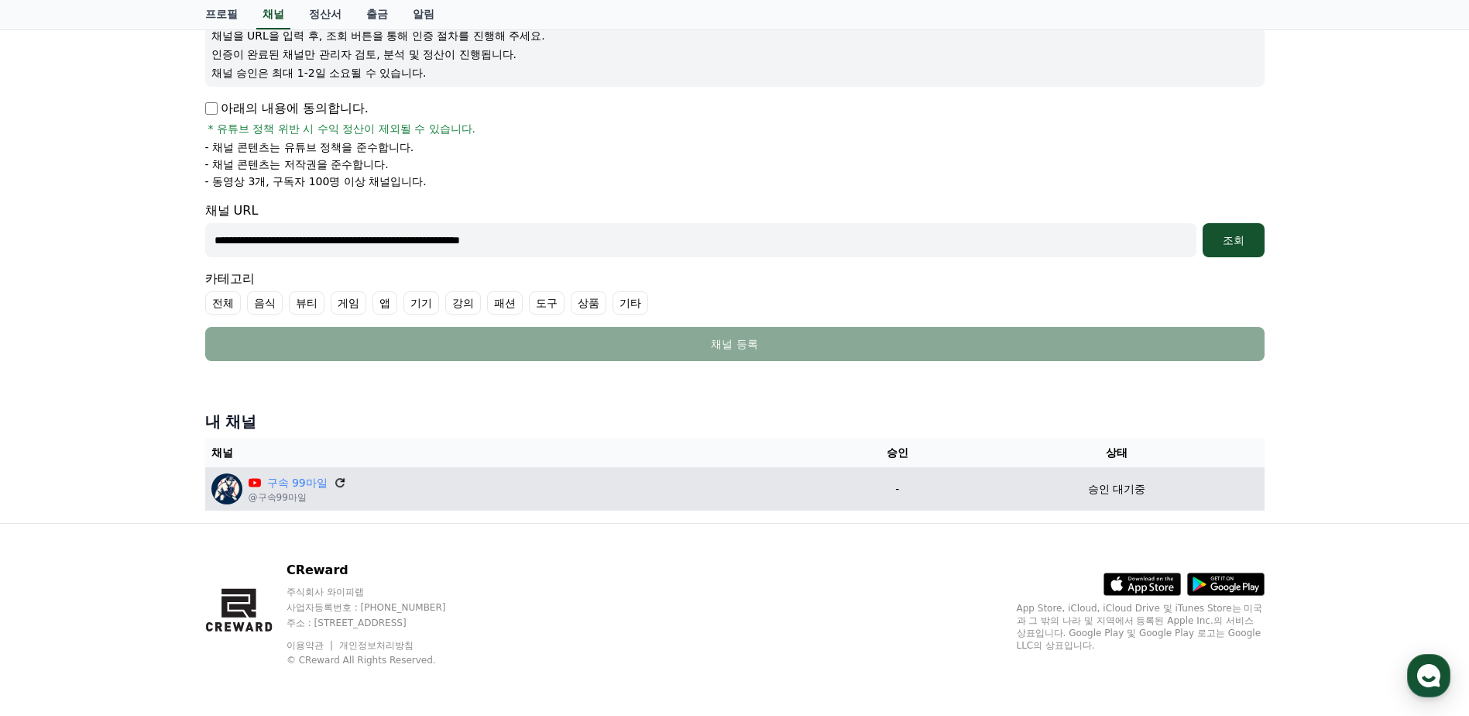
click at [343, 484] on icon at bounding box center [340, 483] width 14 height 14
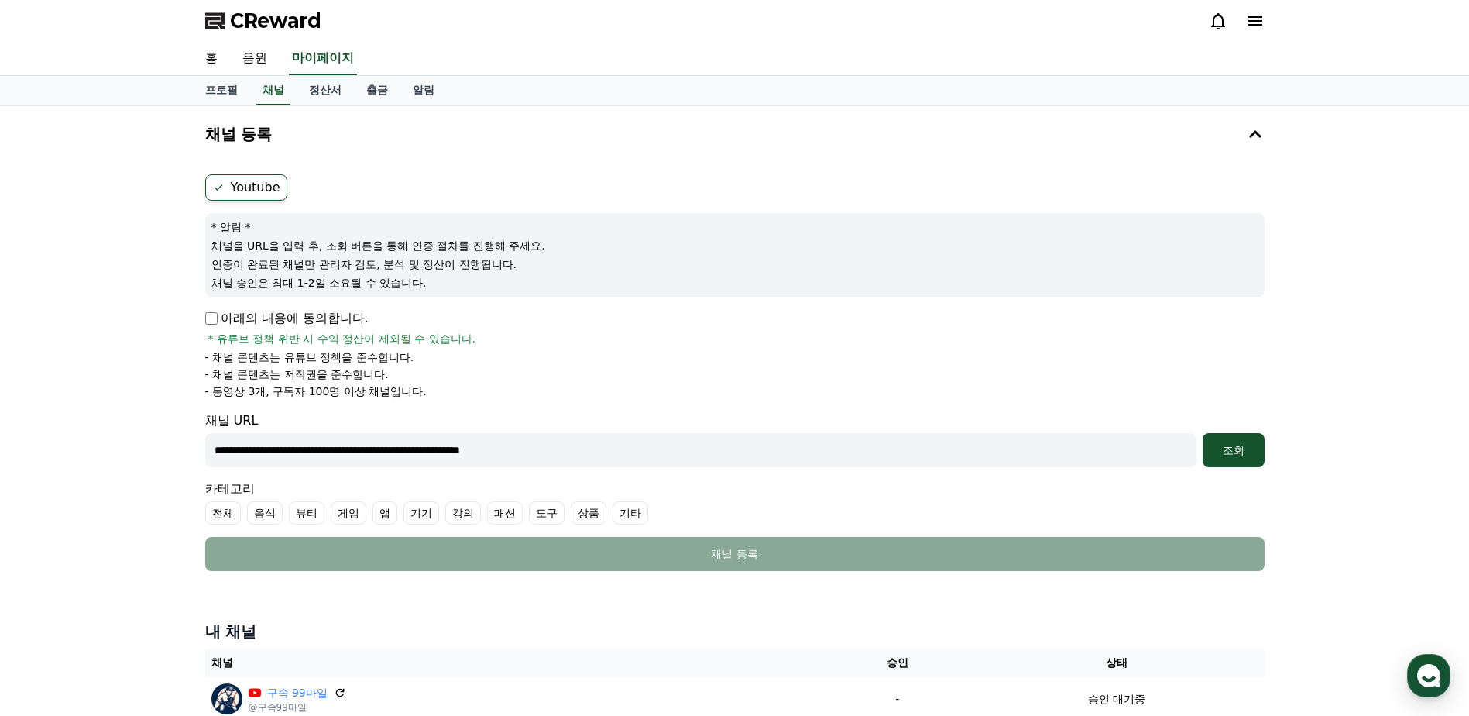
scroll to position [0, 0]
drag, startPoint x: 345, startPoint y: 250, endPoint x: 386, endPoint y: 250, distance: 41.0
click at [353, 250] on p "채널을 URL을 입력 후, 조회 버튼을 통해 인증 절차를 진행해 주세요." at bounding box center [734, 246] width 1047 height 15
click at [386, 250] on p "채널을 URL을 입력 후, 조회 버튼을 통해 인증 절차를 진행해 주세요." at bounding box center [734, 246] width 1047 height 15
click at [203, 328] on div "**********" at bounding box center [735, 373] width 1072 height 409
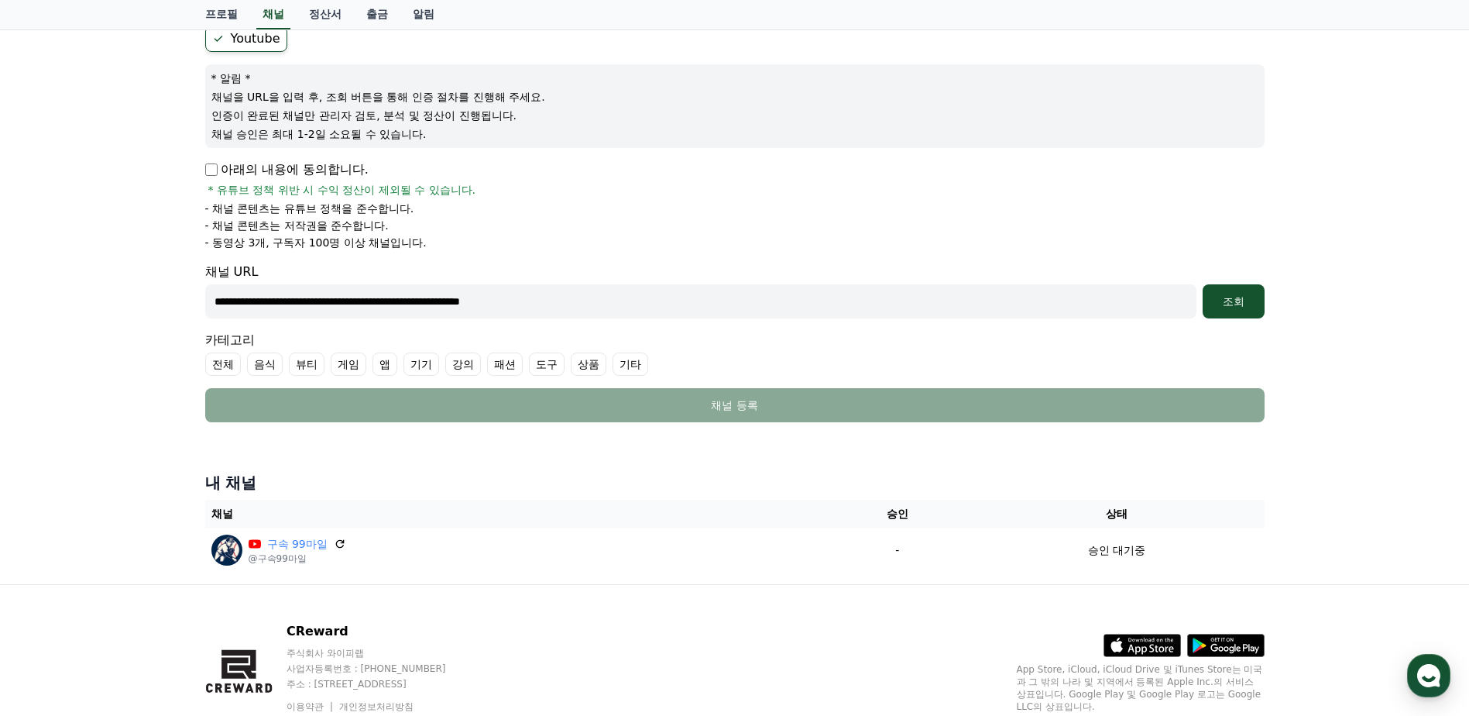
scroll to position [155, 0]
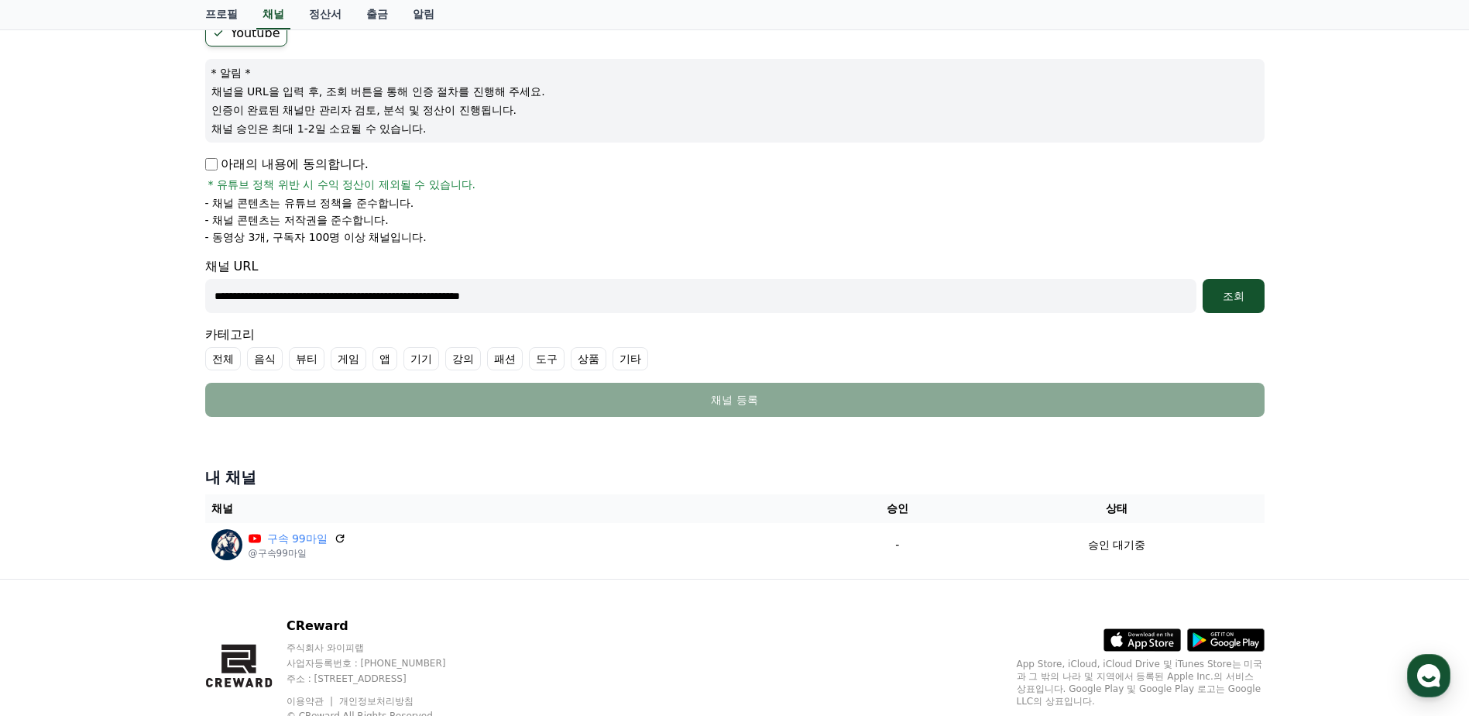
click at [455, 290] on input "**********" at bounding box center [700, 296] width 991 height 34
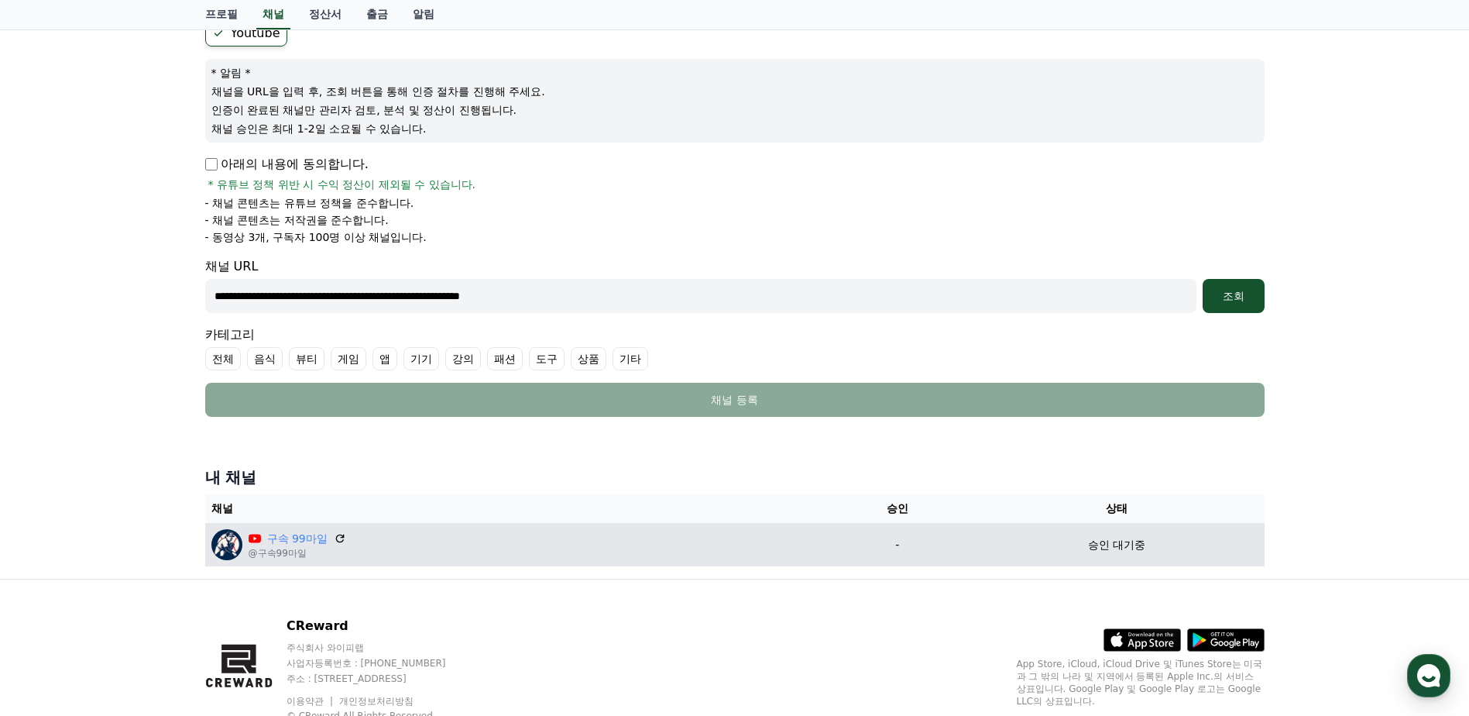
click at [258, 541] on icon at bounding box center [255, 538] width 12 height 9
click at [331, 541] on div "구속 99마일" at bounding box center [298, 539] width 98 height 16
click at [335, 540] on icon at bounding box center [339, 538] width 9 height 9
click at [229, 544] on img at bounding box center [226, 544] width 31 height 31
click at [259, 536] on icon at bounding box center [255, 538] width 12 height 9
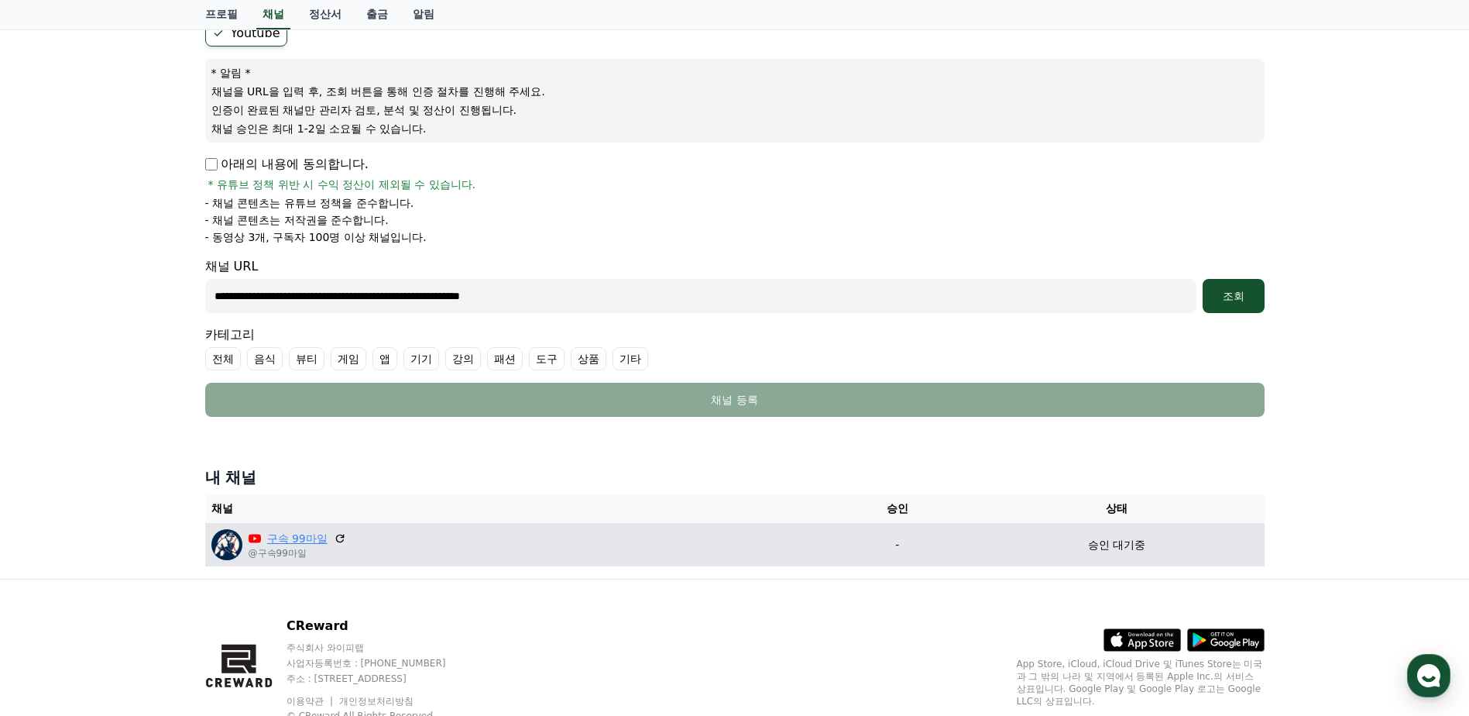
click at [279, 535] on link "구속 99마일" at bounding box center [297, 539] width 60 height 16
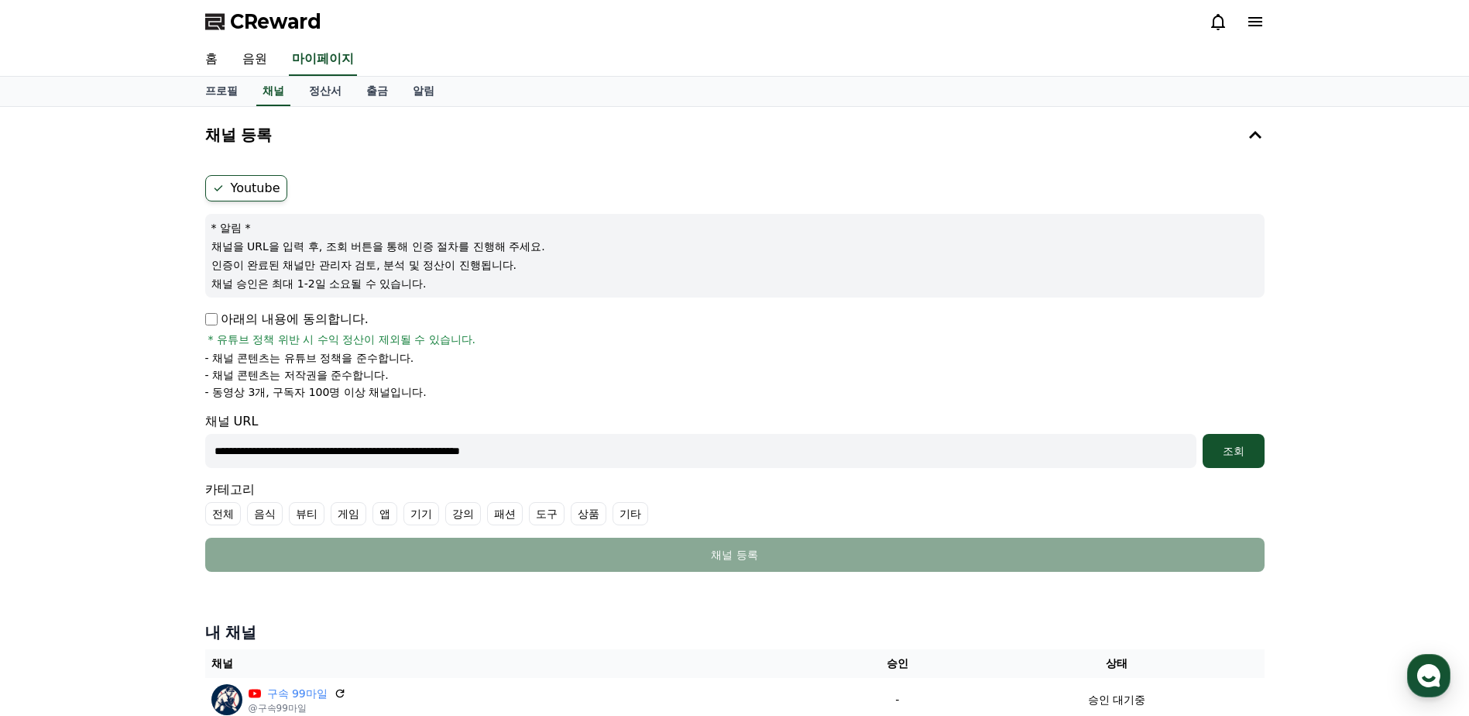
scroll to position [77, 0]
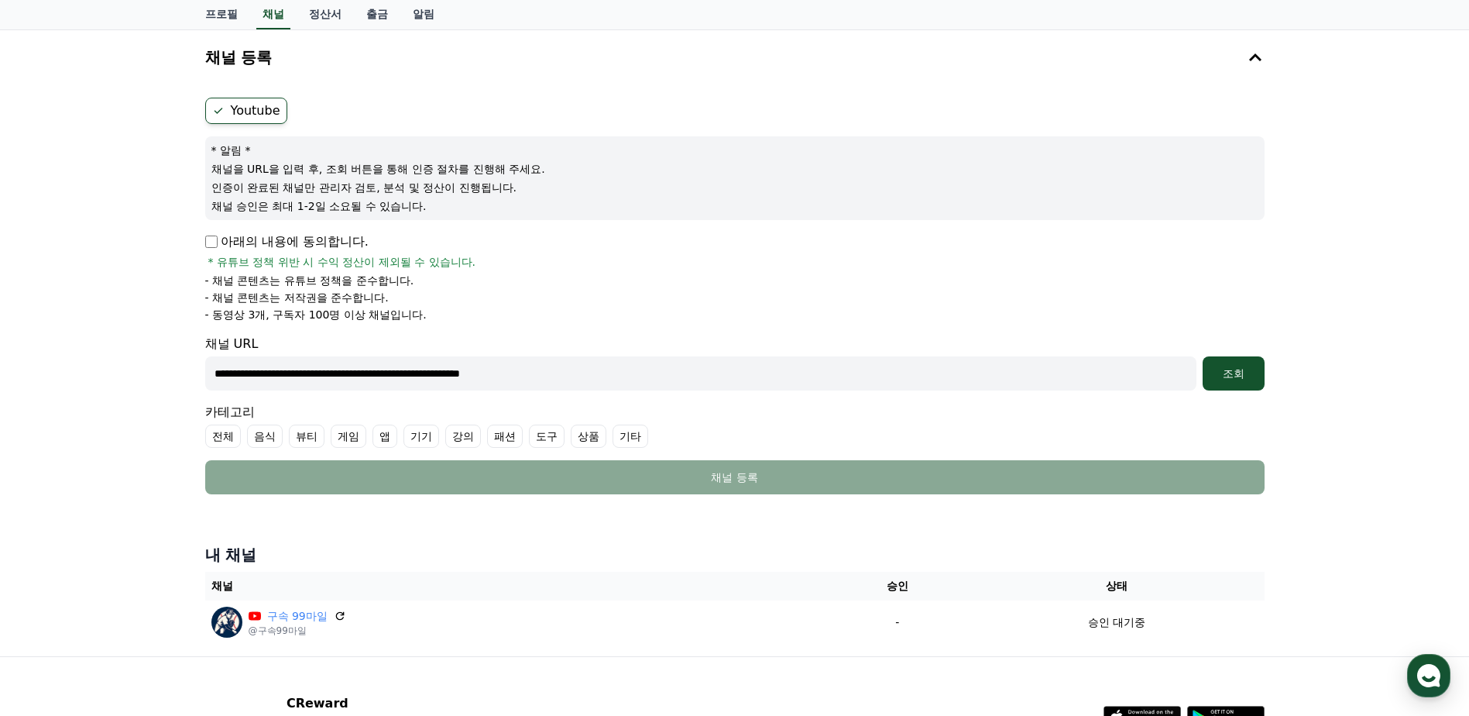
click at [537, 363] on input "**********" at bounding box center [700, 373] width 991 height 34
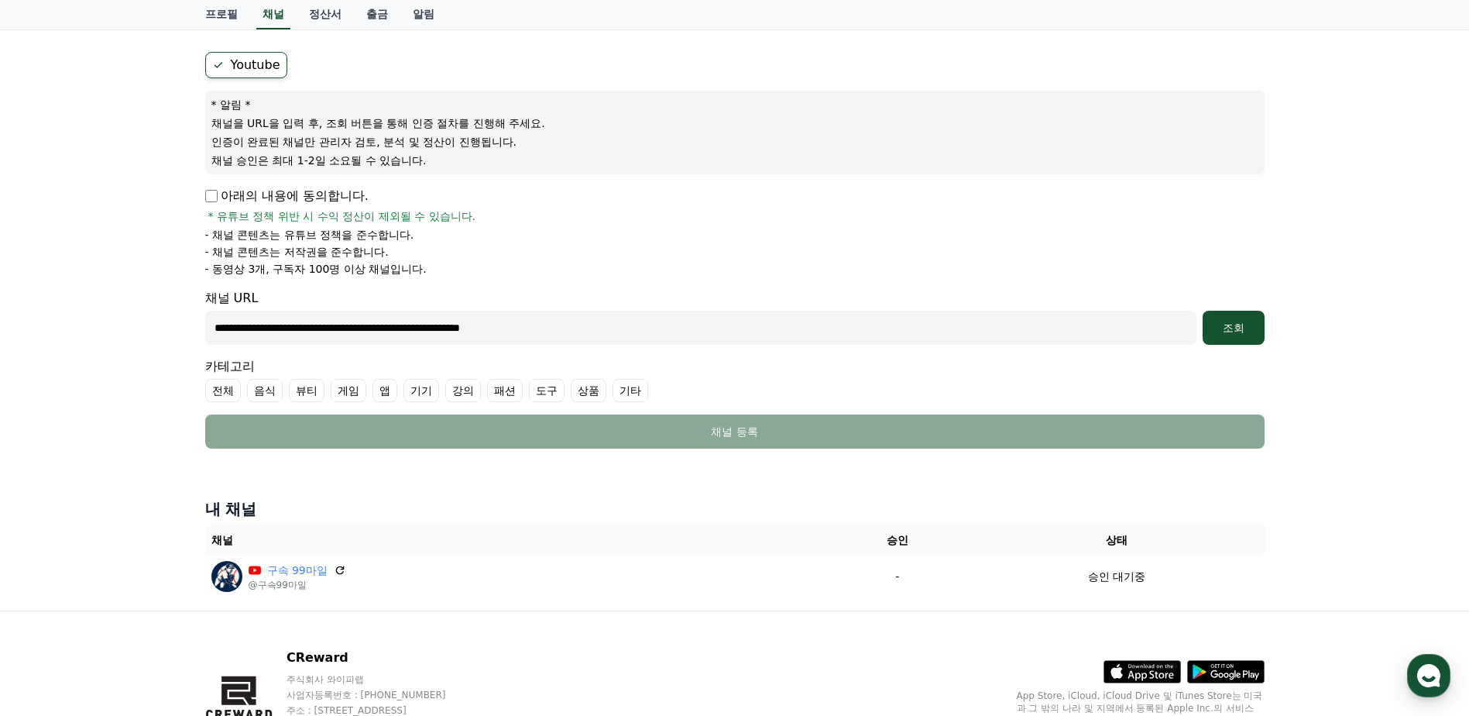
paste input "*******"
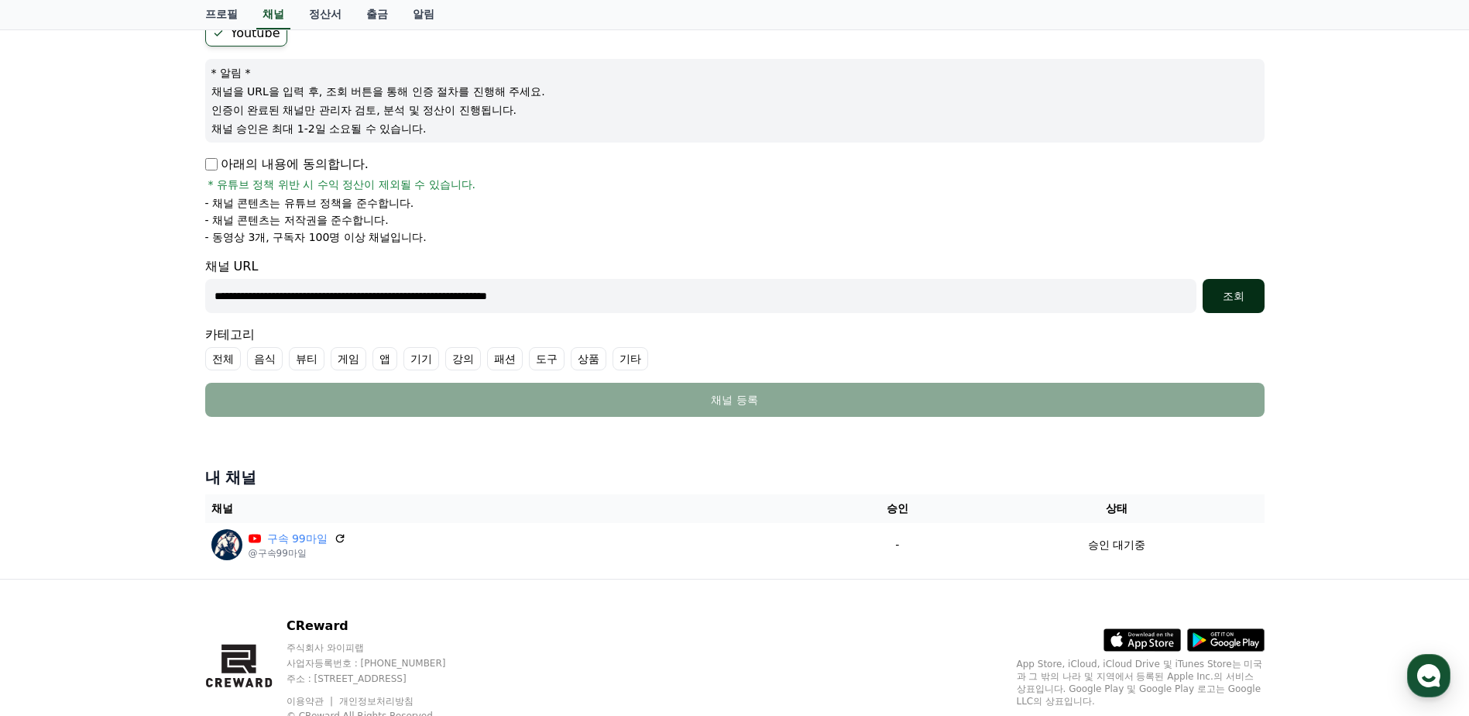
type input "**********"
click at [1245, 292] on div "조회" at bounding box center [1234, 295] width 50 height 15
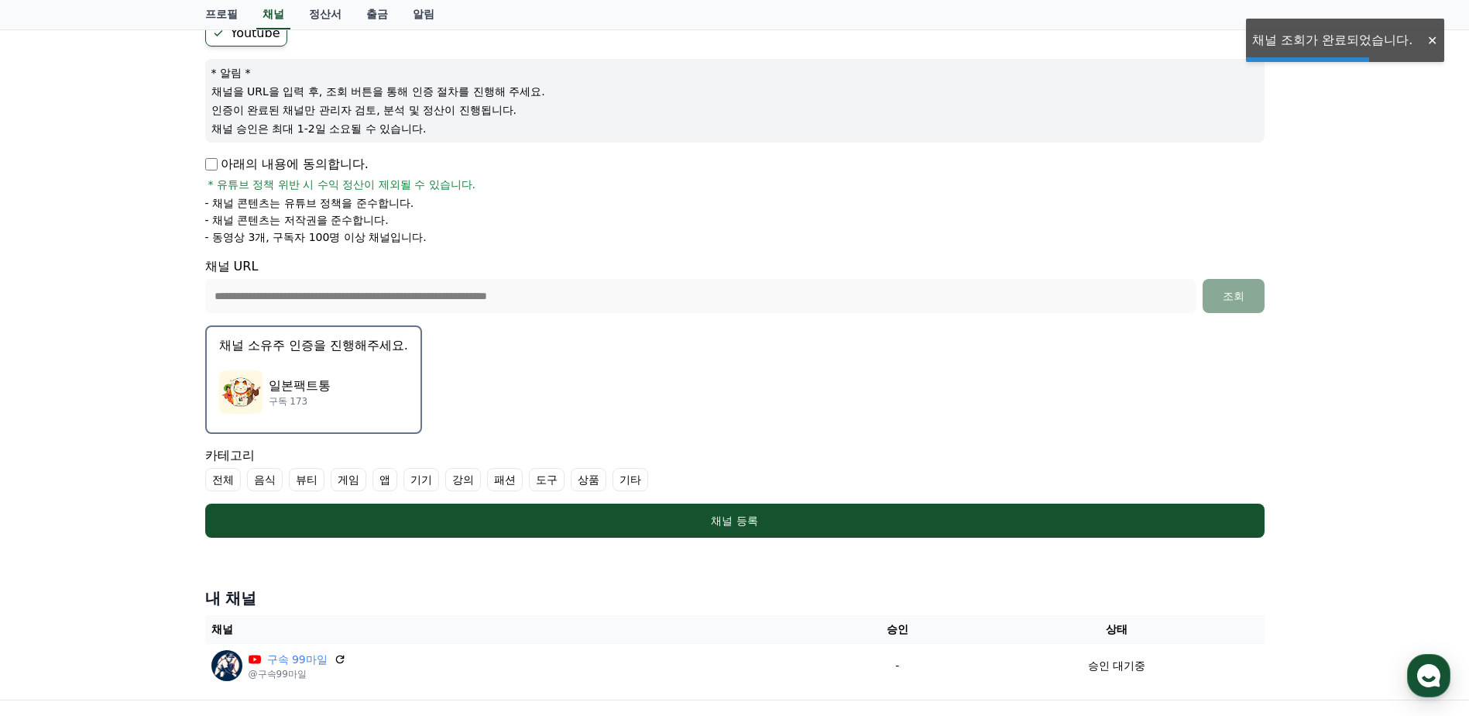
scroll to position [310, 0]
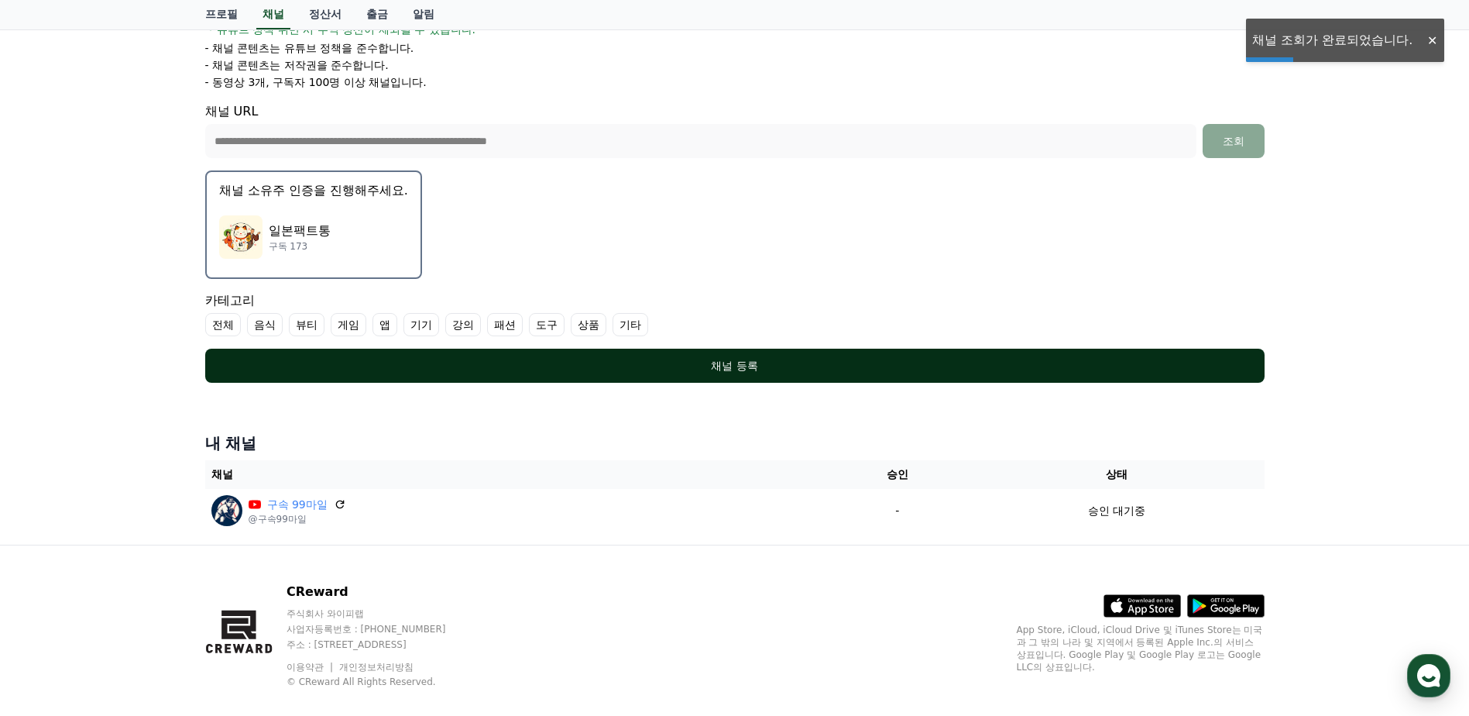
click at [567, 368] on div "채널 등록" at bounding box center [735, 365] width 998 height 15
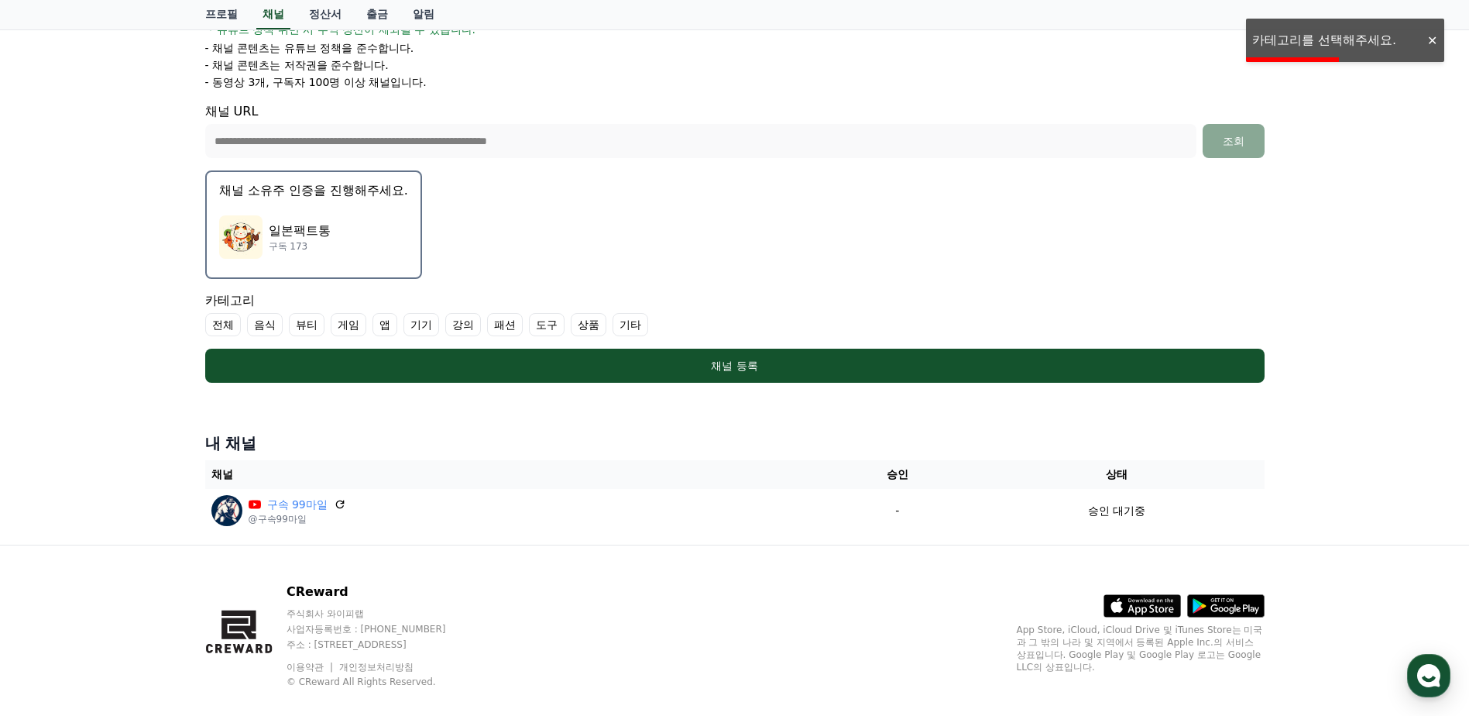
click at [260, 324] on label "음식" at bounding box center [265, 324] width 36 height 23
click at [559, 328] on label "도구" at bounding box center [566, 324] width 36 height 23
click at [576, 327] on label "도구" at bounding box center [575, 324] width 54 height 23
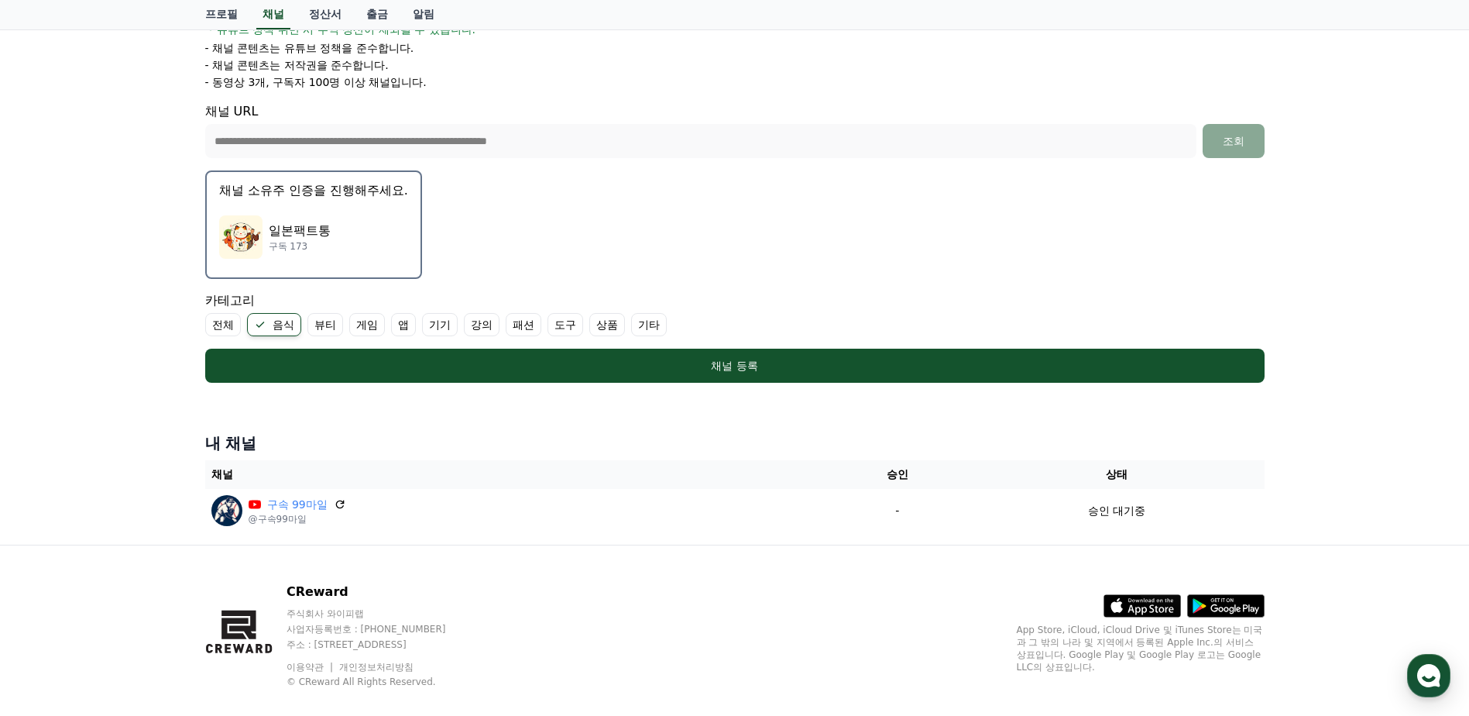
click at [325, 195] on p "채널 소유주 인증을 진행해주세요." at bounding box center [313, 190] width 189 height 19
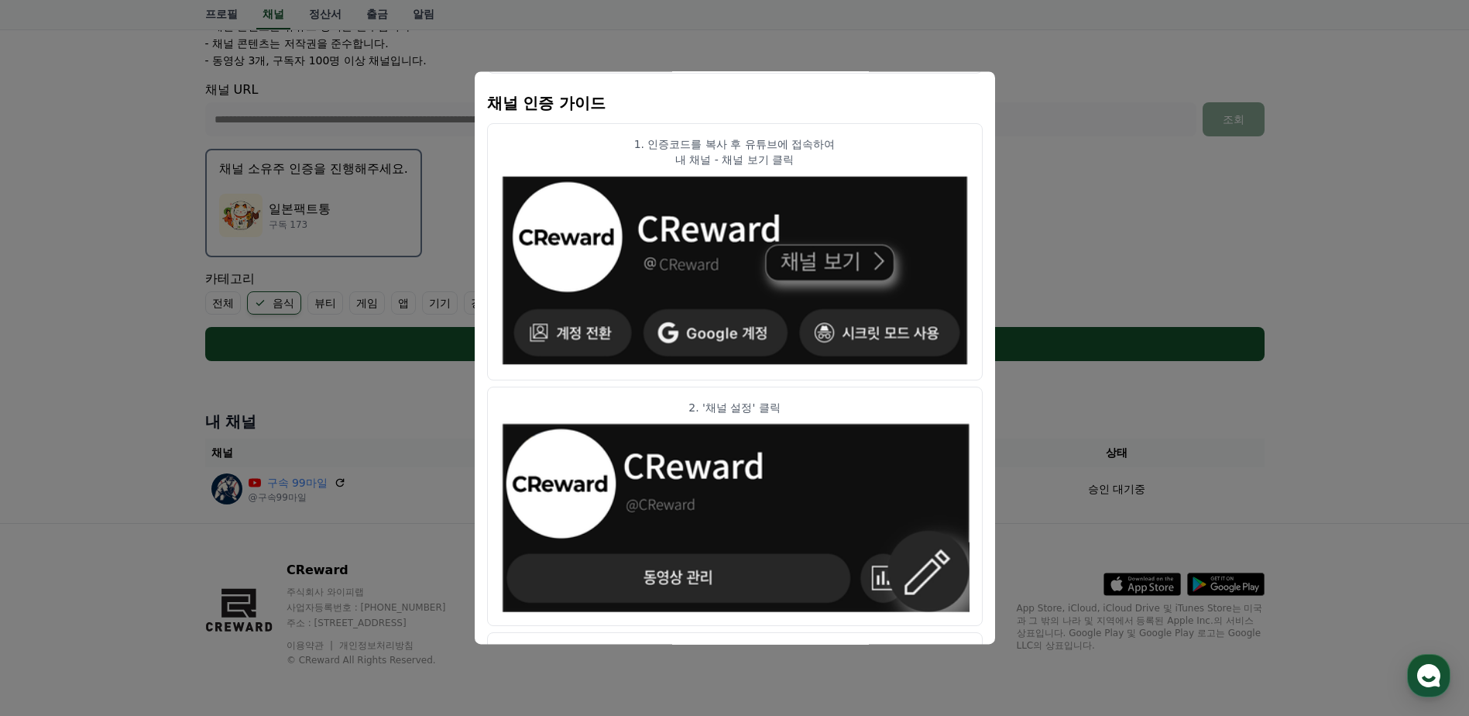
scroll to position [0, 0]
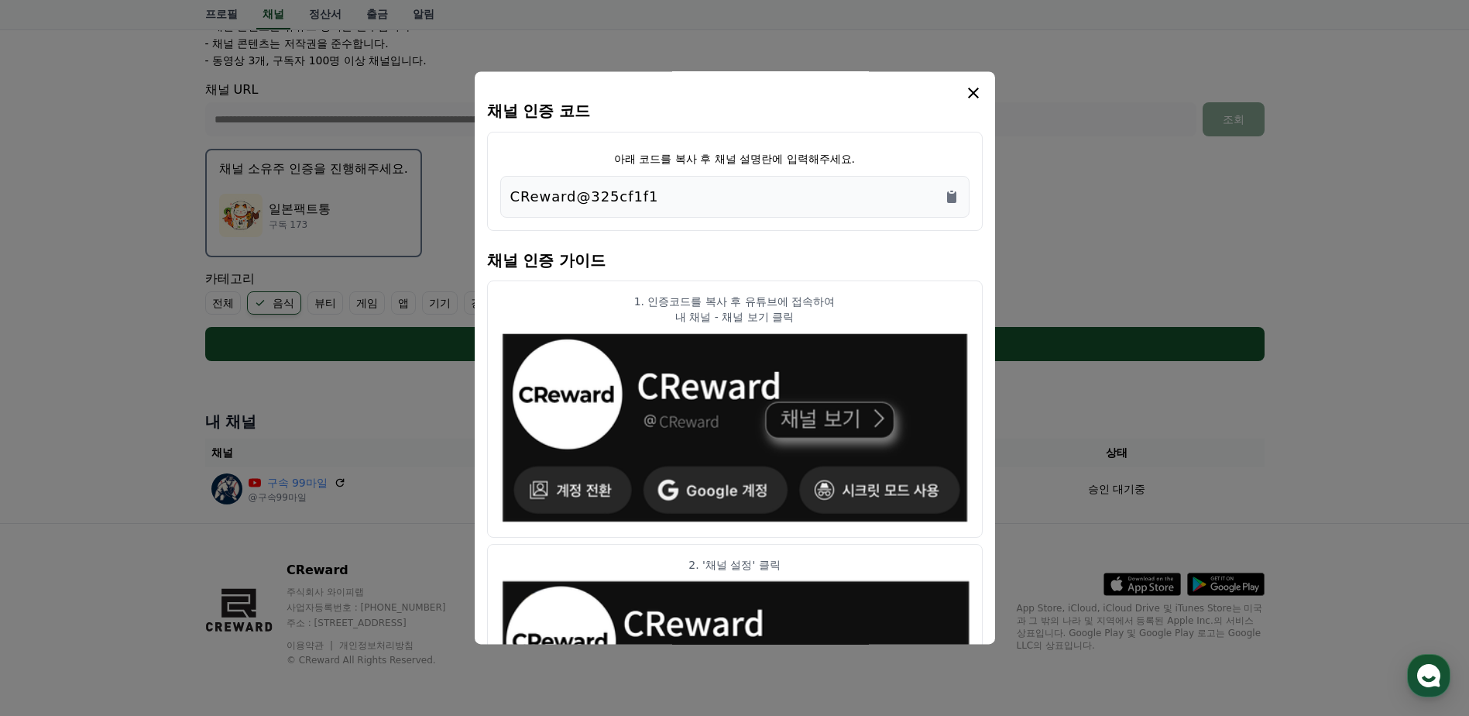
click at [943, 192] on div "CReward@325cf1f1" at bounding box center [734, 197] width 449 height 22
click at [947, 194] on icon "Copy to clipboard" at bounding box center [951, 197] width 9 height 12
click at [1159, 238] on button "close modal" at bounding box center [734, 358] width 1469 height 716
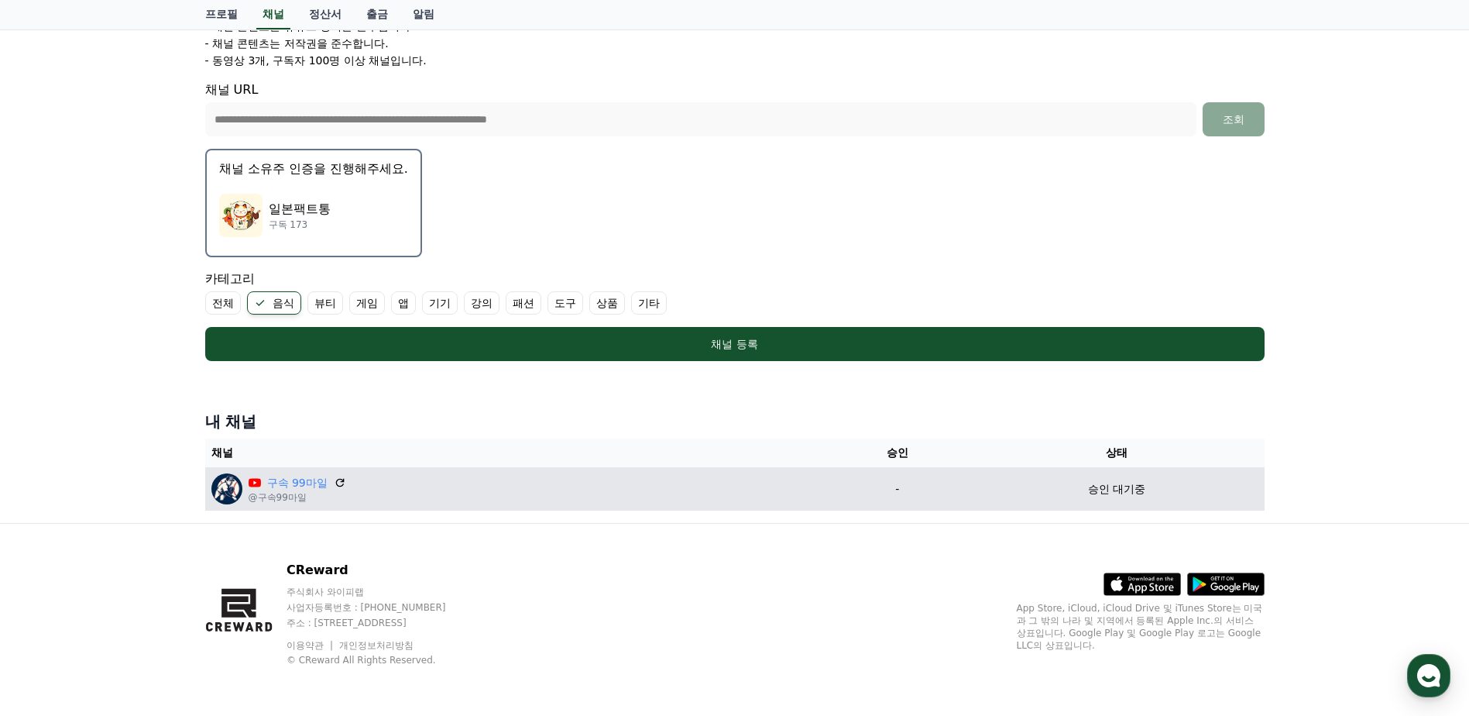
click at [271, 496] on p "@구속99마일" at bounding box center [298, 497] width 98 height 12
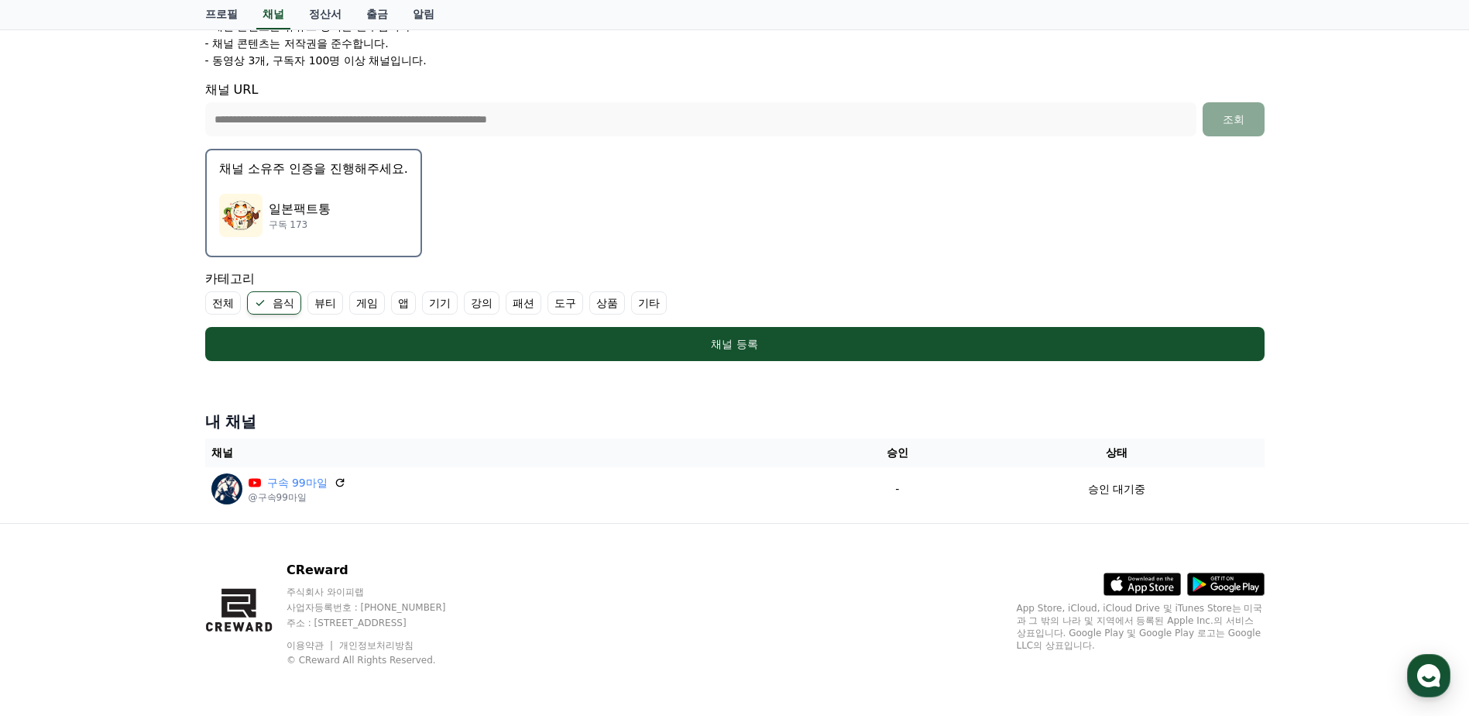
scroll to position [99, 0]
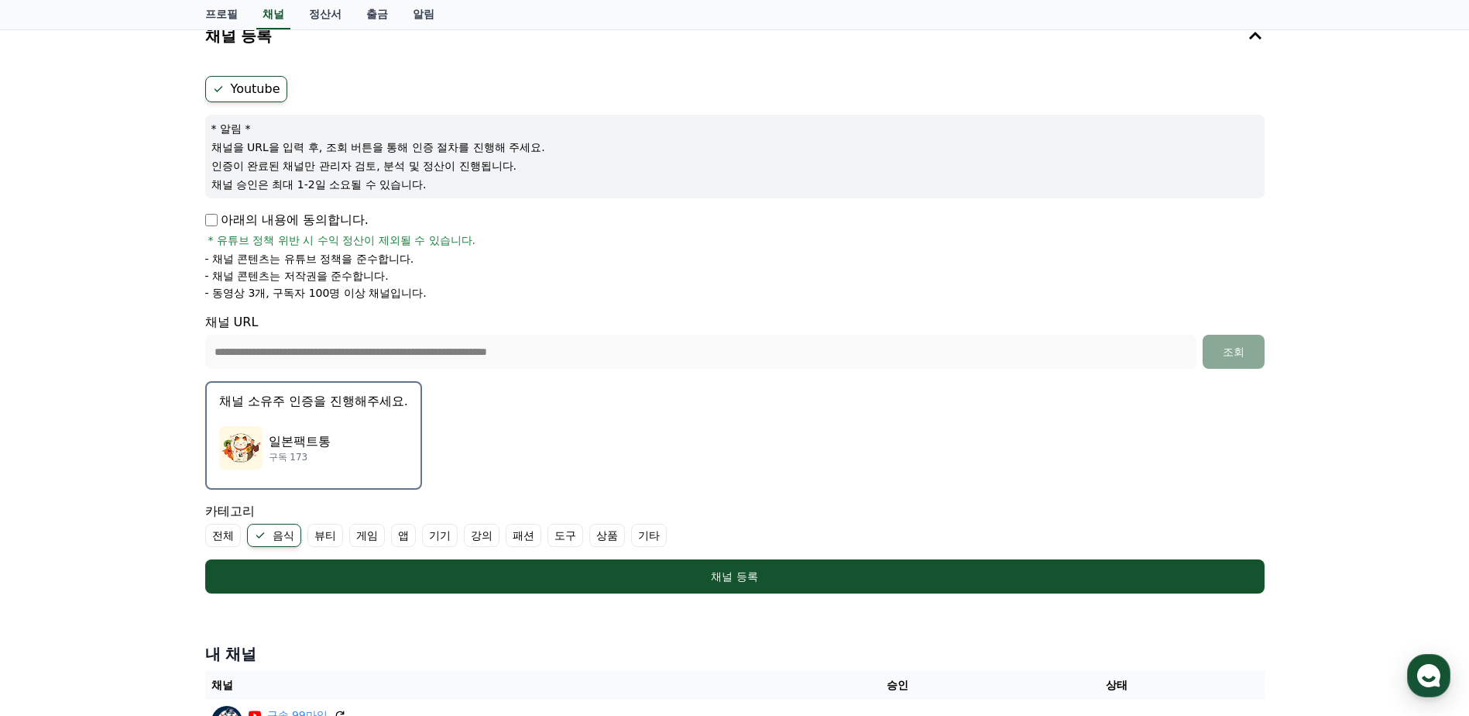
click at [349, 419] on div "일본팩트통 구독 173" at bounding box center [313, 448] width 189 height 62
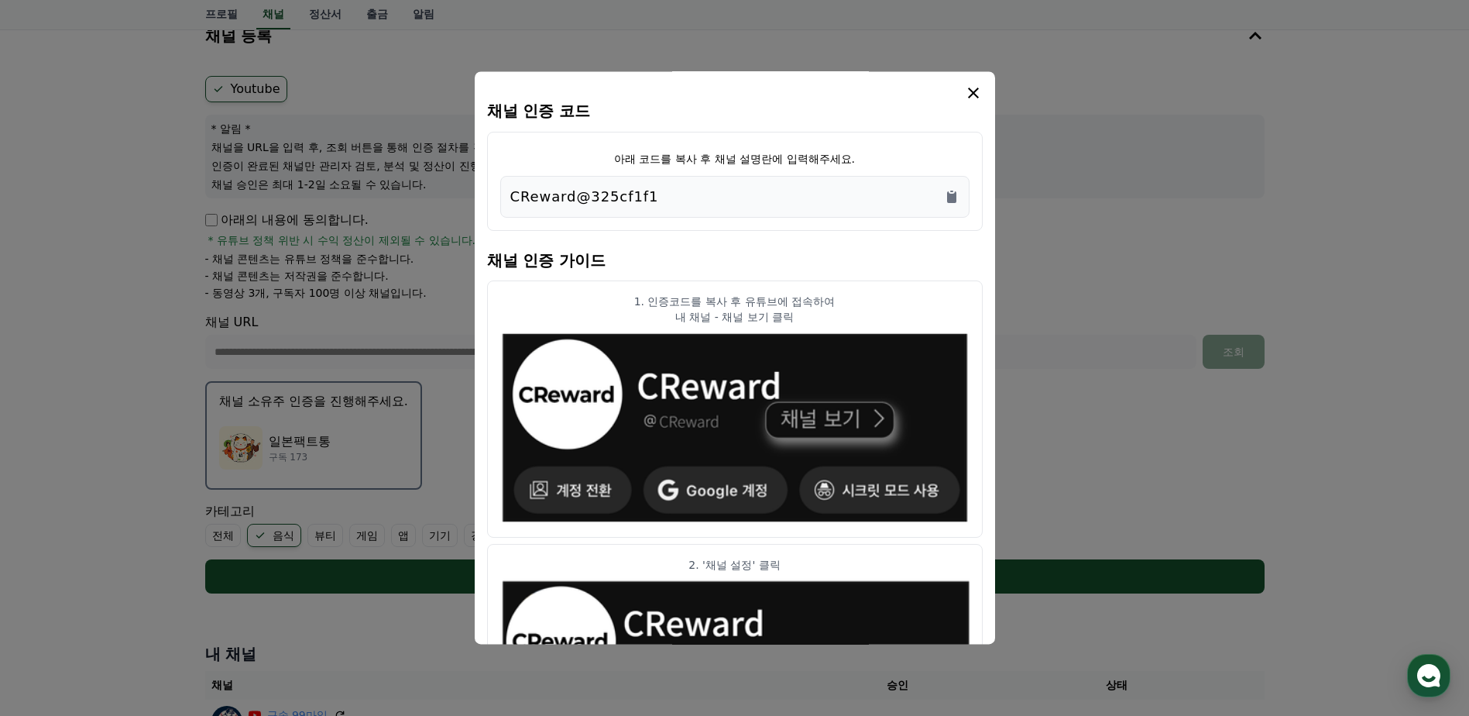
drag, startPoint x: 672, startPoint y: 192, endPoint x: 511, endPoint y: 195, distance: 161.1
click at [511, 195] on div "CReward@325cf1f1" at bounding box center [734, 197] width 449 height 22
click at [950, 191] on icon "Copy to clipboard" at bounding box center [951, 196] width 15 height 15
click at [1074, 221] on button "close modal" at bounding box center [734, 358] width 1469 height 716
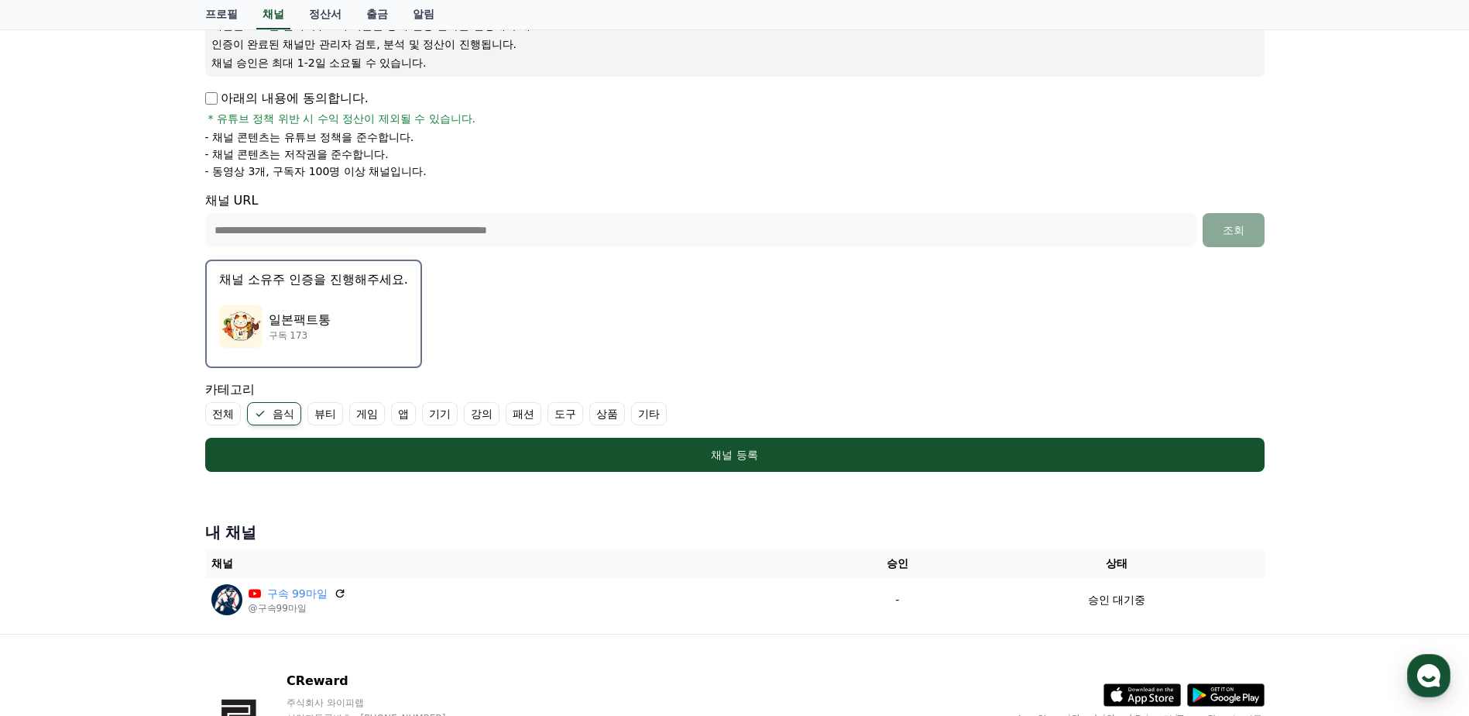
scroll to position [331, 0]
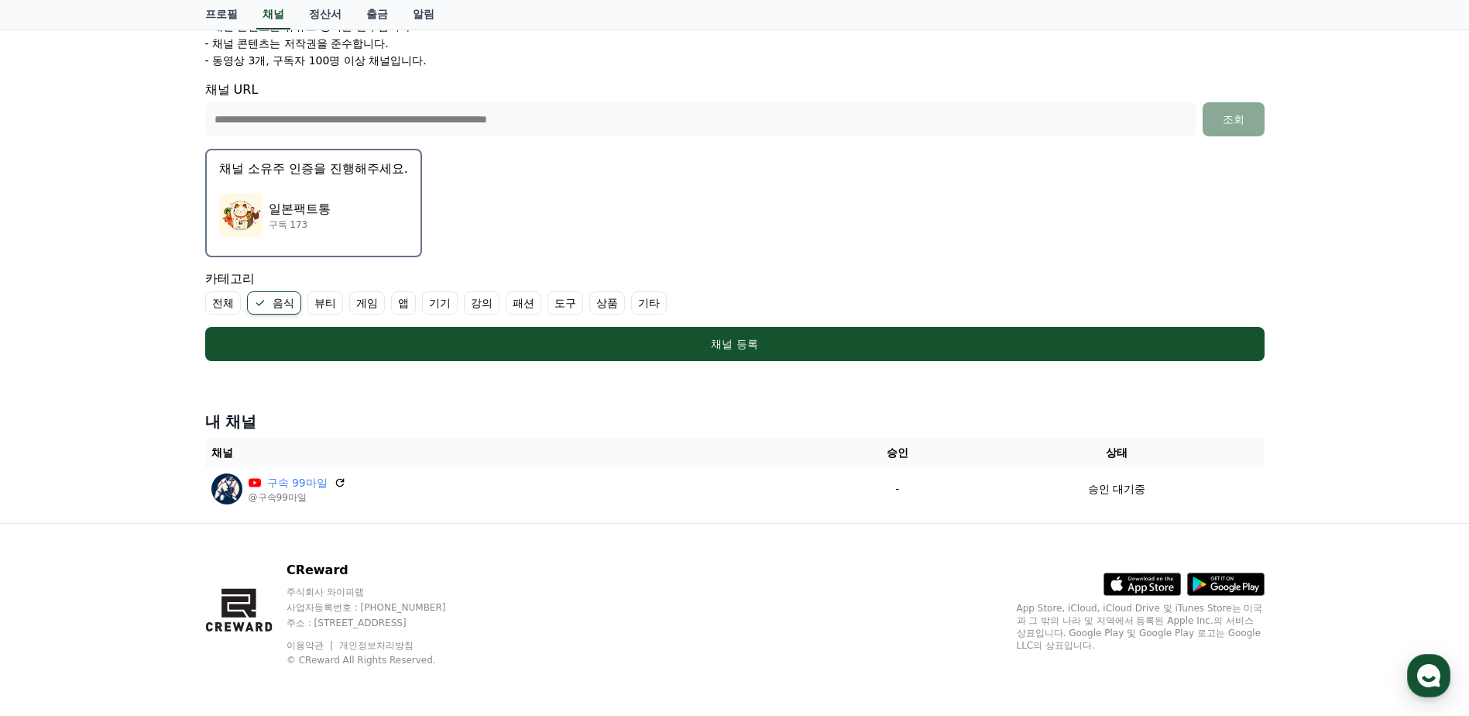
click at [529, 304] on label "패션" at bounding box center [524, 302] width 36 height 23
click at [625, 297] on label "상품" at bounding box center [626, 302] width 36 height 23
click at [328, 304] on label "뷰티" at bounding box center [325, 302] width 36 height 23
click at [368, 182] on button "채널 소유주 인증을 진행해주세요. 일본팩트통 구독 173" at bounding box center [313, 203] width 217 height 108
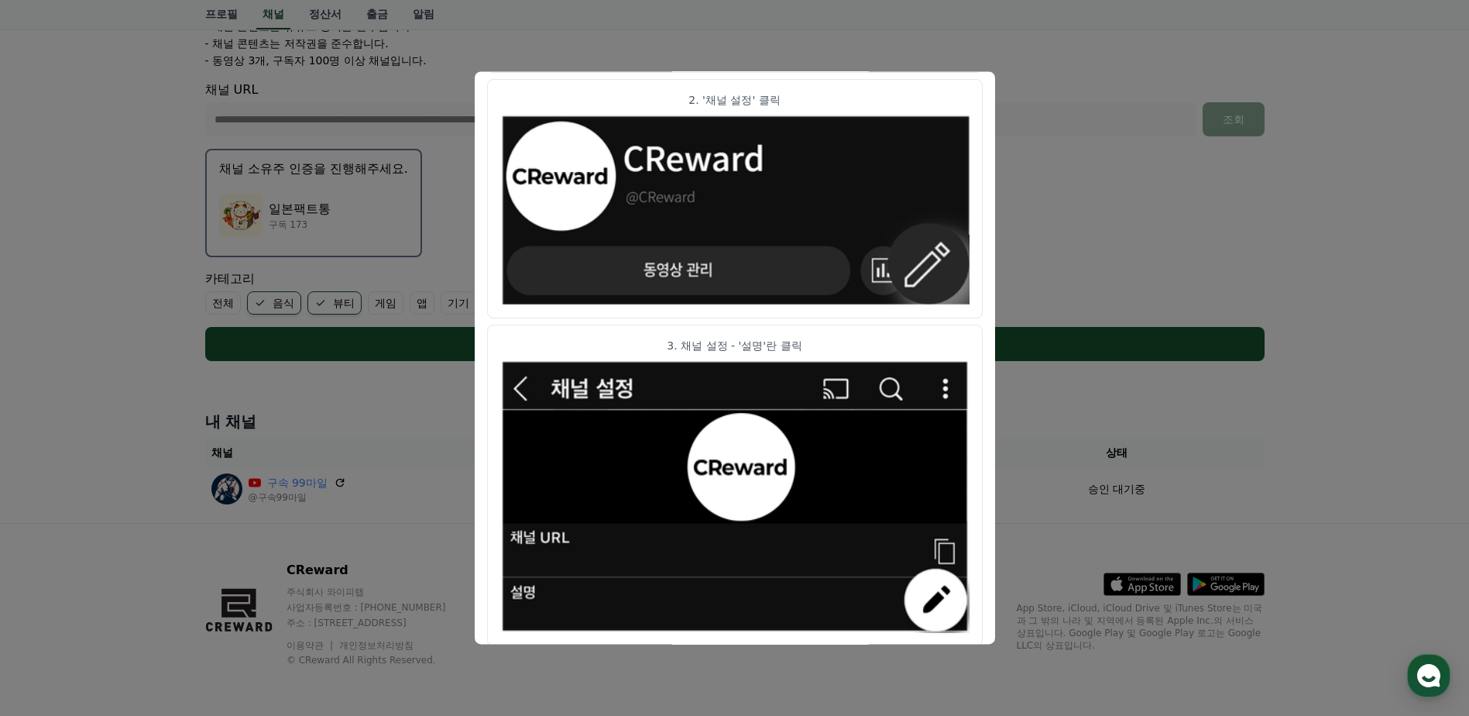
scroll to position [764, 0]
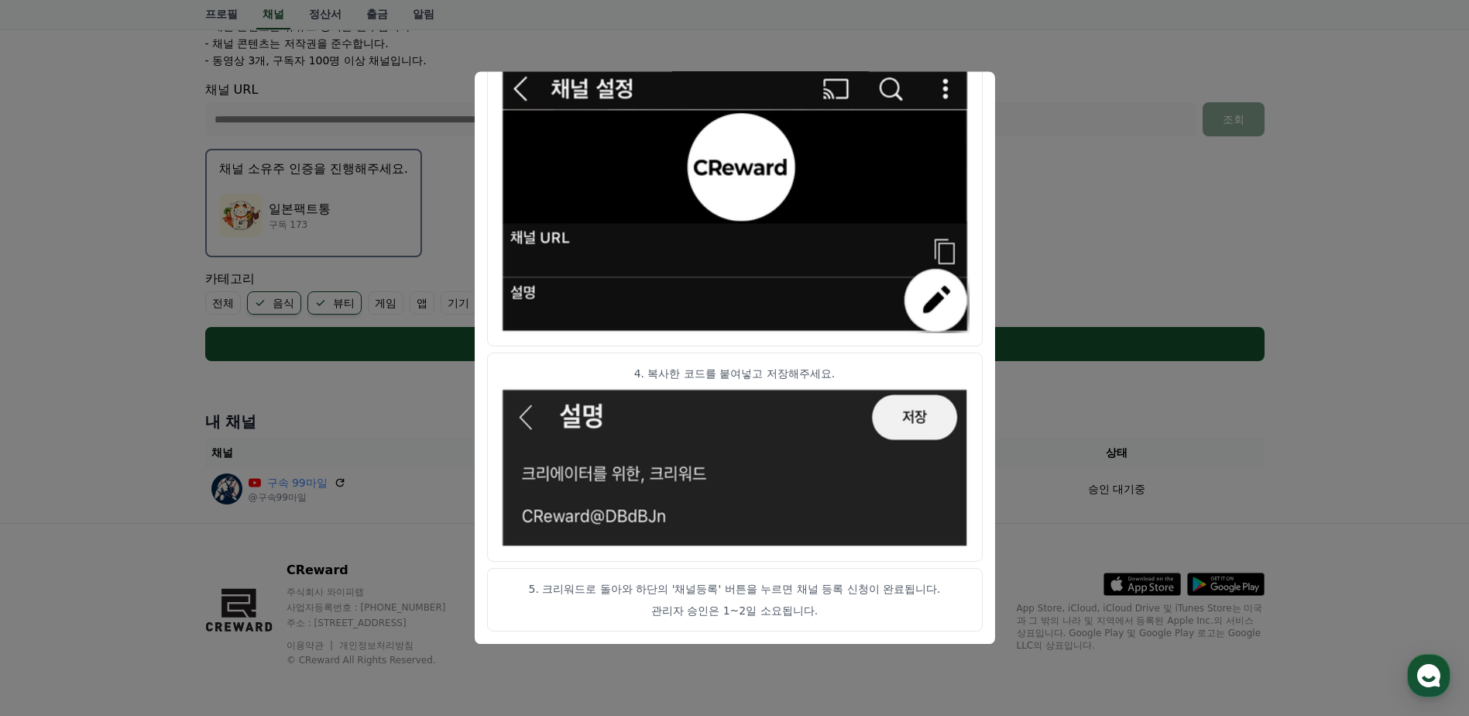
click at [1149, 428] on button "close modal" at bounding box center [734, 358] width 1469 height 716
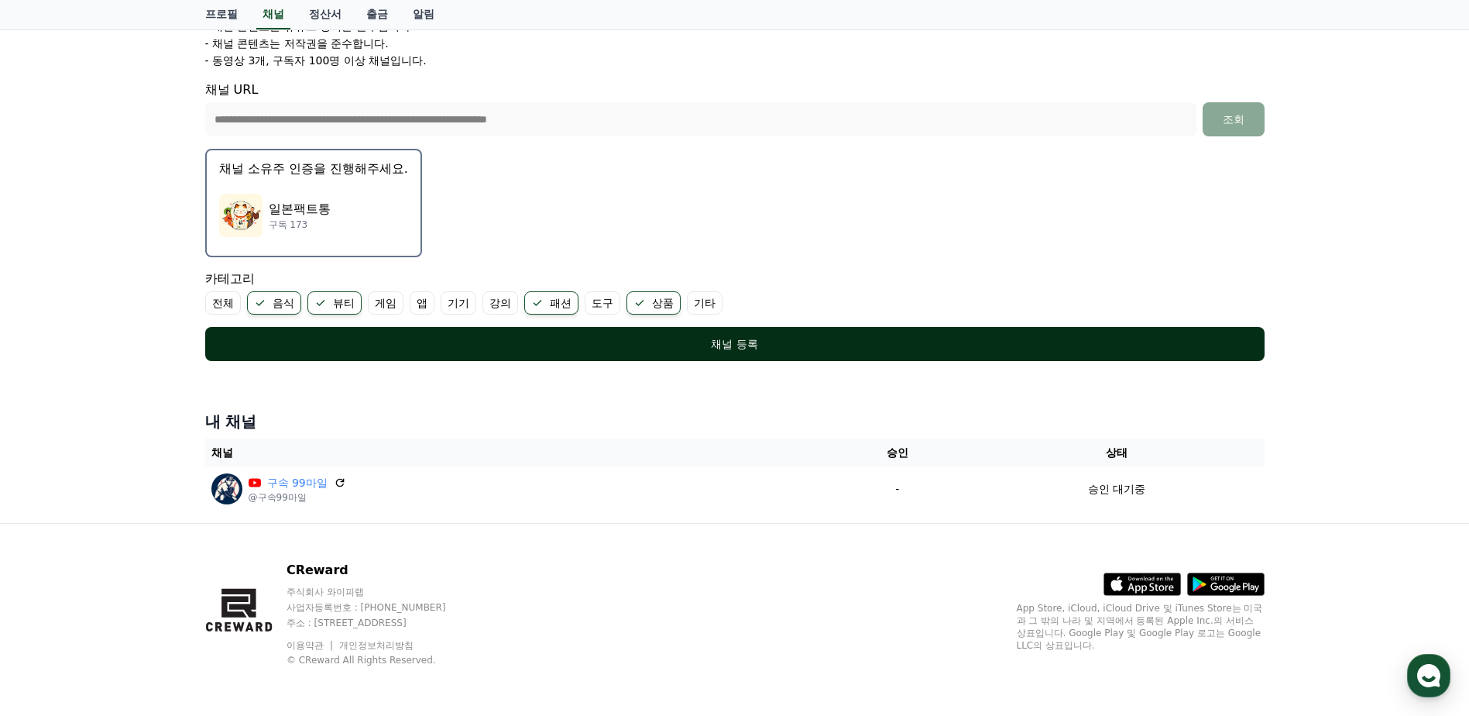
click at [641, 333] on button "채널 등록" at bounding box center [735, 344] width 1060 height 34
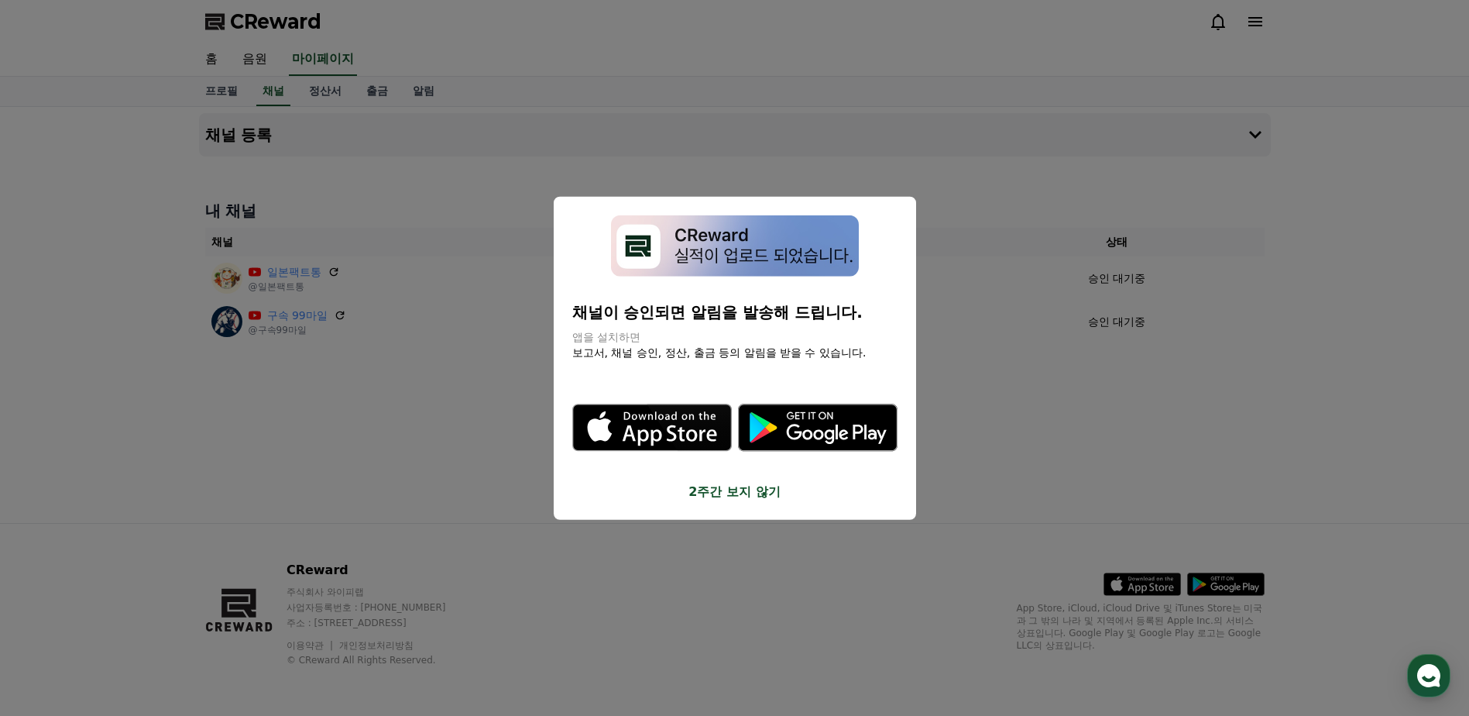
click at [1032, 409] on button "close modal" at bounding box center [734, 358] width 1469 height 716
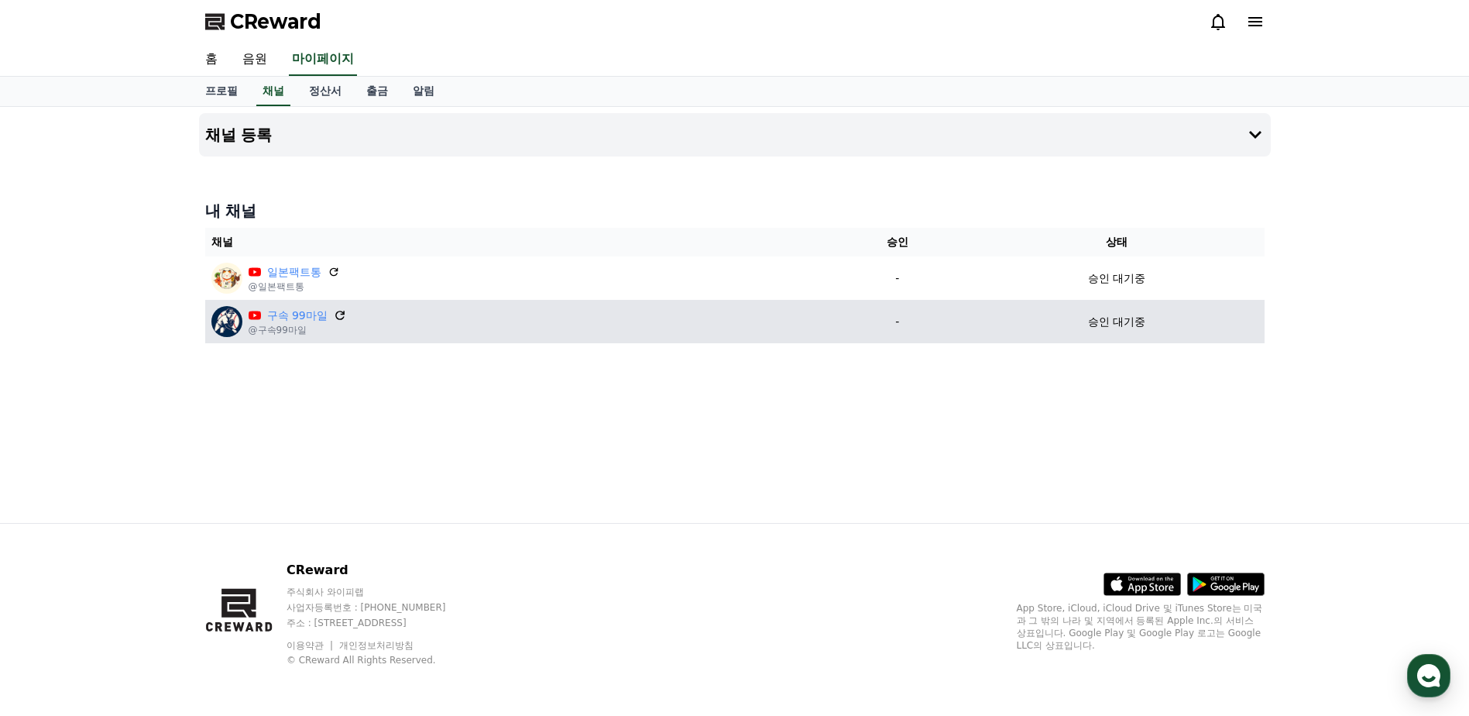
click at [333, 314] on icon at bounding box center [340, 315] width 14 height 14
click at [340, 319] on icon at bounding box center [339, 315] width 9 height 9
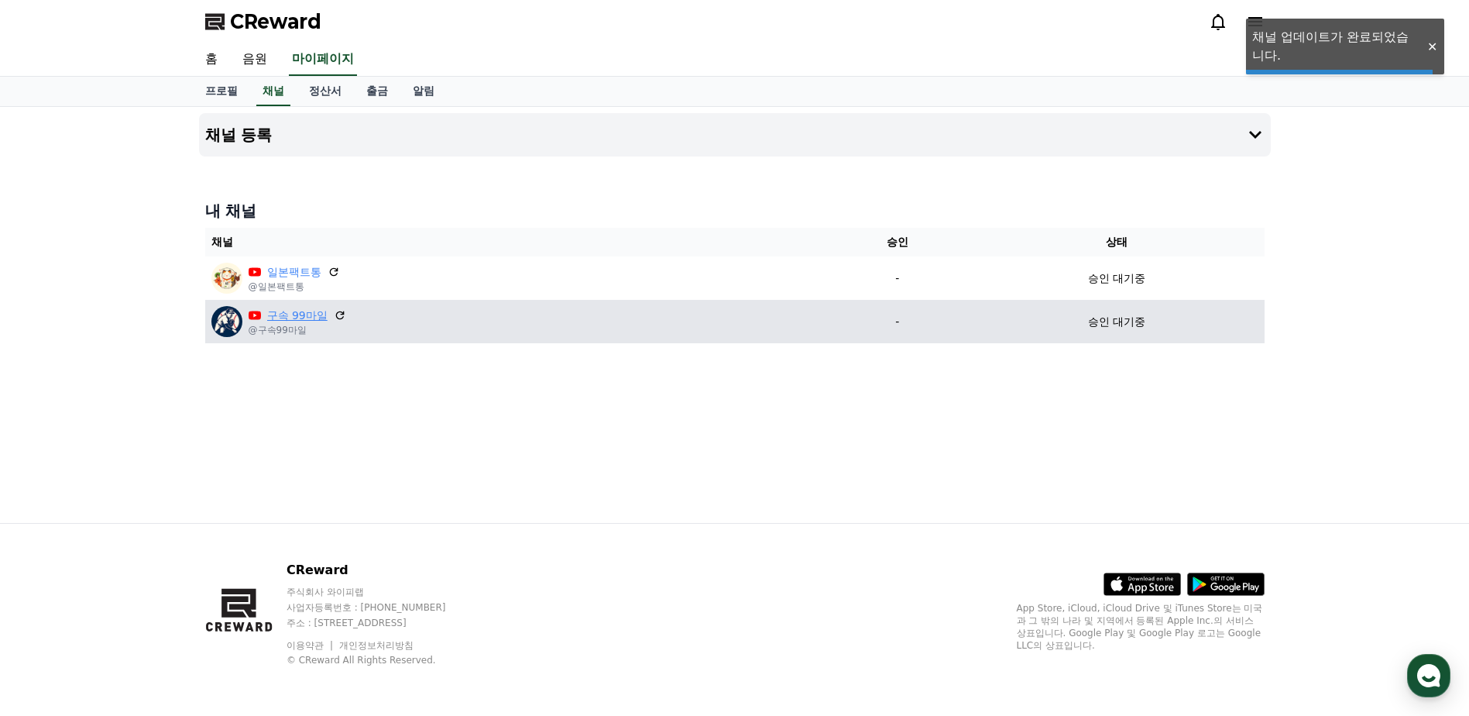
click at [283, 320] on link "구속 99마일" at bounding box center [297, 315] width 60 height 16
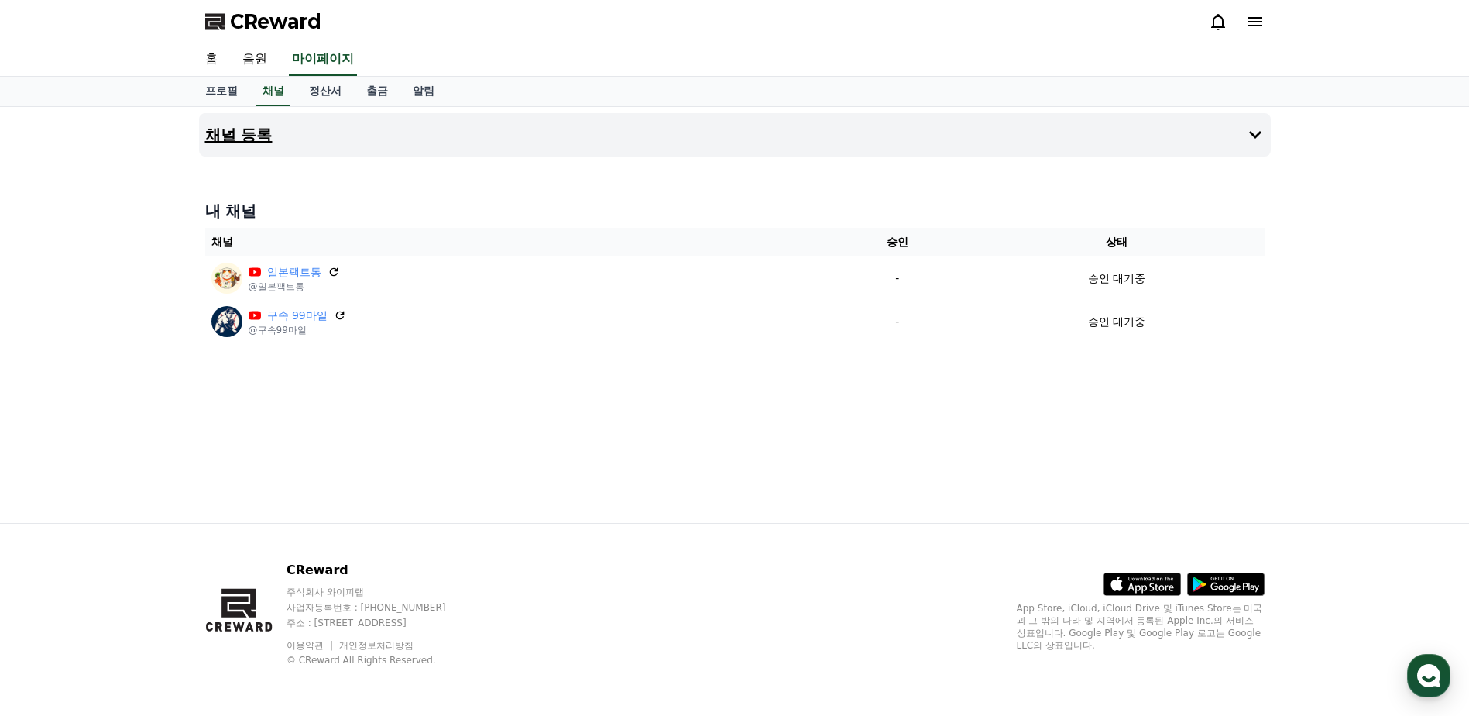
click at [252, 135] on h4 "채널 등록" at bounding box center [238, 134] width 67 height 17
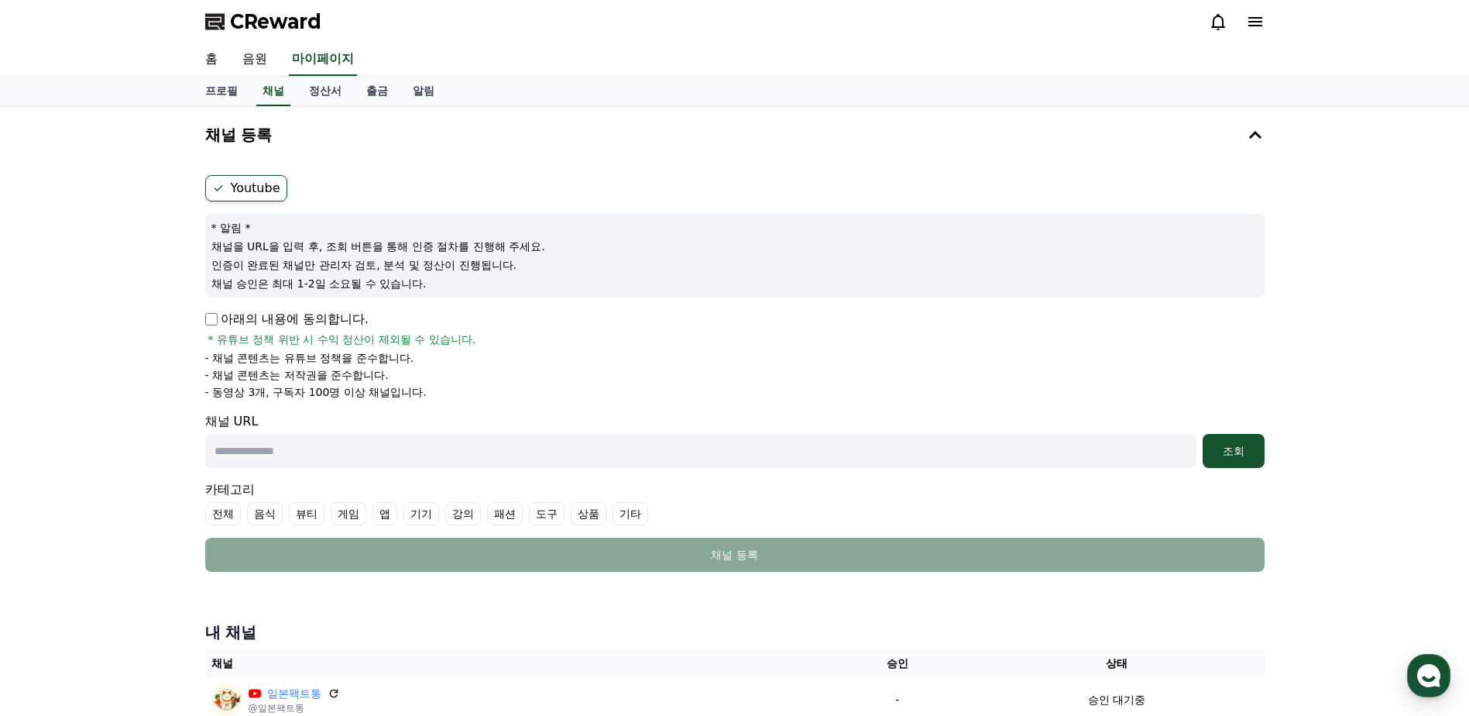
click at [376, 458] on input "text" at bounding box center [700, 451] width 991 height 34
paste input "**********"
click at [1200, 458] on div "**********" at bounding box center [735, 451] width 1060 height 34
click at [1224, 452] on div "조회" at bounding box center [1234, 450] width 50 height 15
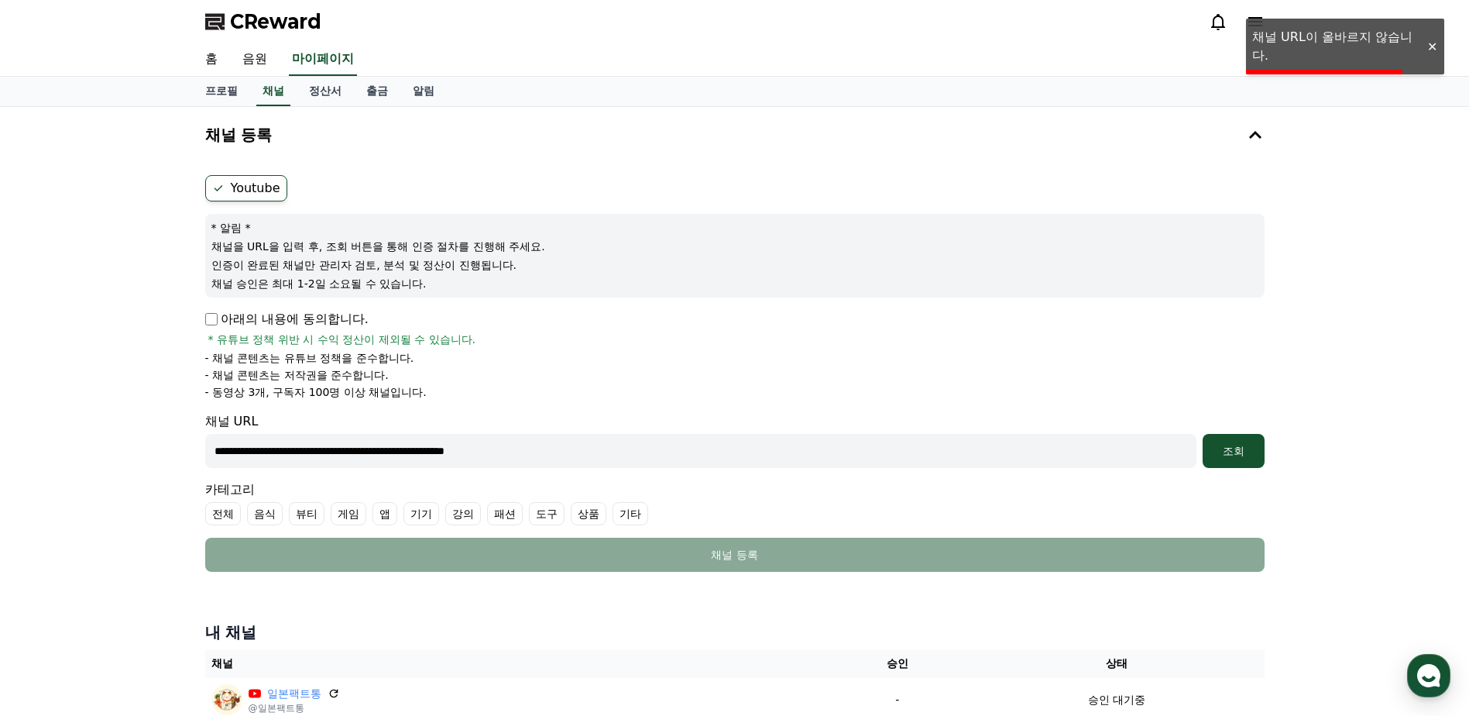
click at [853, 458] on input "**********" at bounding box center [700, 451] width 991 height 34
click at [1240, 458] on div "조회" at bounding box center [1234, 450] width 50 height 15
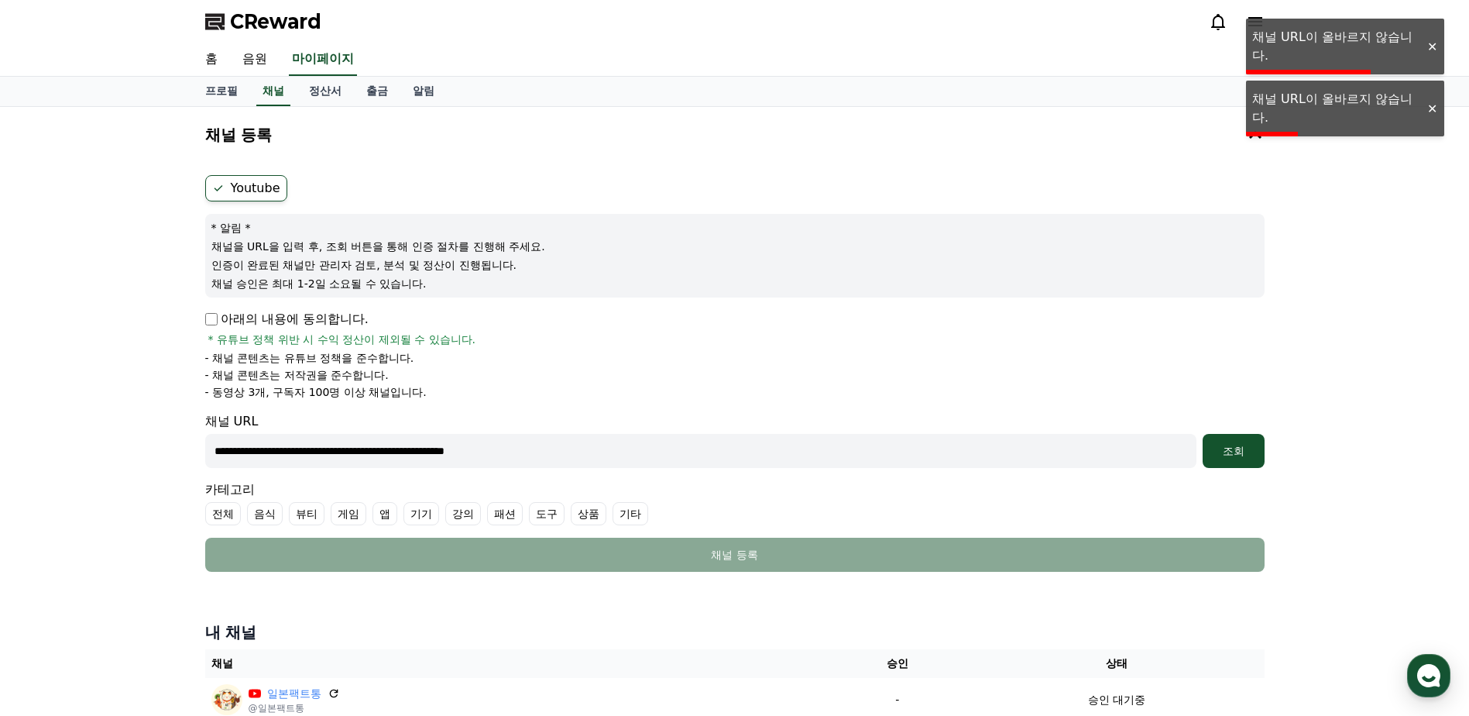
click at [446, 443] on input "**********" at bounding box center [700, 451] width 991 height 34
paste input "**"
type input "**********"
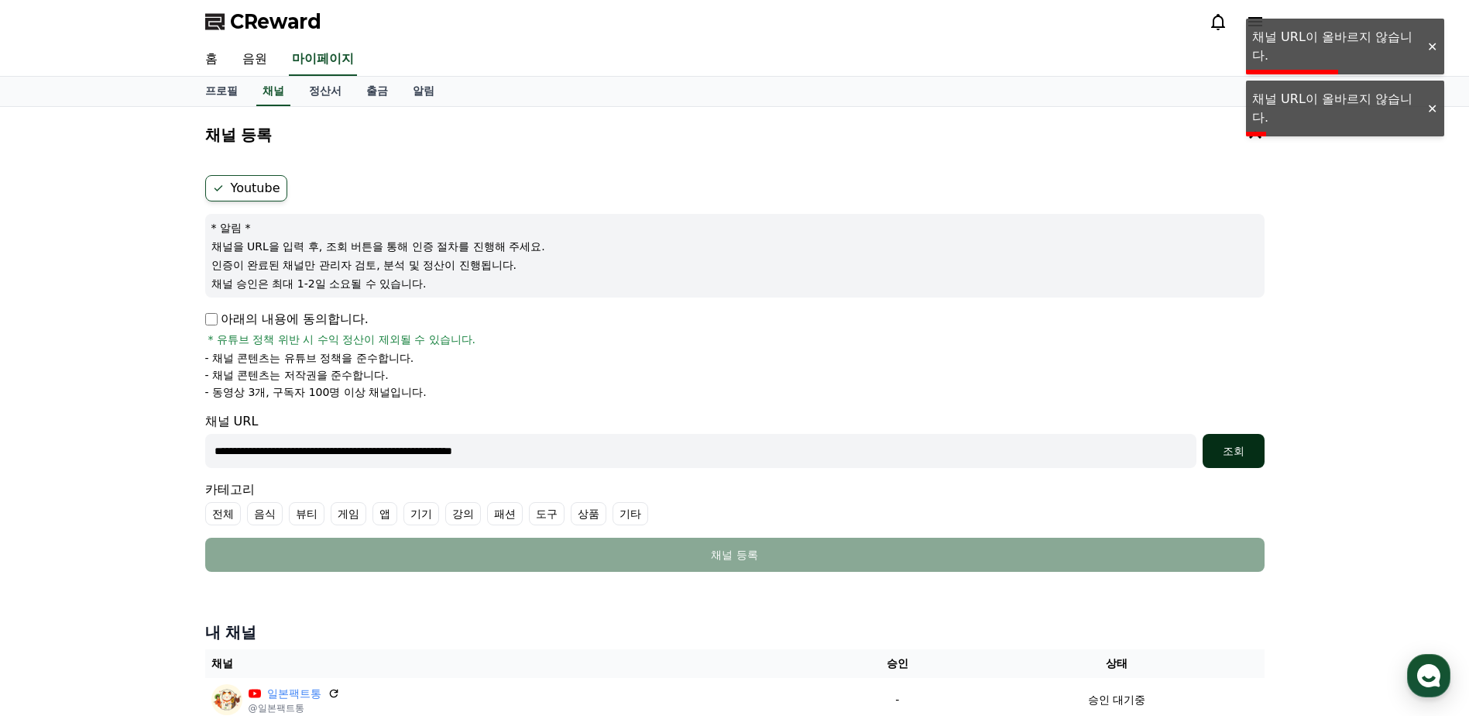
click at [1250, 441] on button "조회" at bounding box center [1234, 451] width 62 height 34
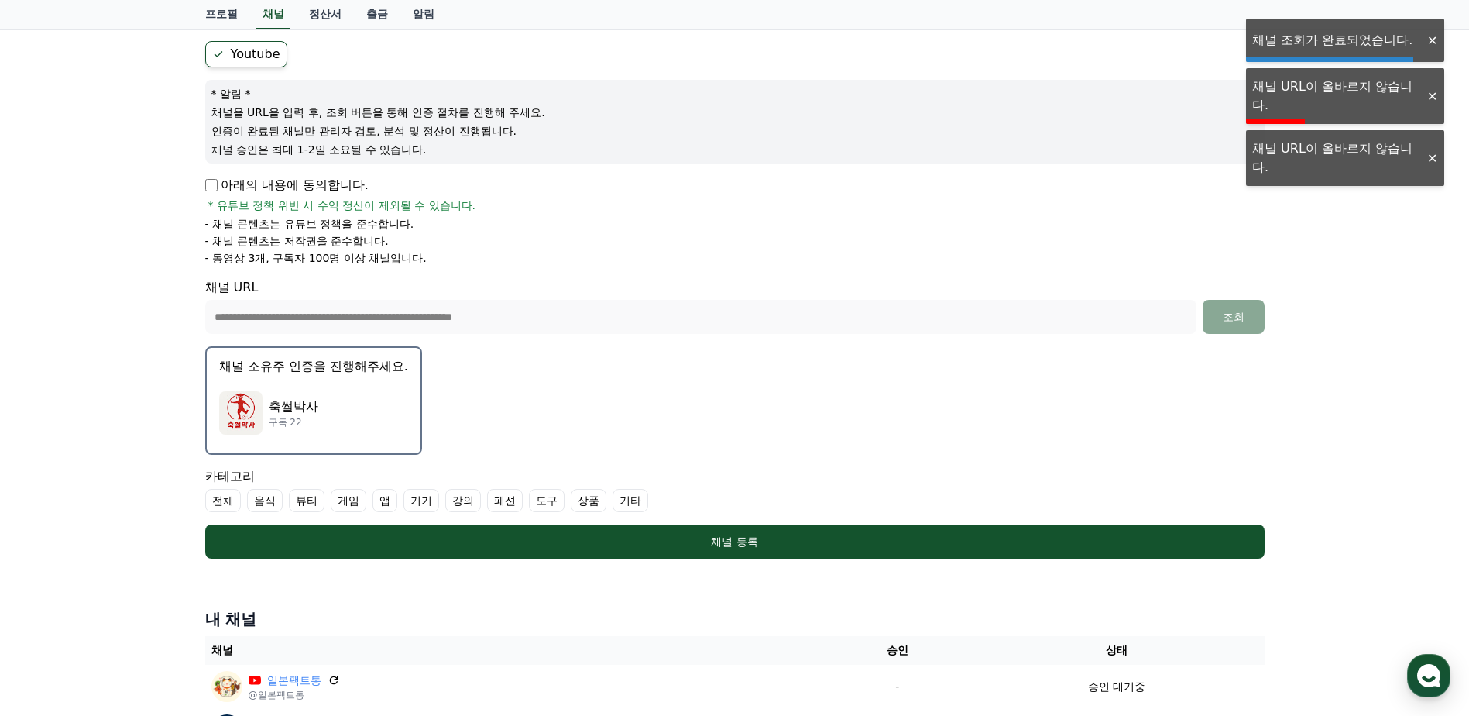
scroll to position [232, 0]
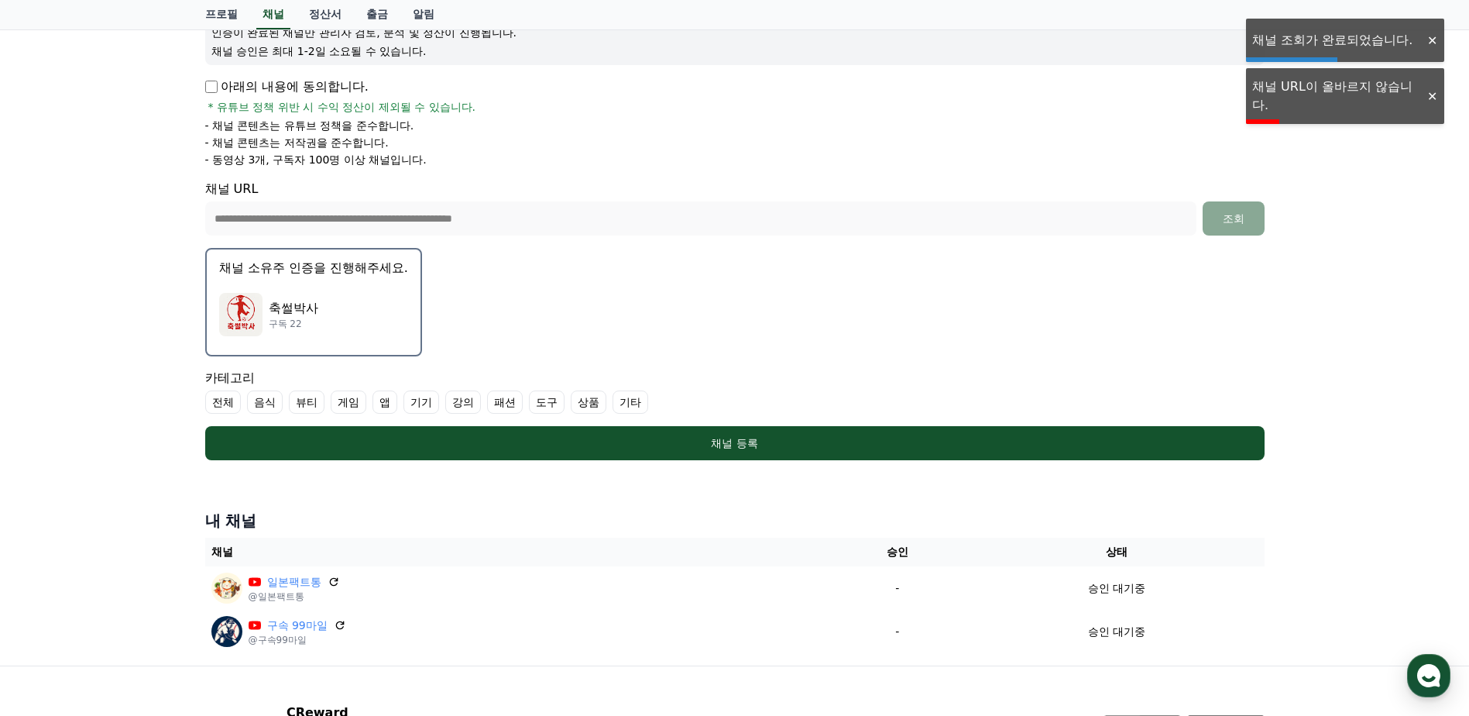
click at [349, 294] on div "[DEMOGRAPHIC_DATA]박사 구독 22" at bounding box center [313, 314] width 189 height 62
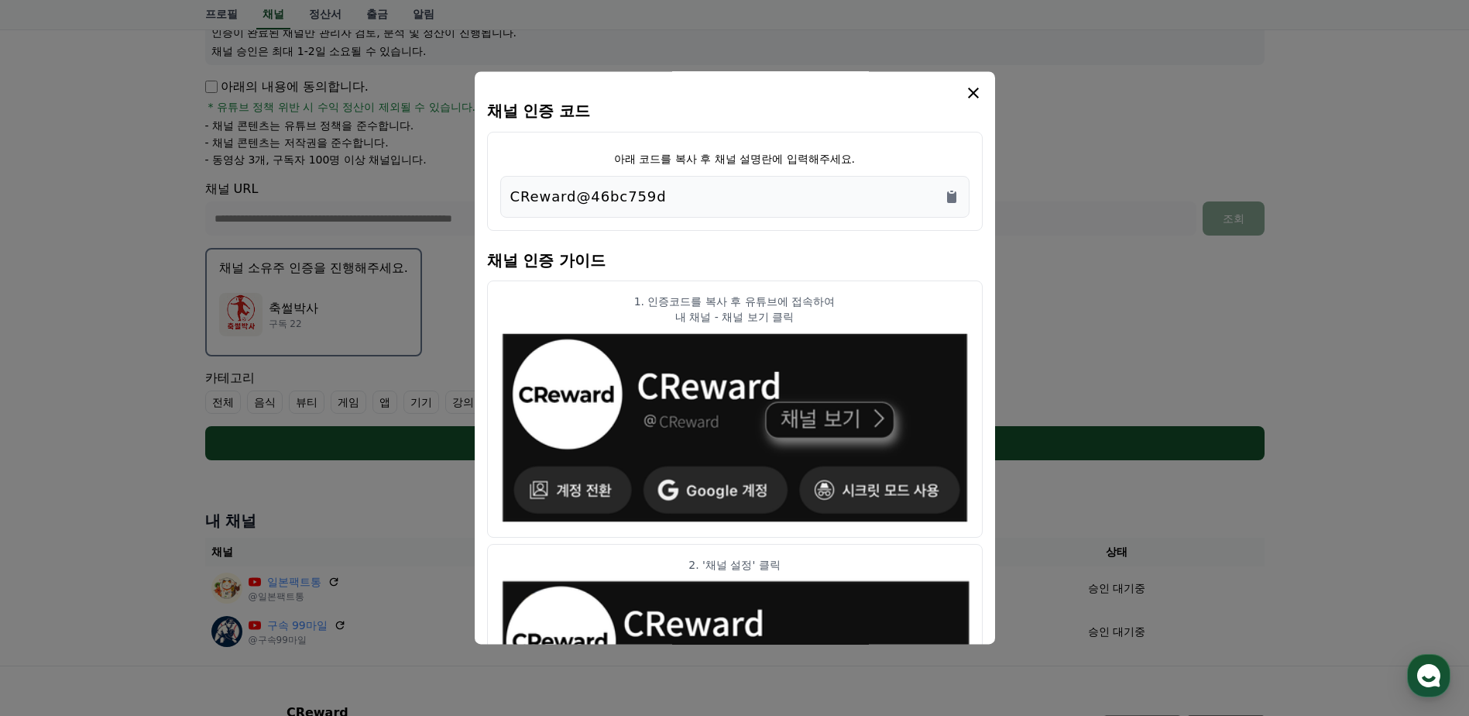
click at [967, 195] on div "CReward@46bc759d" at bounding box center [734, 197] width 469 height 42
click at [953, 195] on icon "Copy to clipboard" at bounding box center [951, 197] width 9 height 12
click at [972, 88] on icon "modal" at bounding box center [973, 93] width 19 height 19
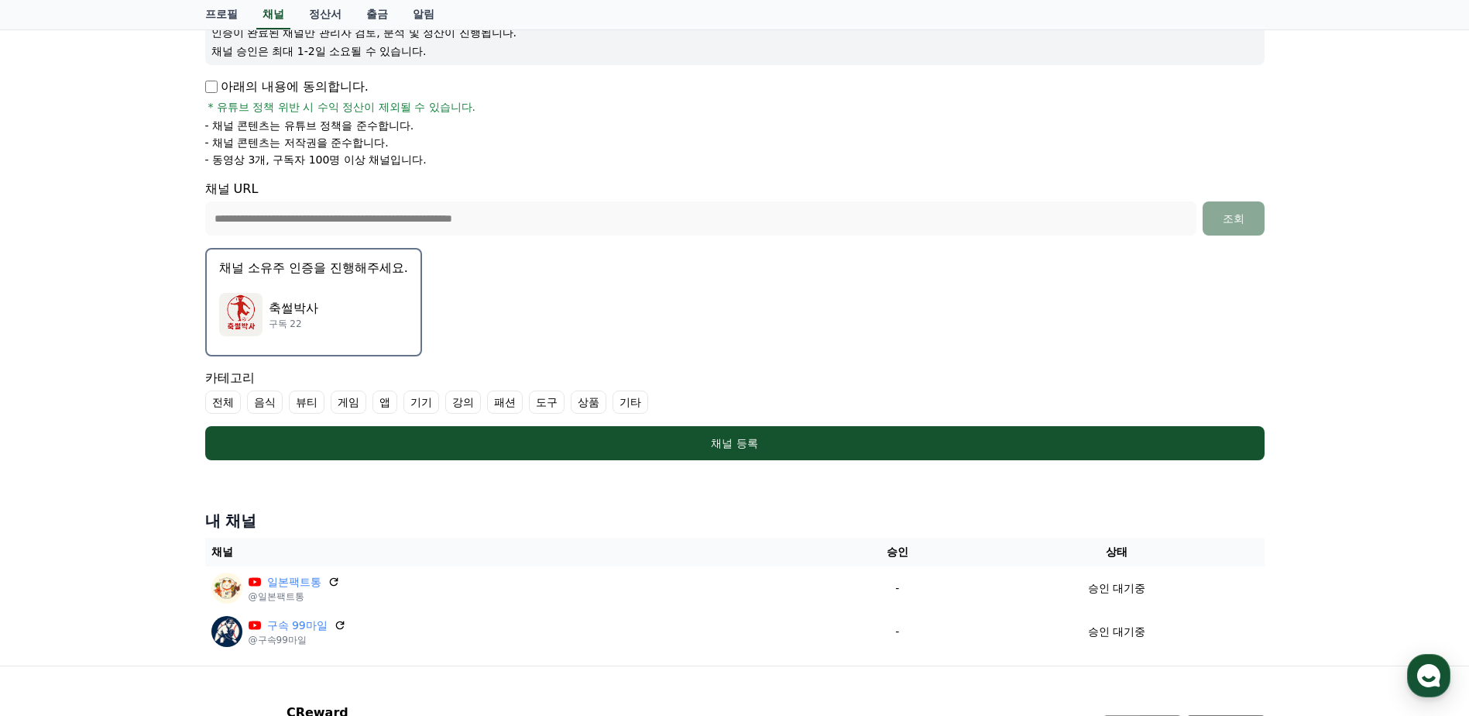
click at [634, 400] on label "기타" at bounding box center [631, 401] width 36 height 23
click at [510, 400] on label "패션" at bounding box center [505, 401] width 36 height 23
click at [537, 400] on label "패션" at bounding box center [514, 401] width 54 height 23
click at [569, 411] on ul "전체 음식 뷰티 게임 앱 기기 강의 패션 도구 상품 기타" at bounding box center [735, 401] width 1060 height 23
click at [585, 403] on label "상품" at bounding box center [589, 401] width 36 height 23
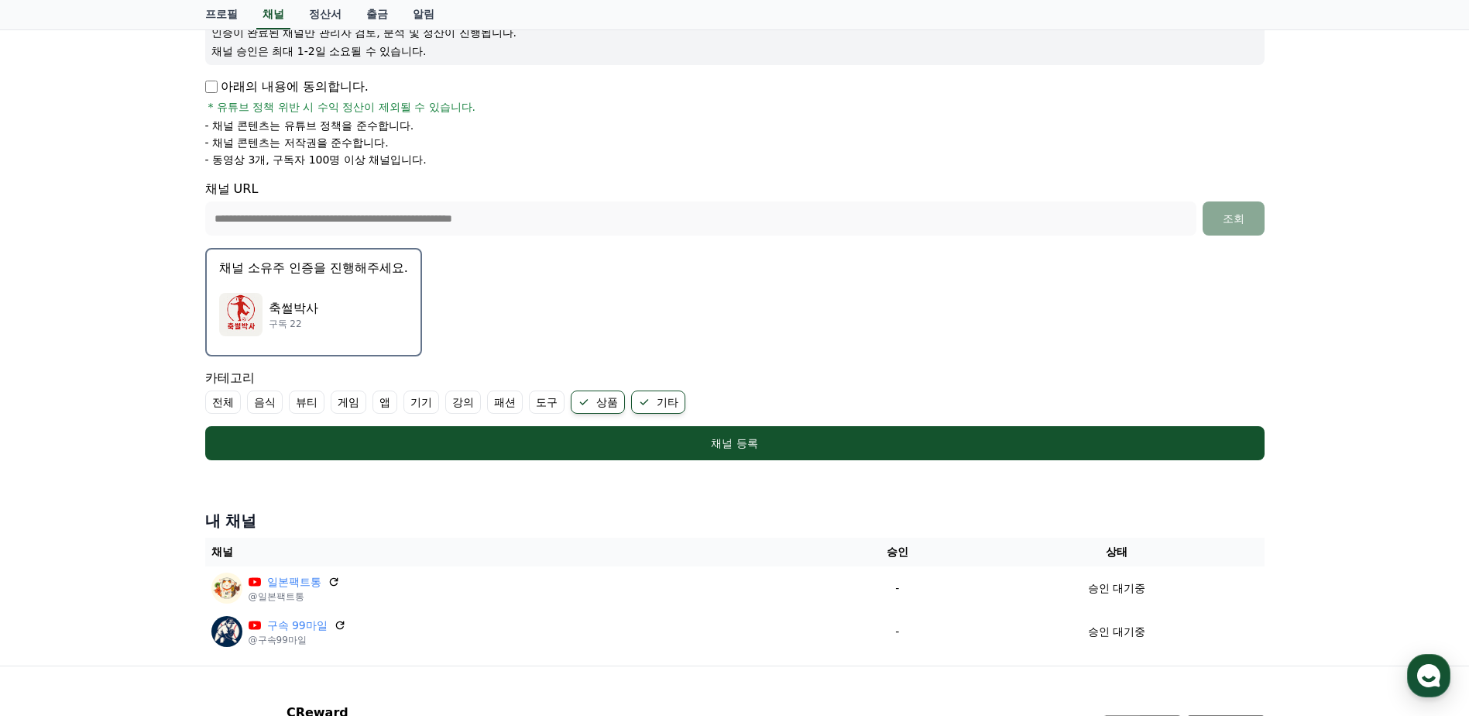
click at [224, 404] on label "전체" at bounding box center [223, 401] width 36 height 23
click at [224, 404] on icon at bounding box center [218, 402] width 12 height 12
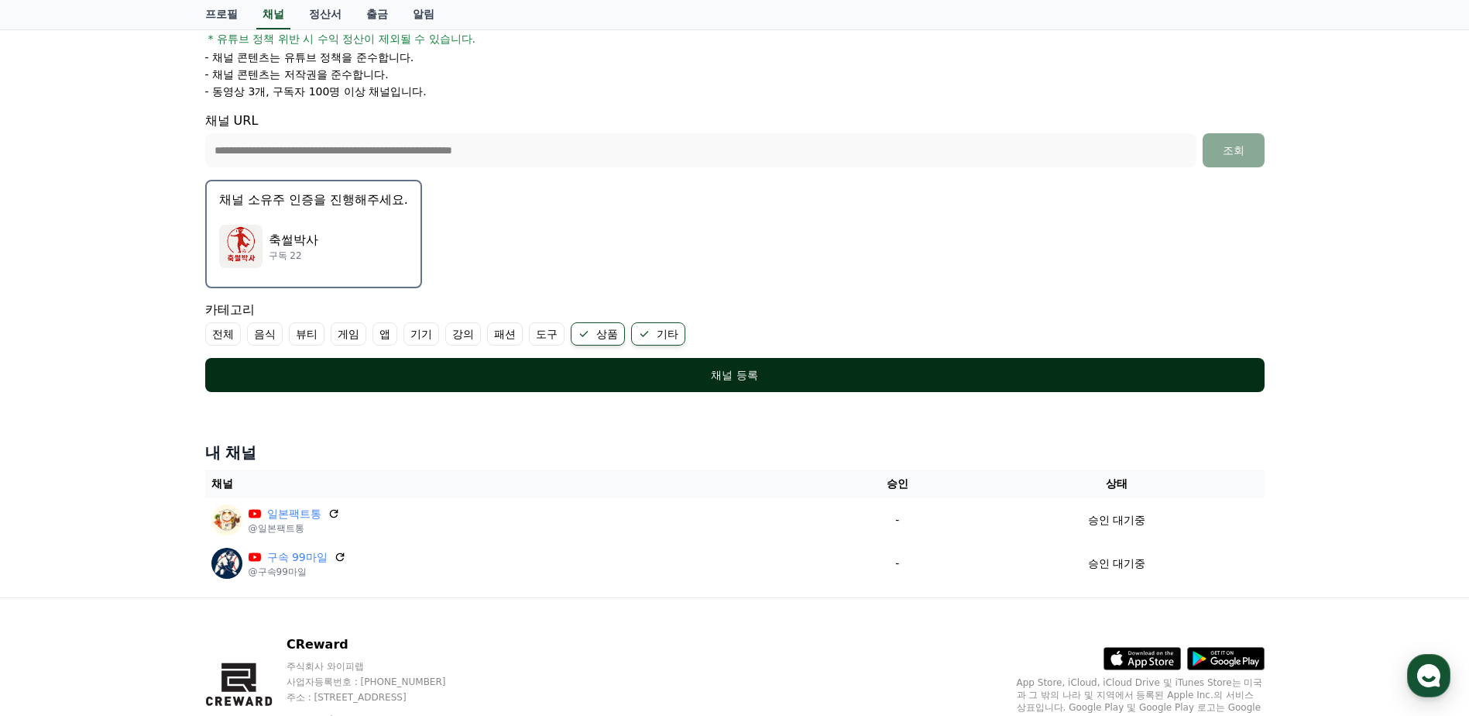
scroll to position [297, 0]
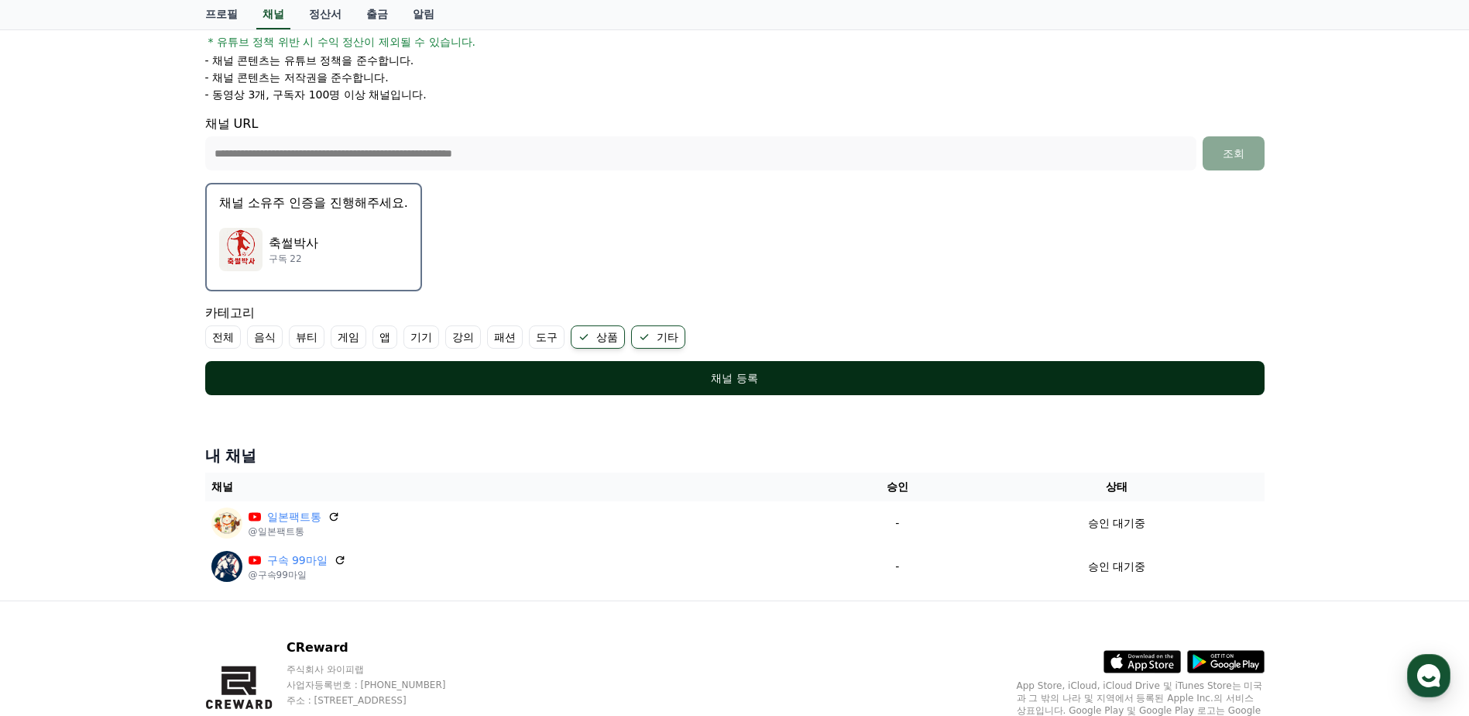
click at [489, 381] on div "채널 등록" at bounding box center [735, 377] width 998 height 15
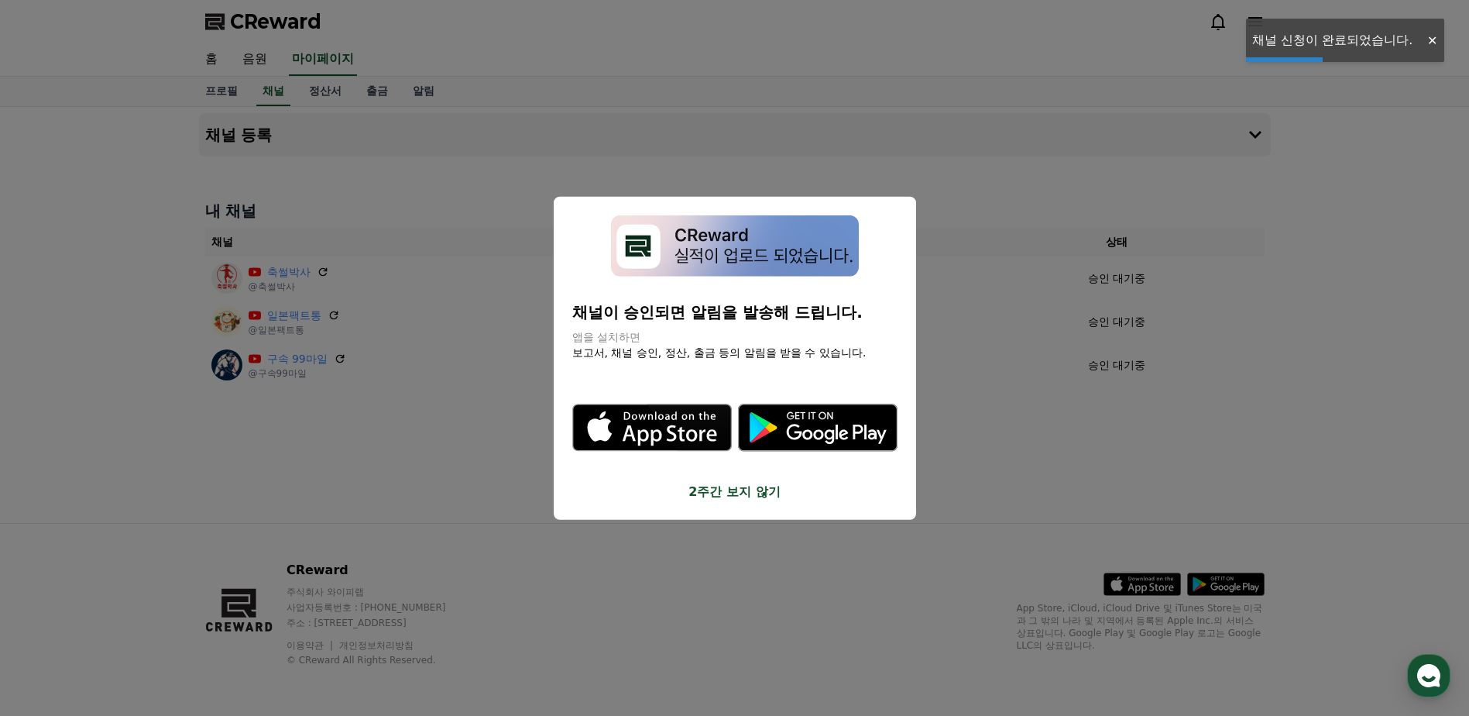
click at [1152, 424] on button "close modal" at bounding box center [734, 358] width 1469 height 716
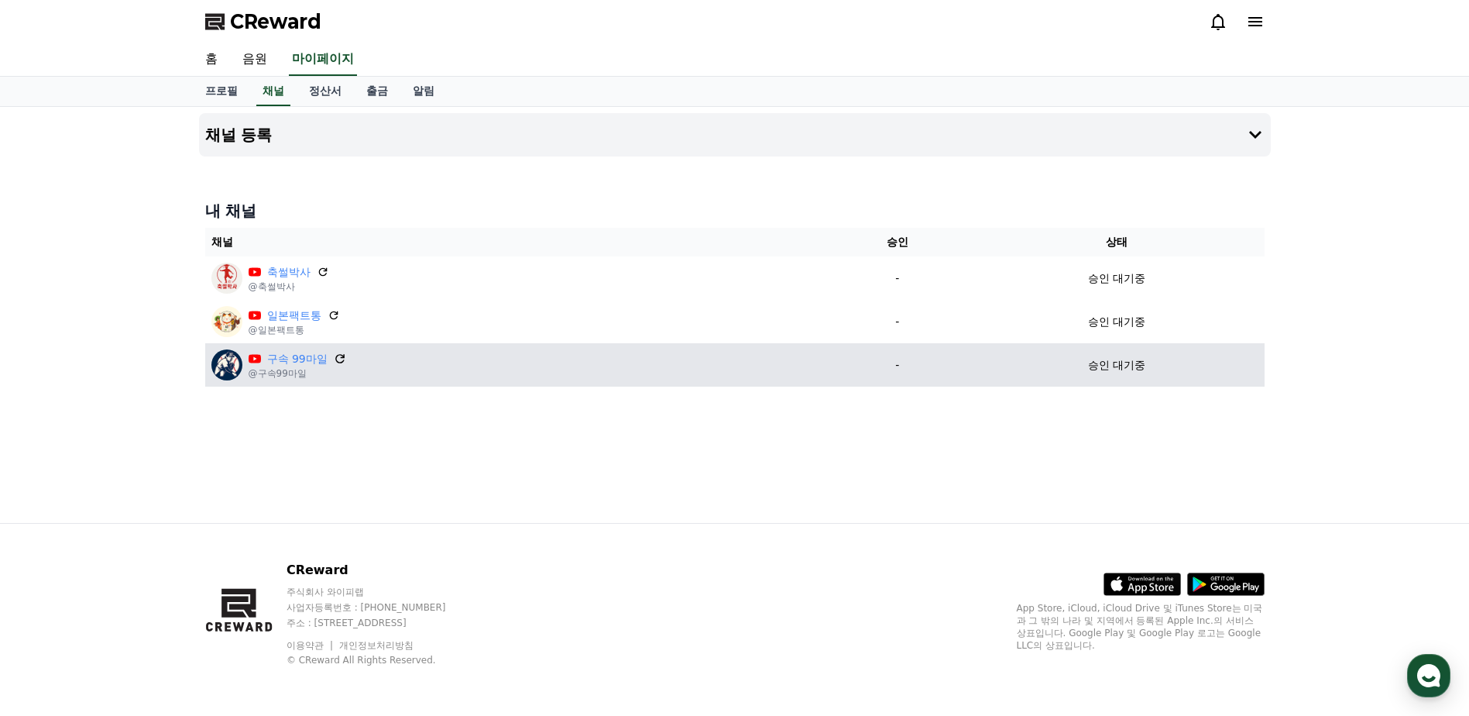
click at [337, 355] on icon at bounding box center [339, 358] width 9 height 9
click at [285, 365] on link "구속 99마일" at bounding box center [297, 359] width 60 height 16
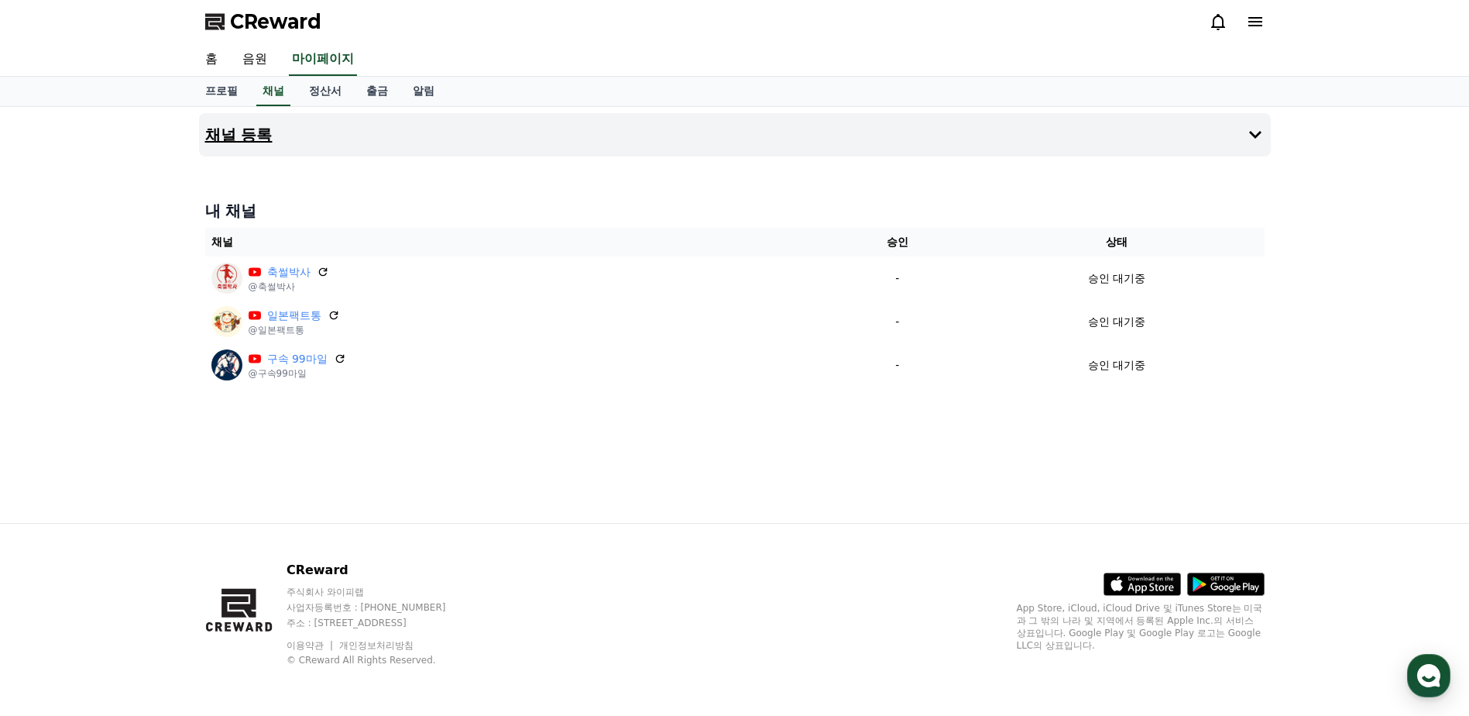
click at [571, 131] on button "채널 등록" at bounding box center [735, 134] width 1072 height 43
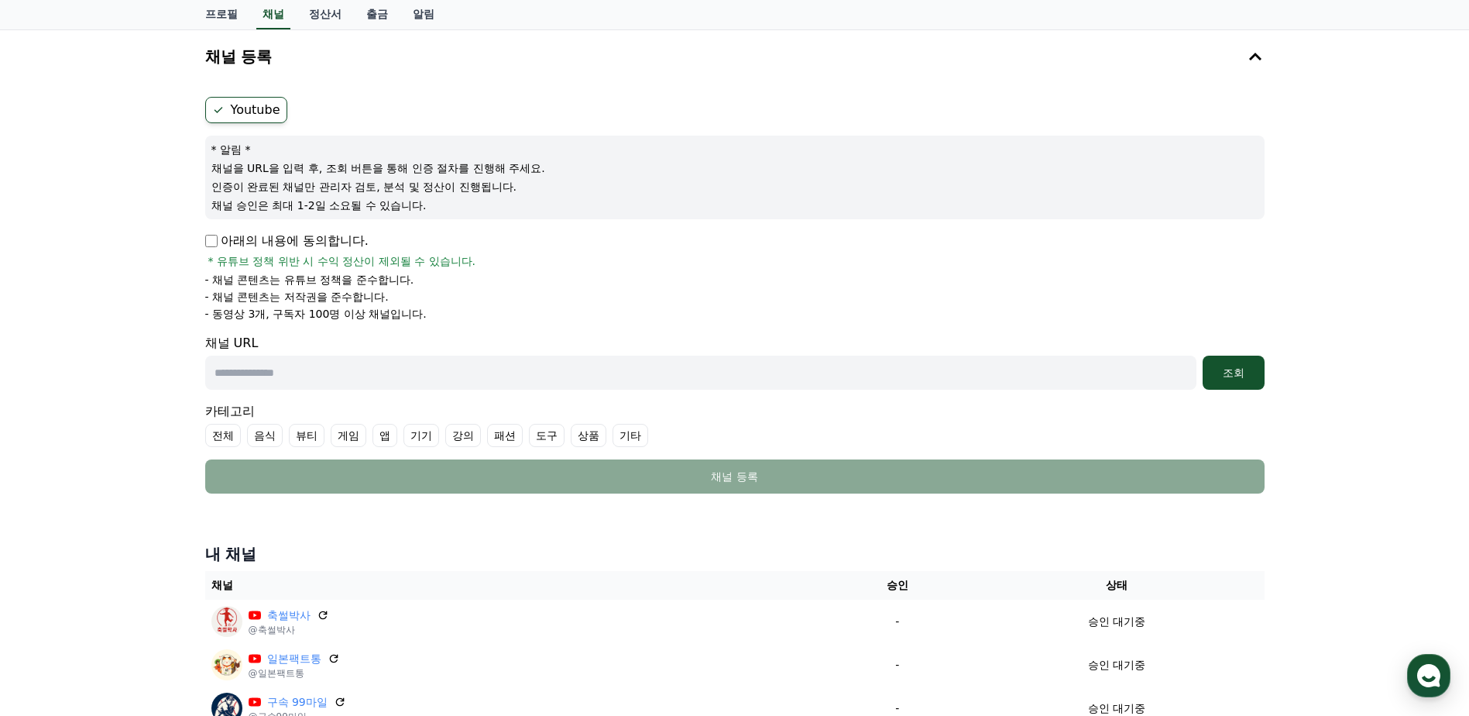
scroll to position [297, 0]
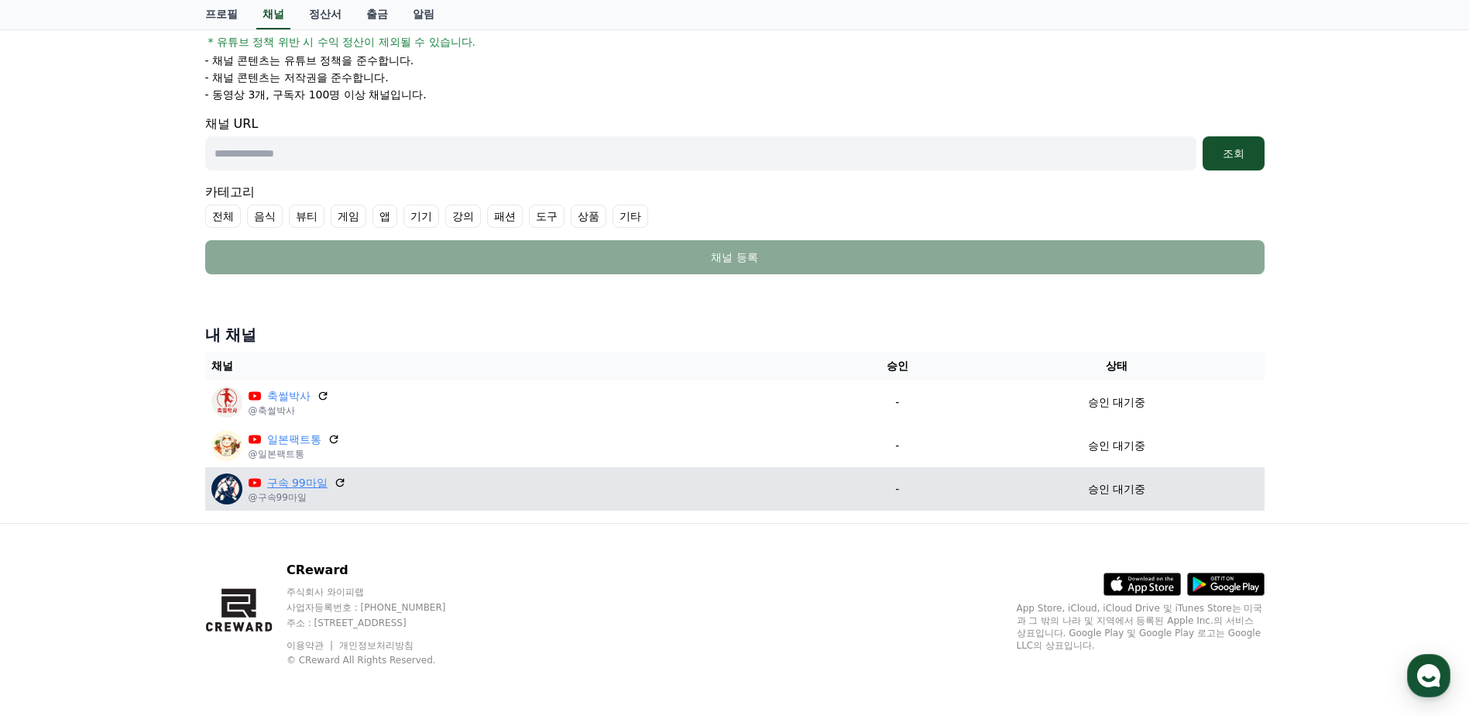
click at [313, 486] on link "구속 99마일" at bounding box center [297, 483] width 60 height 16
click at [335, 487] on icon at bounding box center [340, 483] width 14 height 14
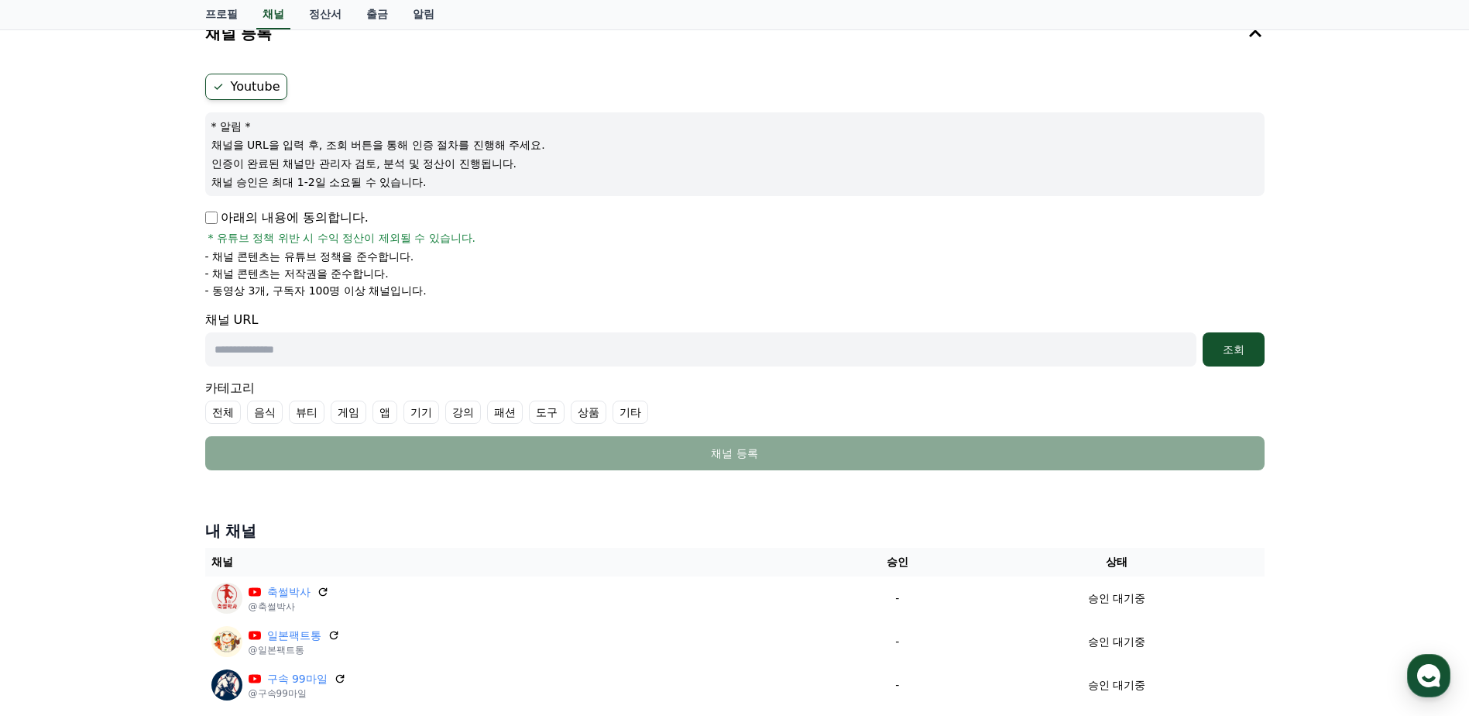
scroll to position [65, 0]
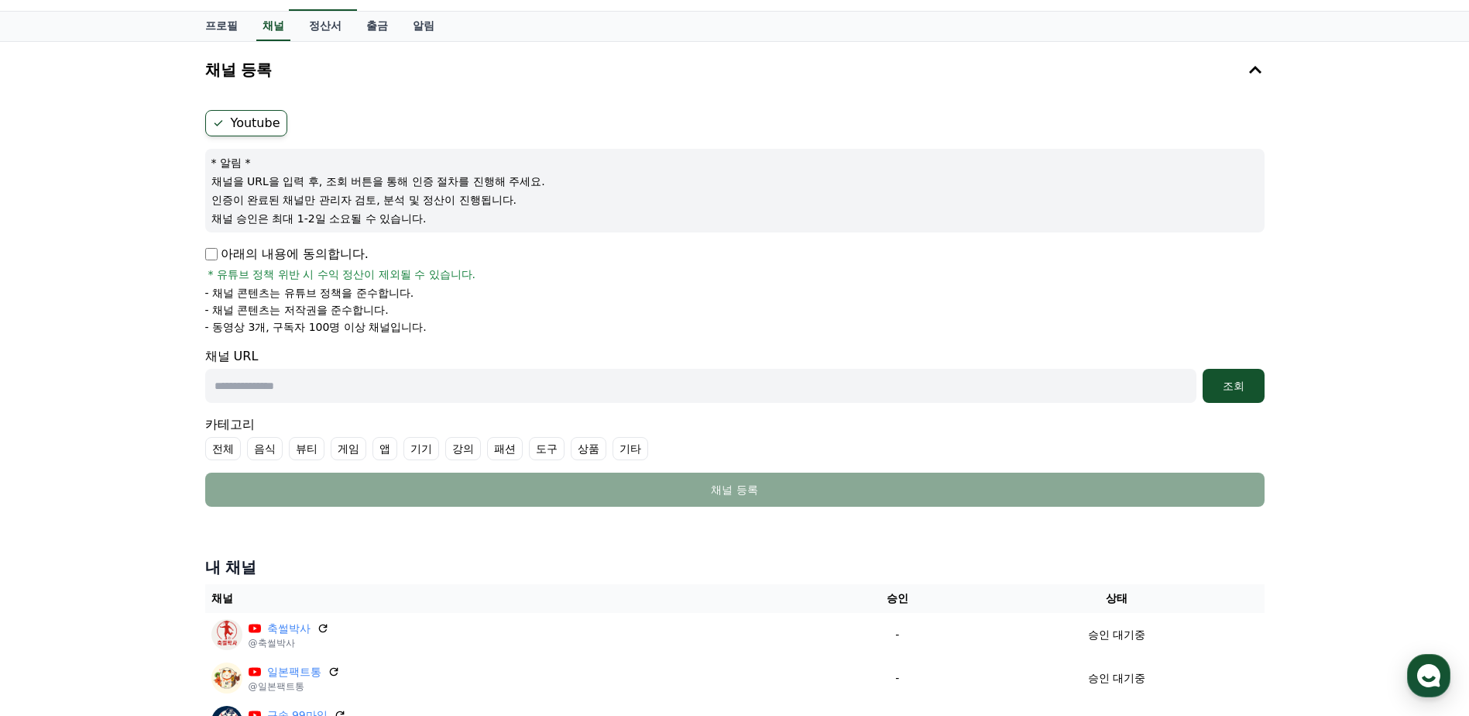
click at [265, 119] on label "Youtube" at bounding box center [246, 123] width 82 height 26
click at [266, 255] on p "아래의 내용에 동의합니다." at bounding box center [286, 254] width 163 height 19
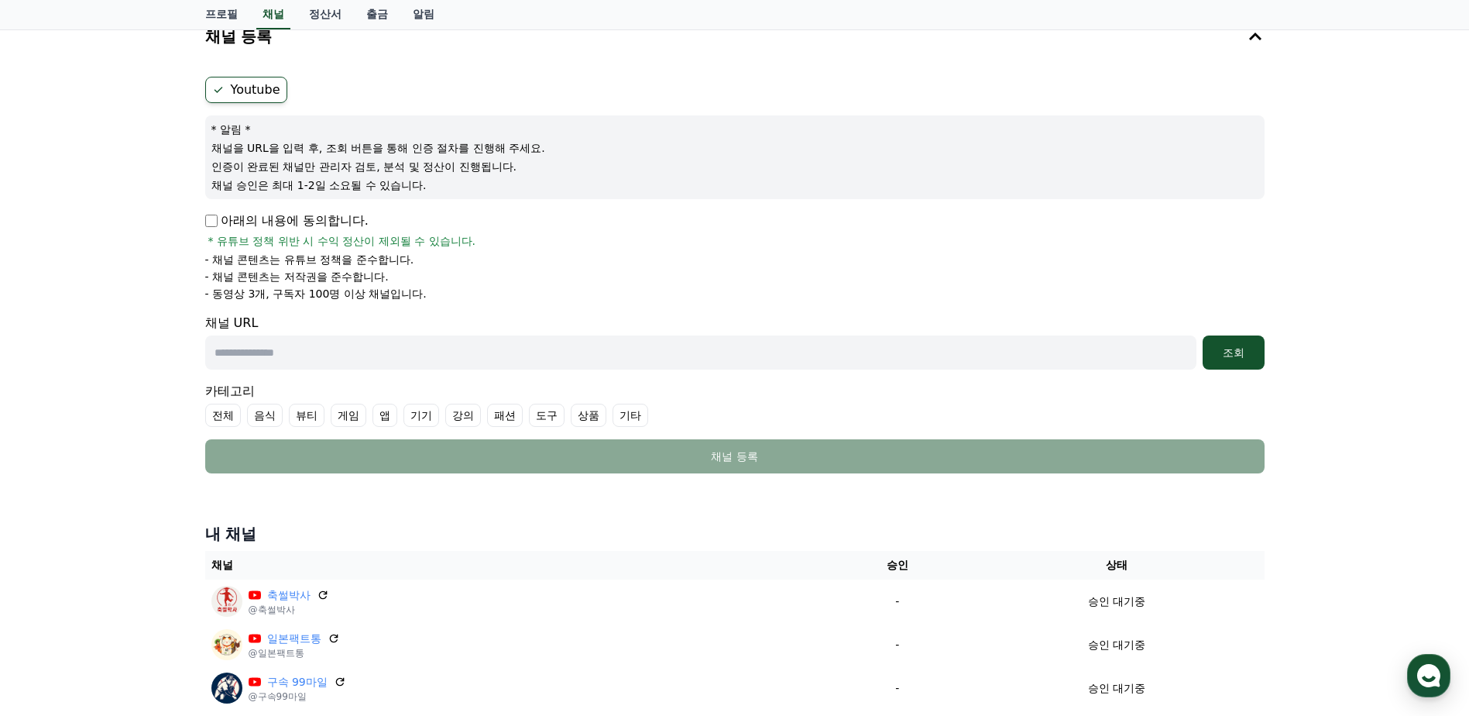
scroll to position [143, 0]
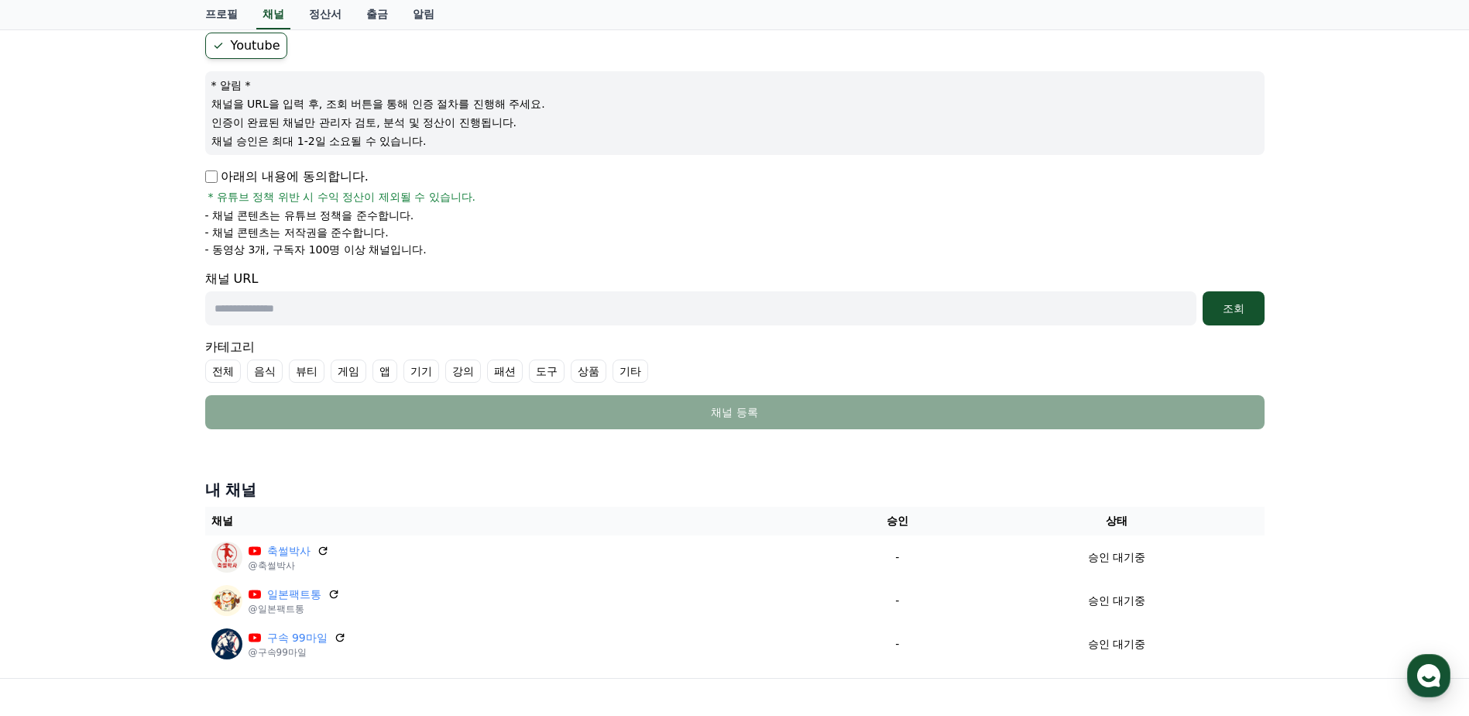
click at [345, 308] on input "text" at bounding box center [700, 308] width 991 height 34
type input "**********"
click at [1267, 315] on div "**********" at bounding box center [735, 230] width 1072 height 409
click at [1257, 307] on div "조회" at bounding box center [1234, 308] width 50 height 15
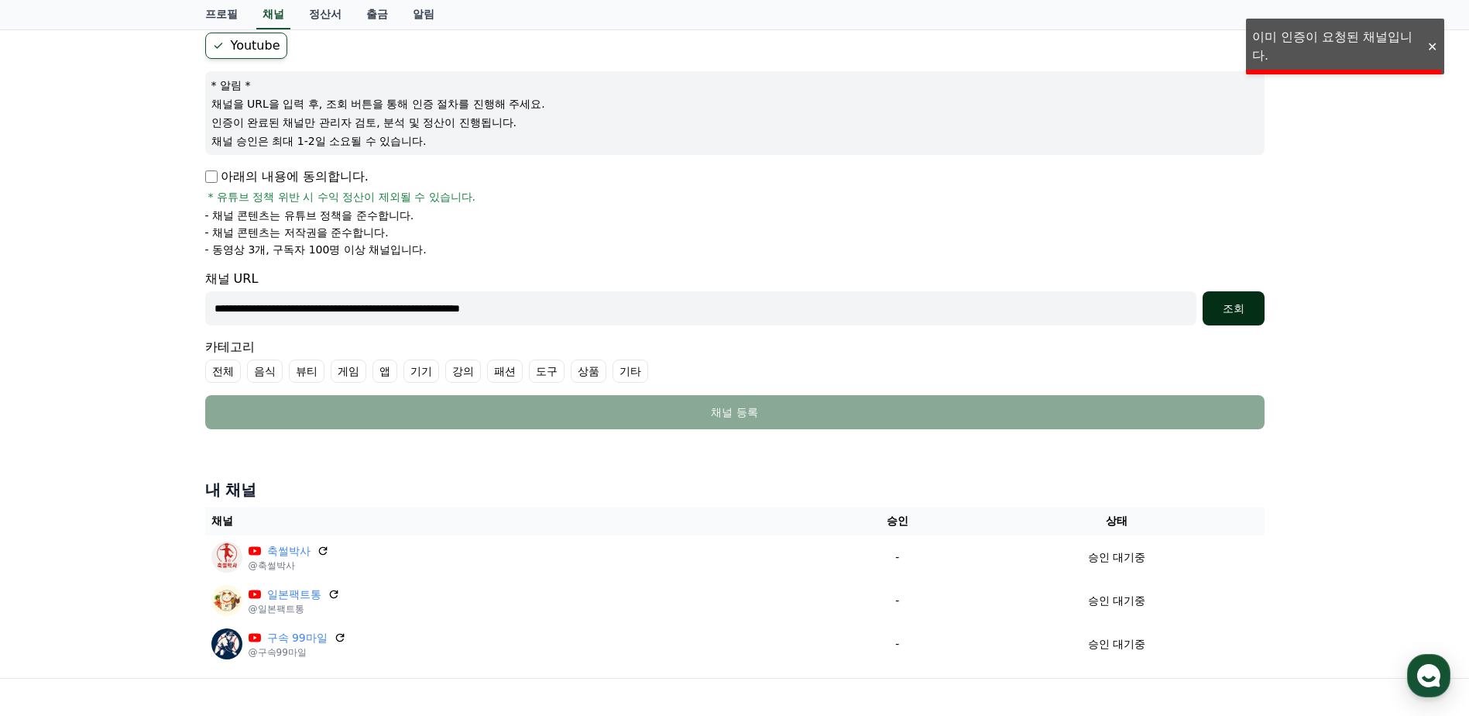
click at [1249, 310] on div "조회" at bounding box center [1234, 308] width 50 height 15
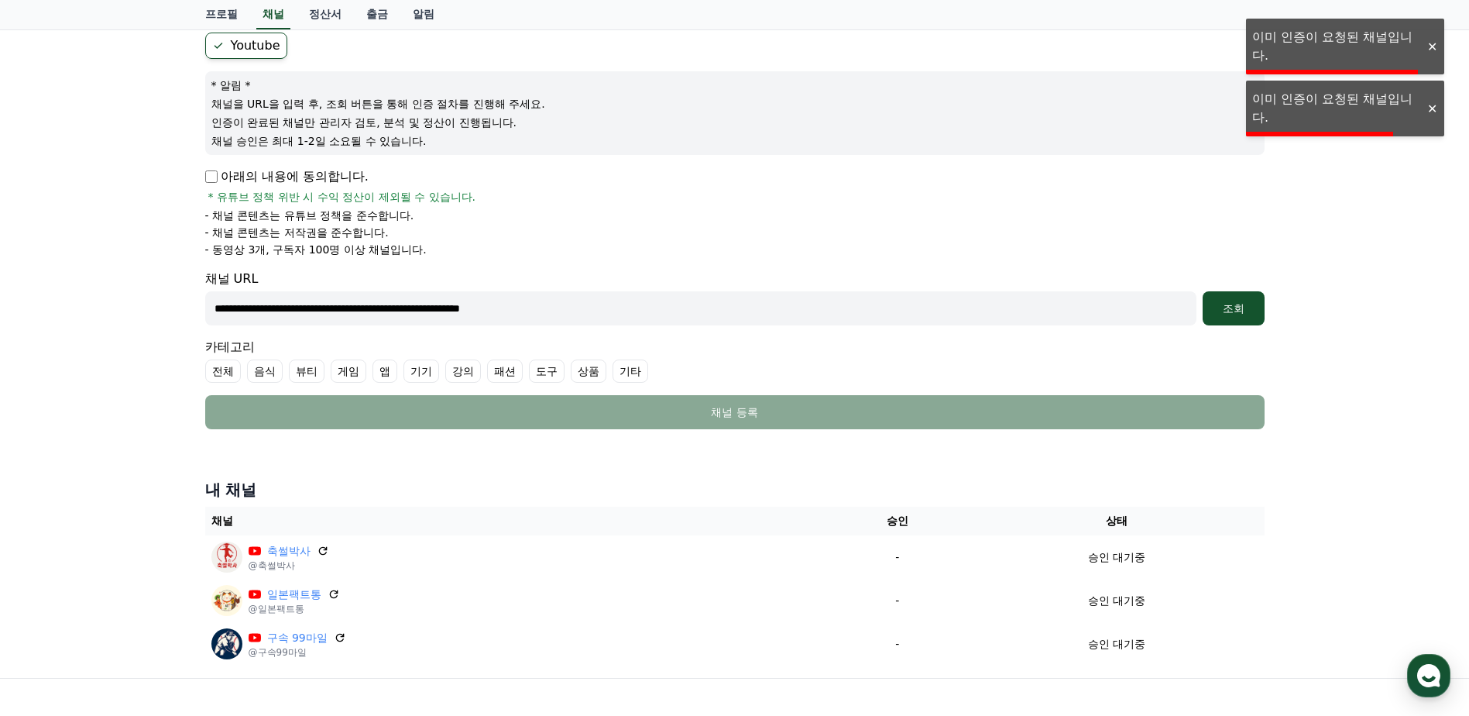
scroll to position [297, 0]
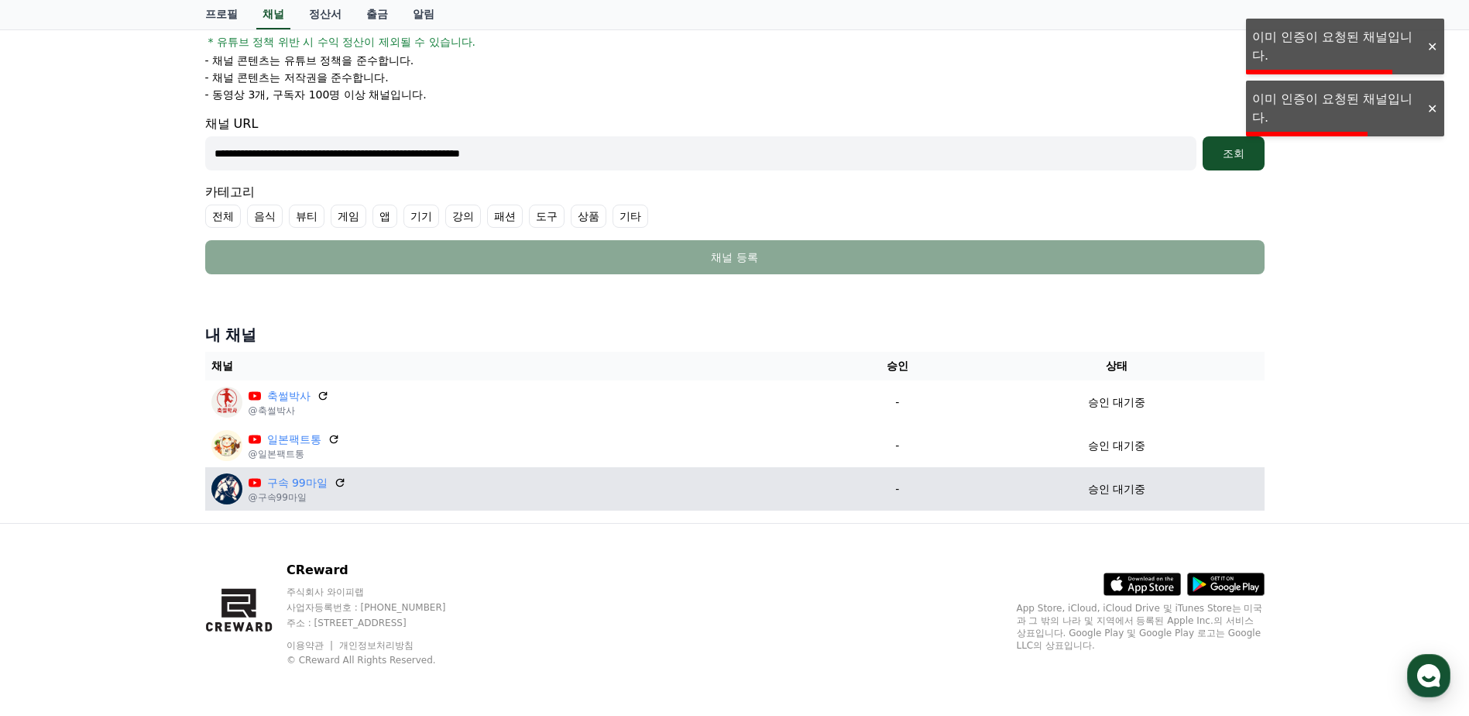
click at [213, 492] on img at bounding box center [226, 488] width 31 height 31
click at [232, 491] on img at bounding box center [226, 488] width 31 height 31
click at [337, 483] on icon at bounding box center [340, 483] width 14 height 14
